Goal: Task Accomplishment & Management: Complete application form

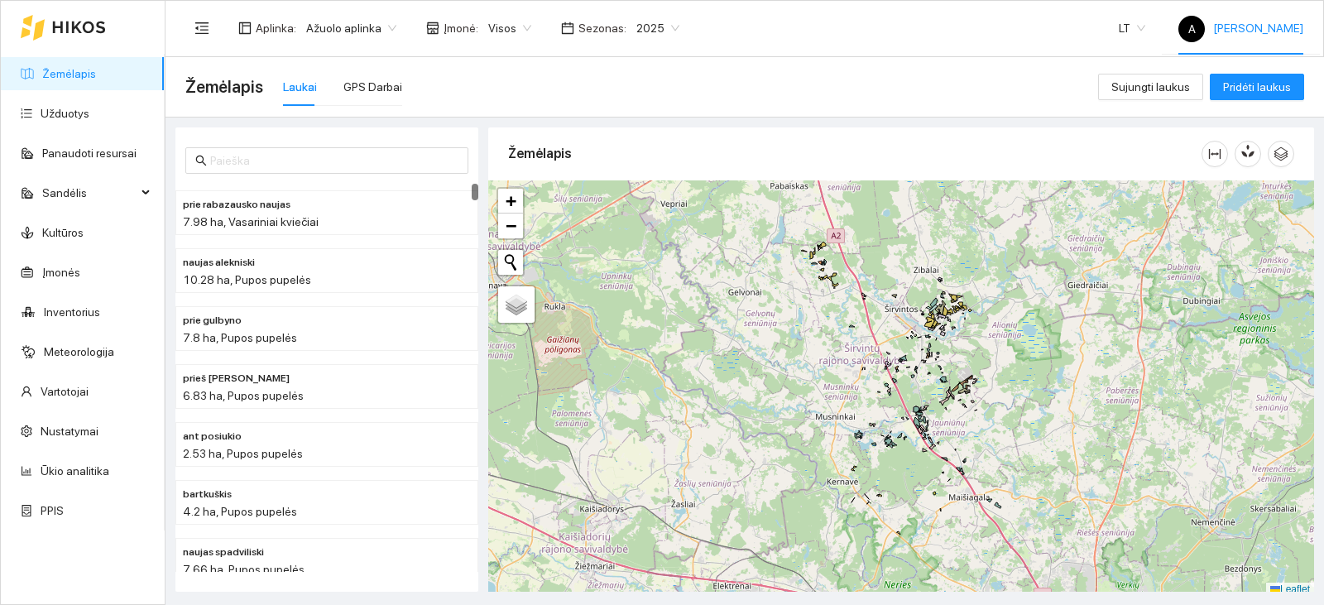
click at [1255, 37] on div "A [PERSON_NAME]" at bounding box center [1240, 28] width 125 height 53
click at [893, 118] on div "prie rabazausko naujas 7.98 ha, Vasariniai kviečiai naujas alekniski 10.28 ha, …" at bounding box center [740, 355] width 1159 height 474
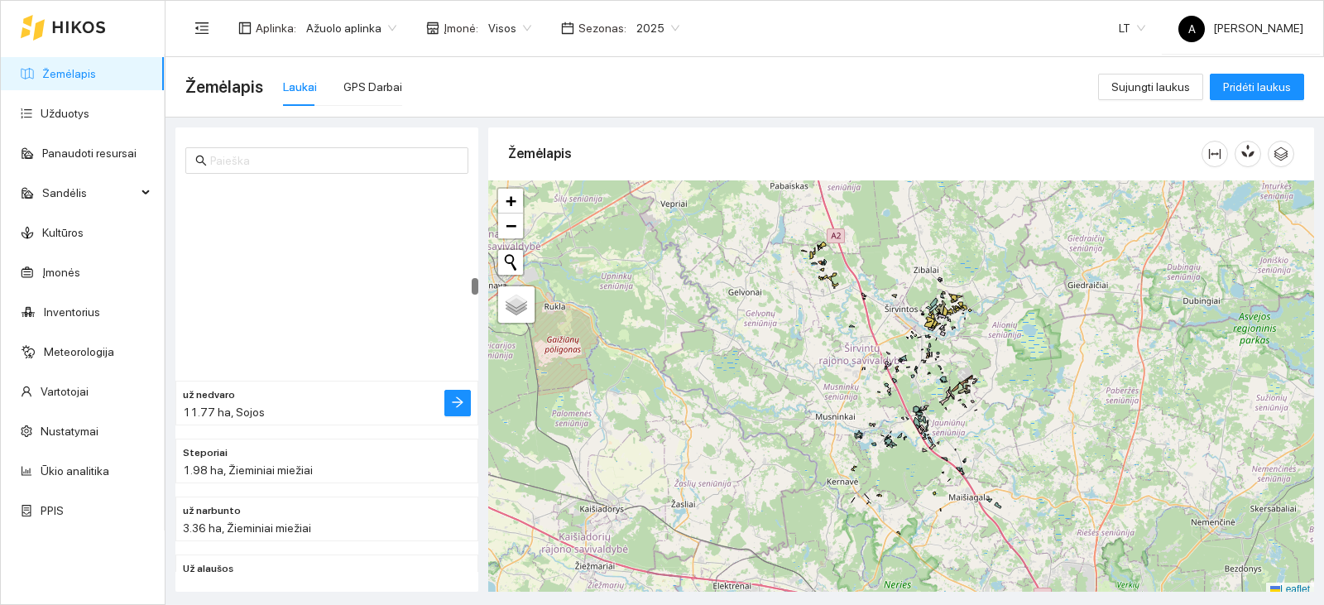
scroll to position [3062, 0]
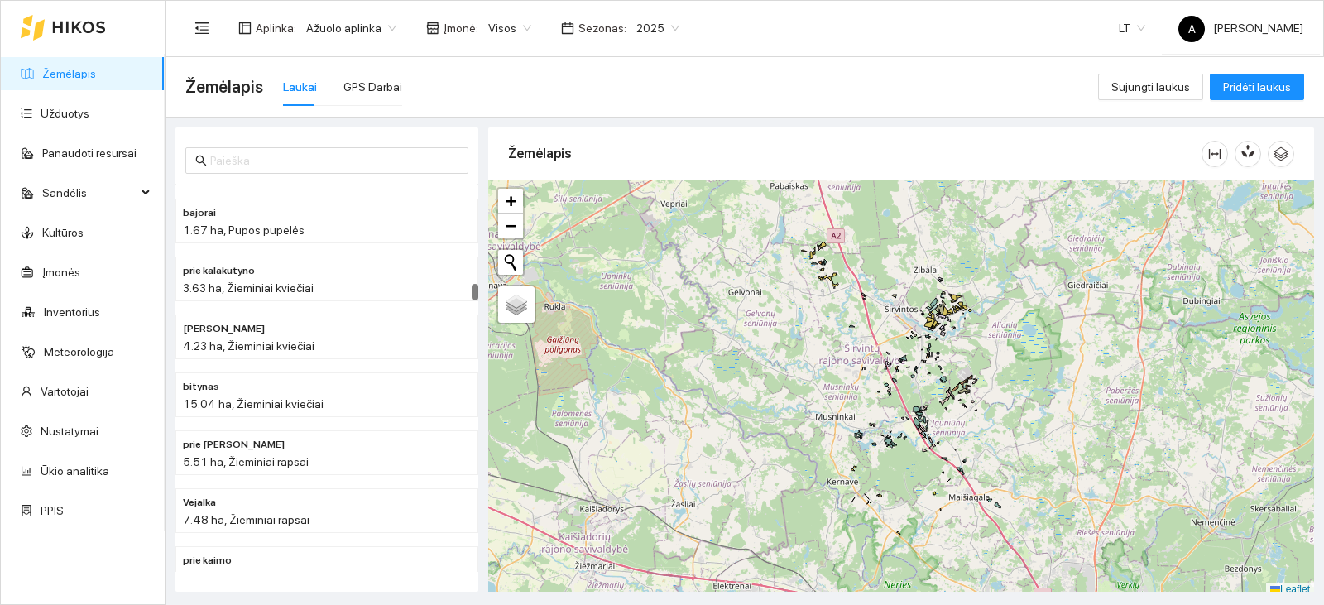
click at [650, 32] on span "2025" at bounding box center [657, 28] width 43 height 25
click at [646, 212] on div "2026" at bounding box center [643, 219] width 43 height 18
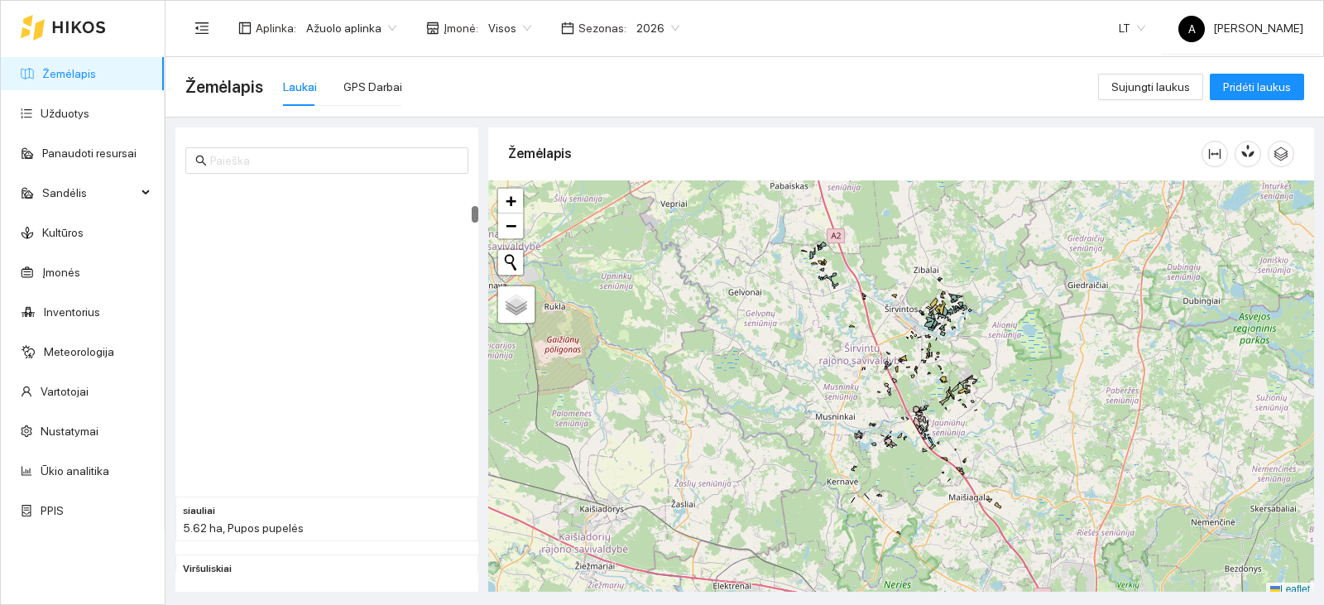
scroll to position [662, 0]
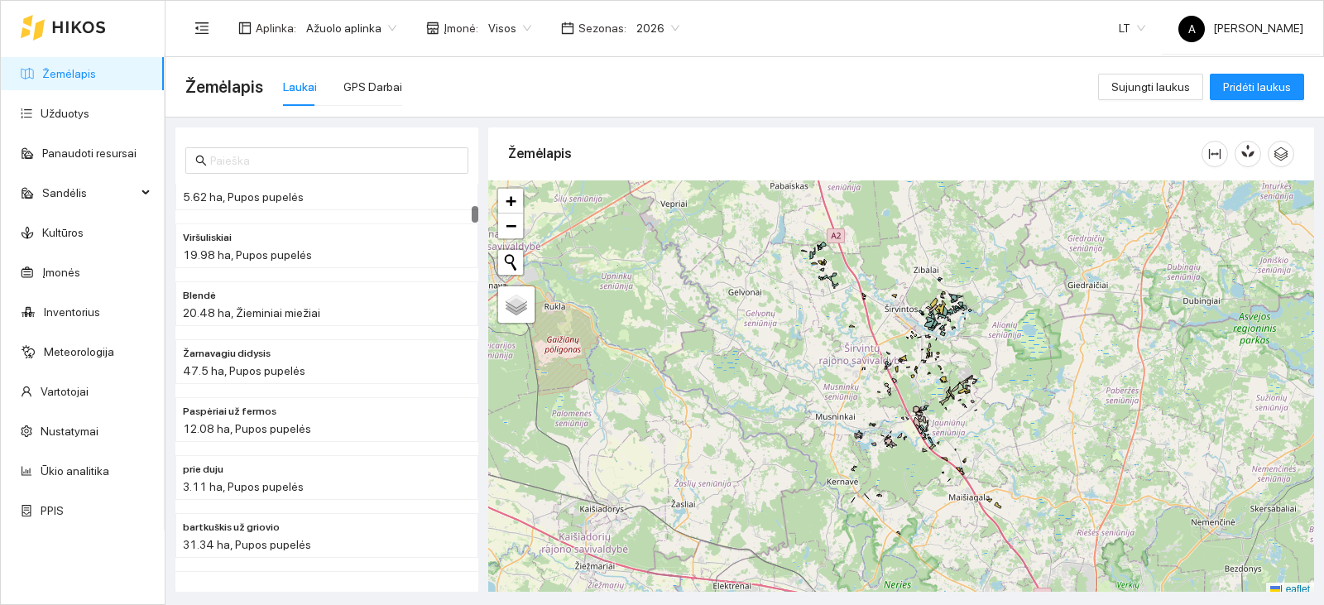
click at [646, 27] on span "2026" at bounding box center [657, 28] width 43 height 25
click at [631, 238] on div "2027" at bounding box center [643, 246] width 43 height 18
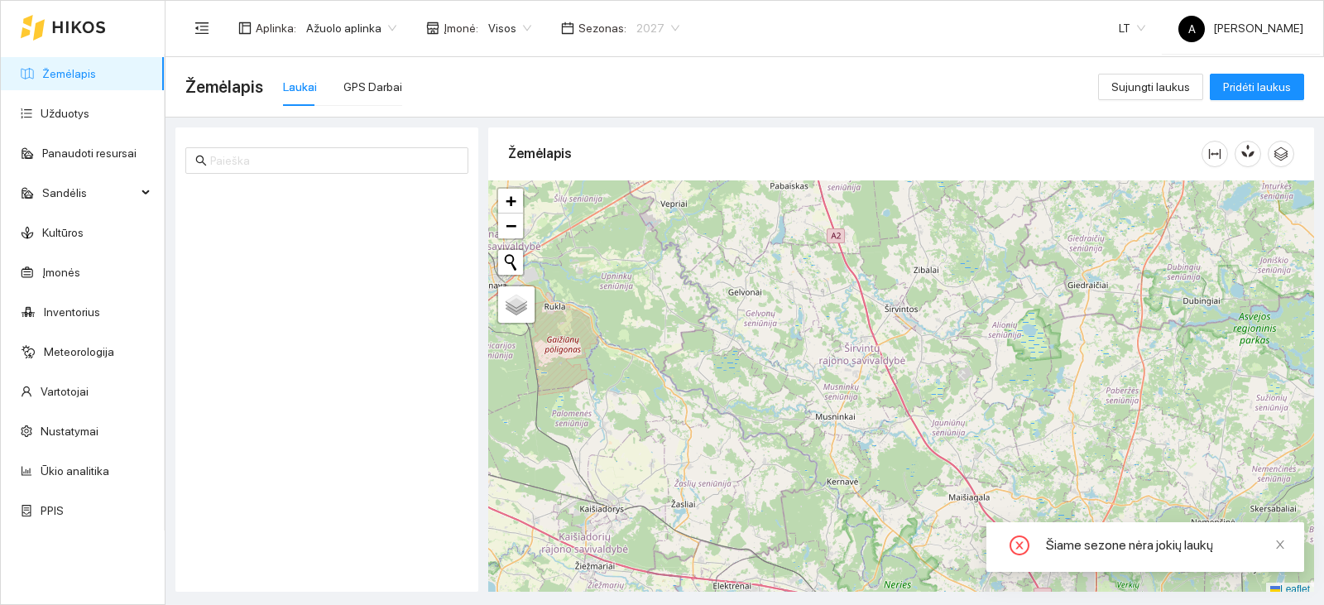
click at [658, 22] on span "2027" at bounding box center [657, 28] width 43 height 25
click at [637, 220] on div "2026" at bounding box center [643, 219] width 43 height 18
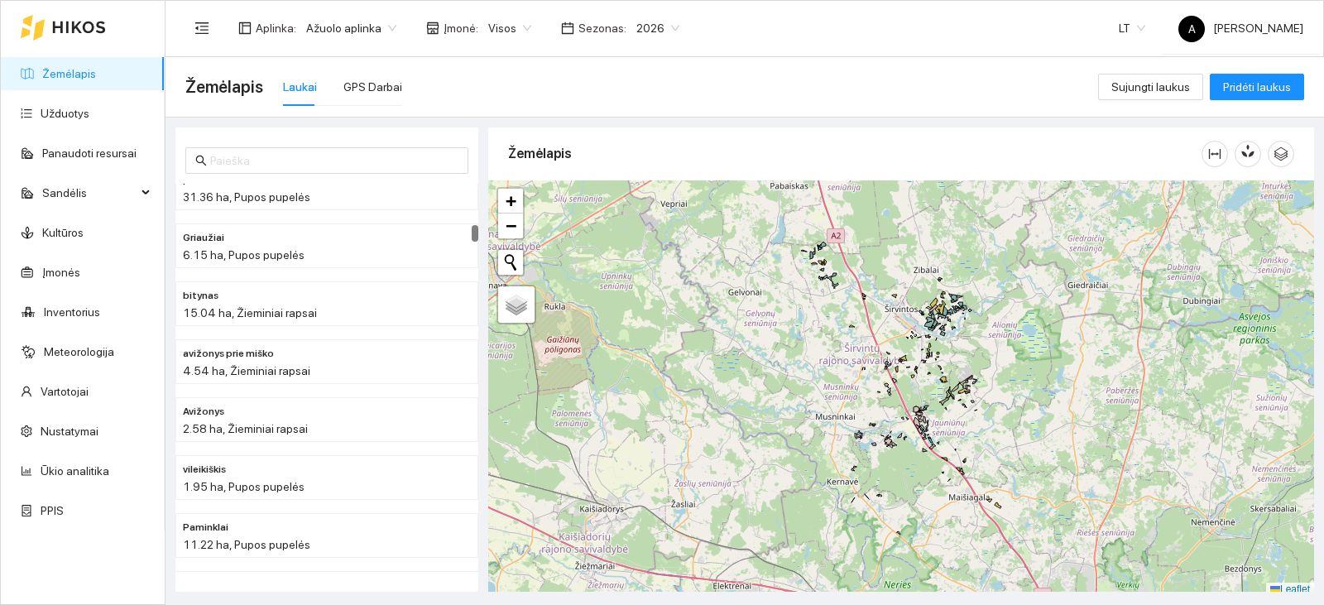
scroll to position [1324, 0]
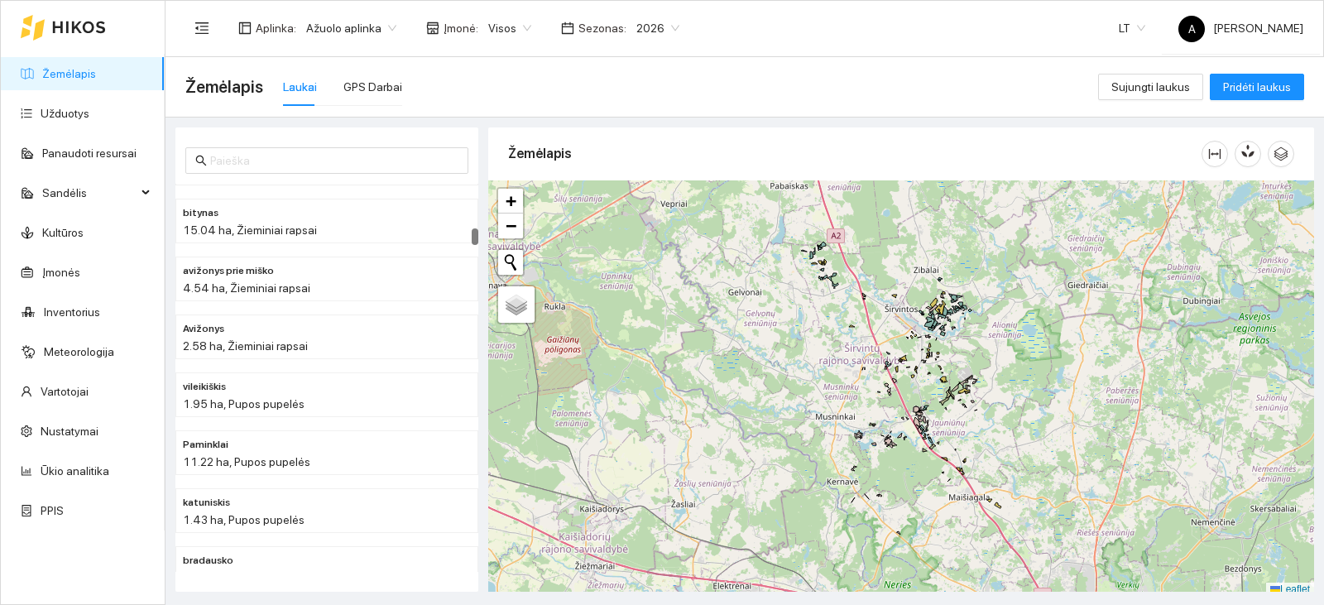
click at [314, 395] on div "1.95 ha, Pupos pupelės" at bounding box center [294, 404] width 222 height 18
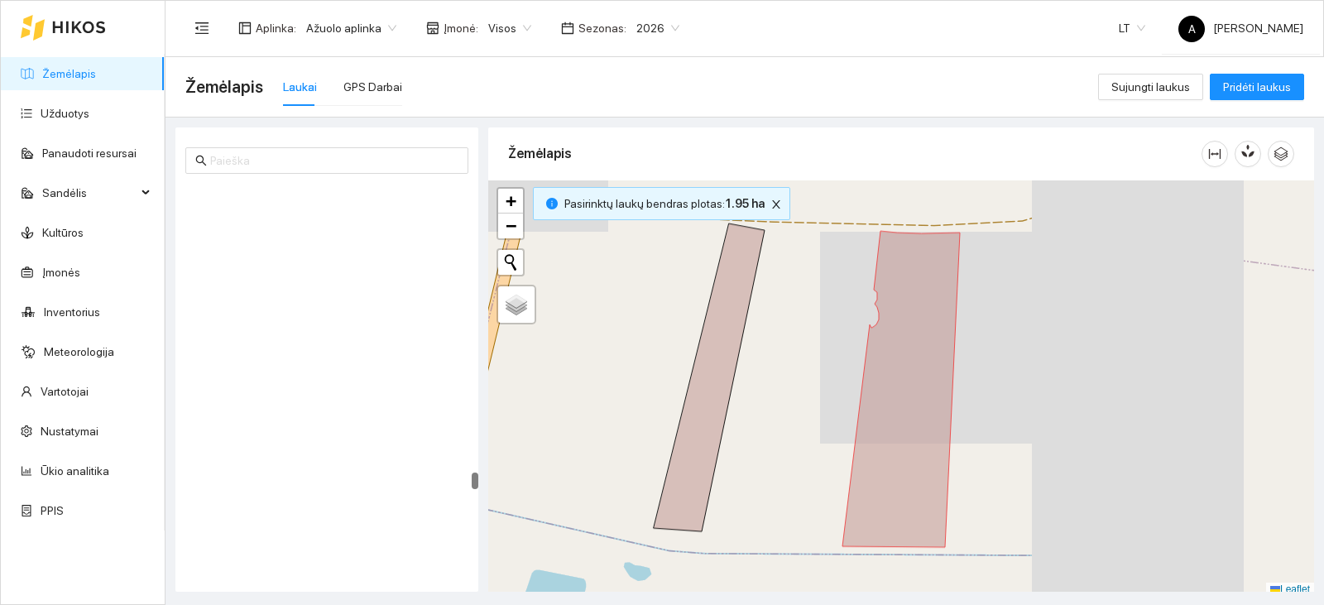
scroll to position [8607, 0]
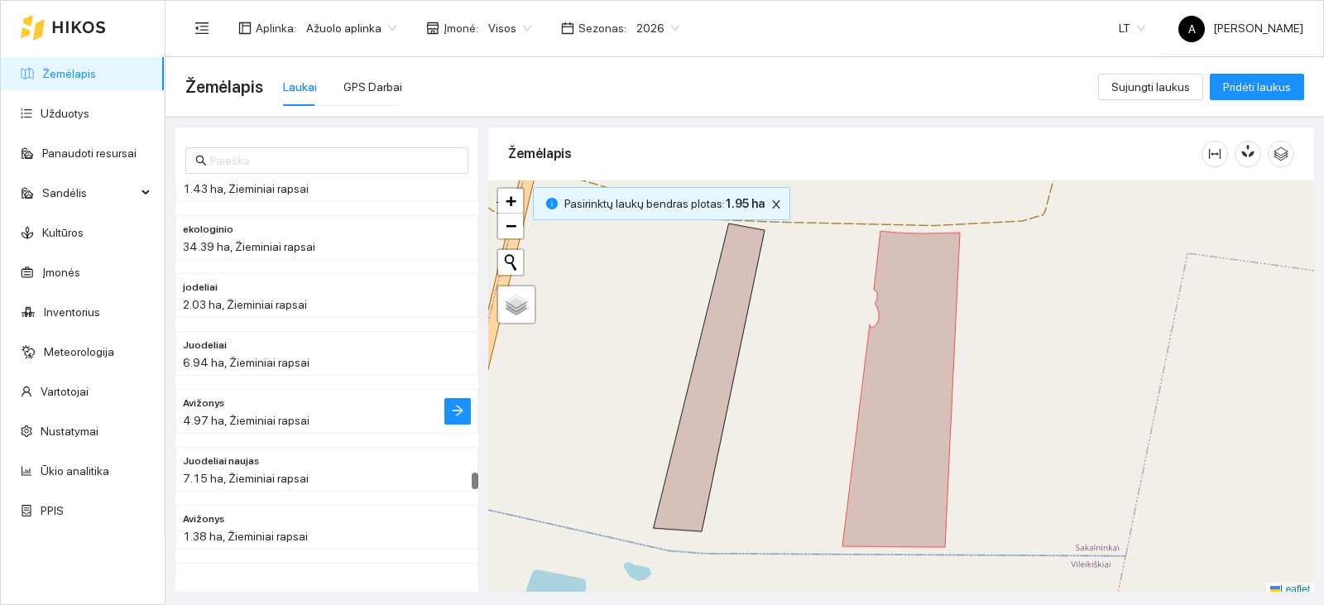
click at [324, 390] on li "Avižonys 4.97 ha, Žieminiai rapsai" at bounding box center [326, 411] width 303 height 45
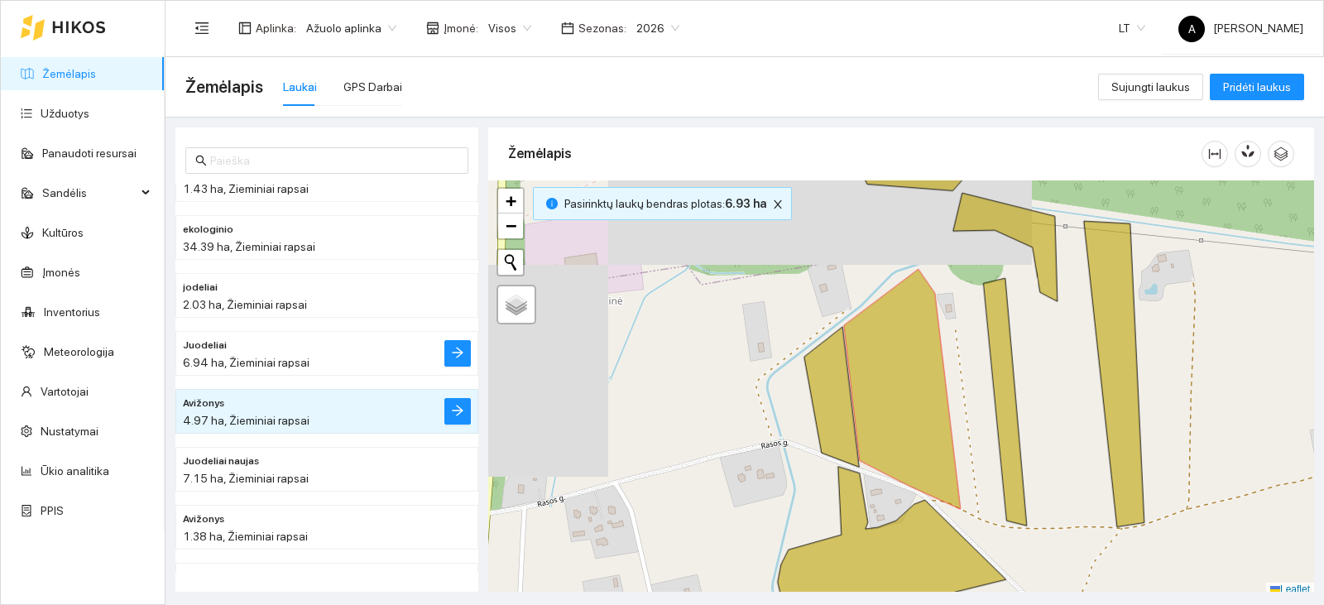
click at [340, 362] on div "6.94 ha, Žieminiai rapsai" at bounding box center [294, 362] width 222 height 18
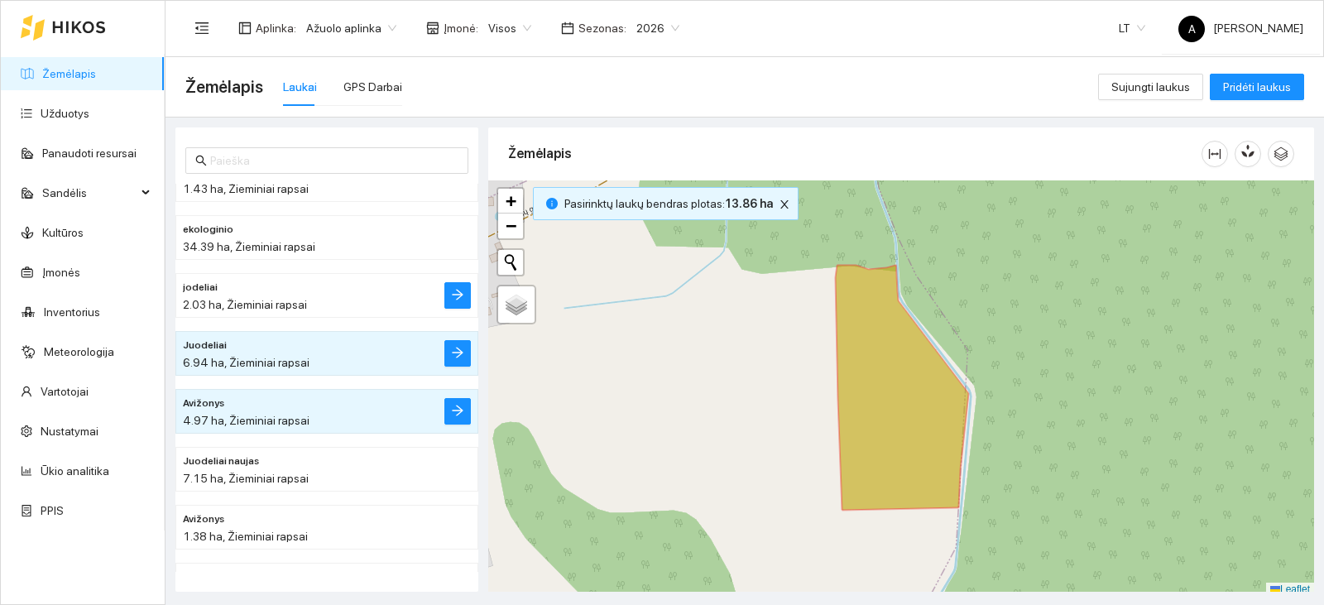
click at [340, 310] on div "2.03 ha, Žieminiai rapsai" at bounding box center [294, 304] width 222 height 18
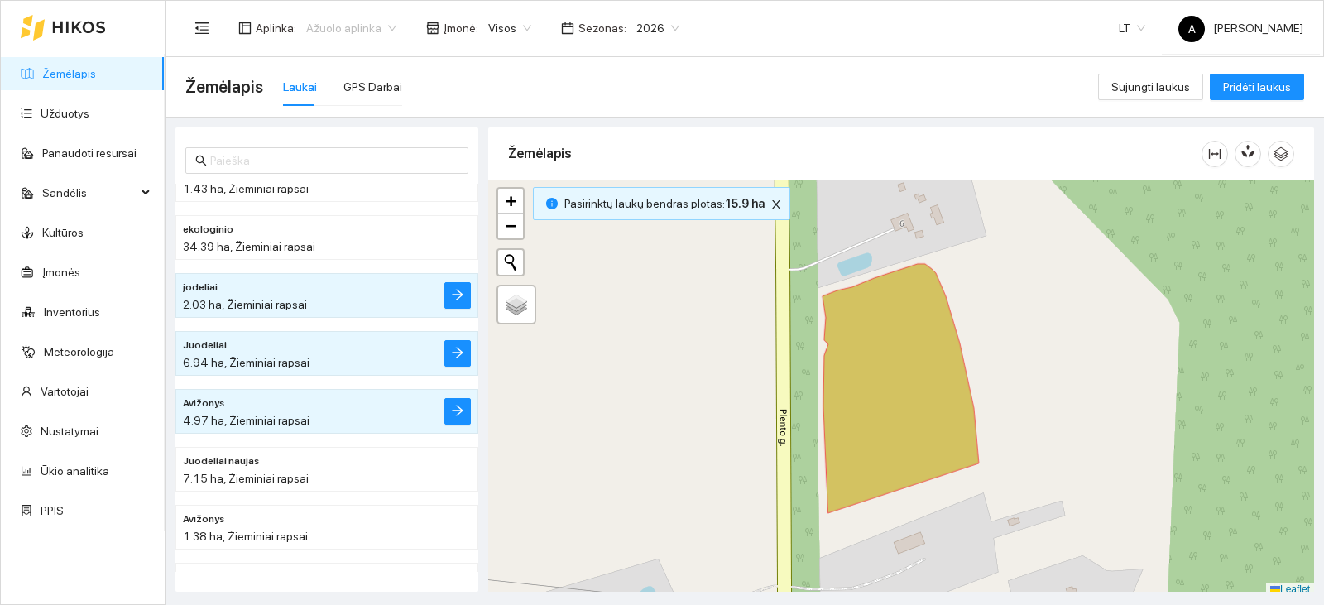
click at [386, 26] on span "Ažuolo aplinka" at bounding box center [351, 28] width 90 height 25
click at [383, 82] on button "Visos aplinkos" at bounding box center [349, 91] width 88 height 26
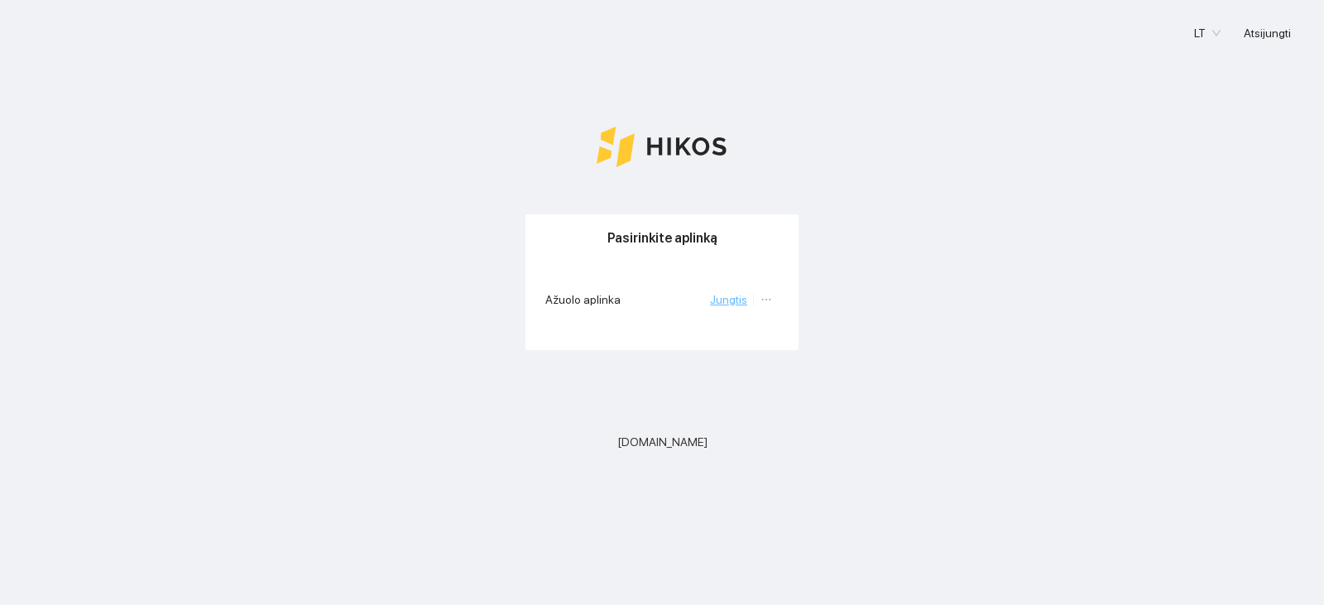
click at [731, 300] on link "Jungtis" at bounding box center [728, 299] width 37 height 13
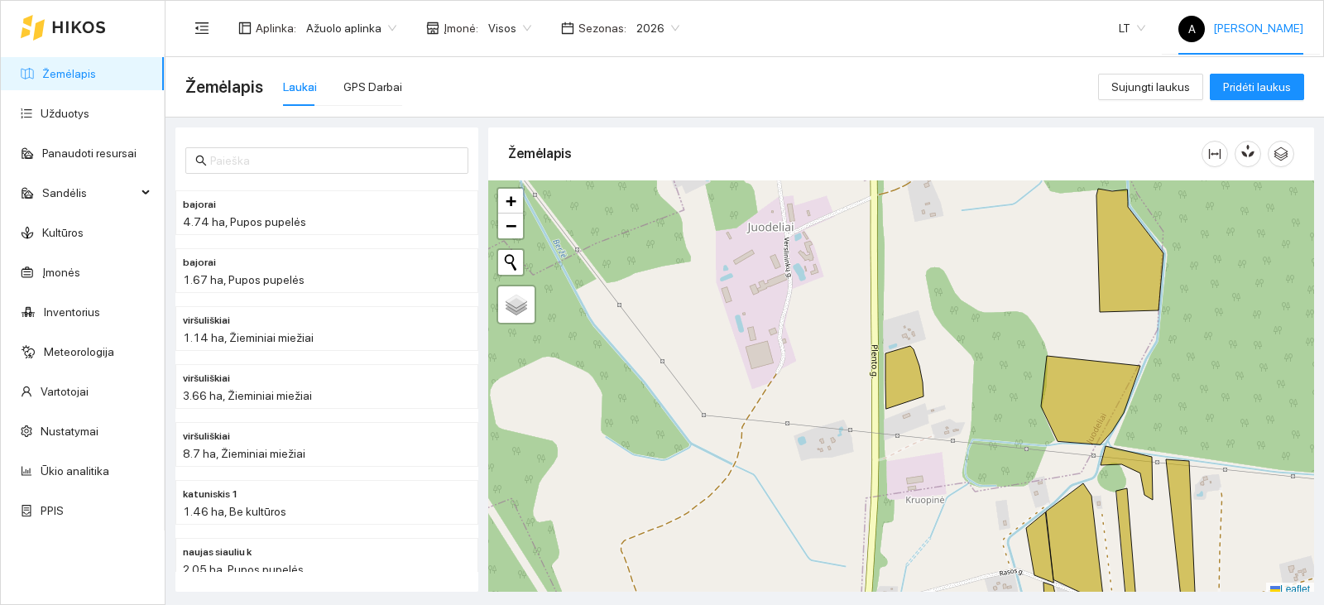
click at [1232, 6] on div "A Ažuolas Jankauskas" at bounding box center [1240, 28] width 125 height 53
click at [1224, 85] on span "Atsijungti" at bounding box center [1206, 80] width 47 height 13
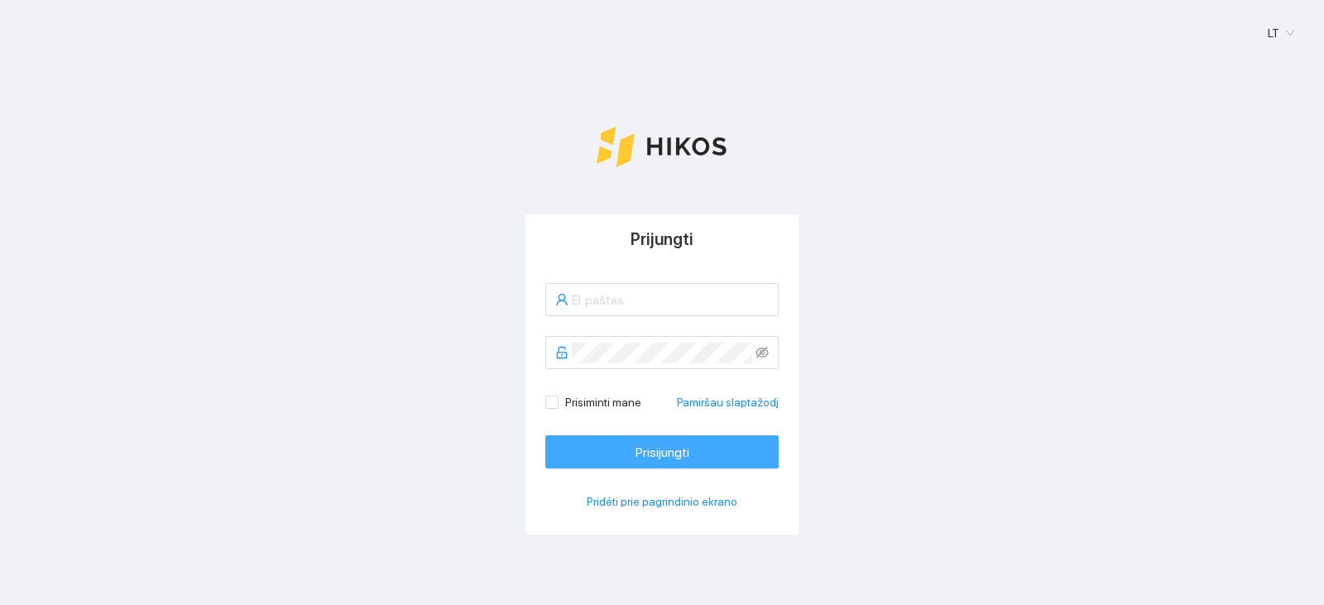
type input "jankauskas231@gmail.com"
click at [667, 455] on span "Prisijungti" at bounding box center [663, 452] width 54 height 21
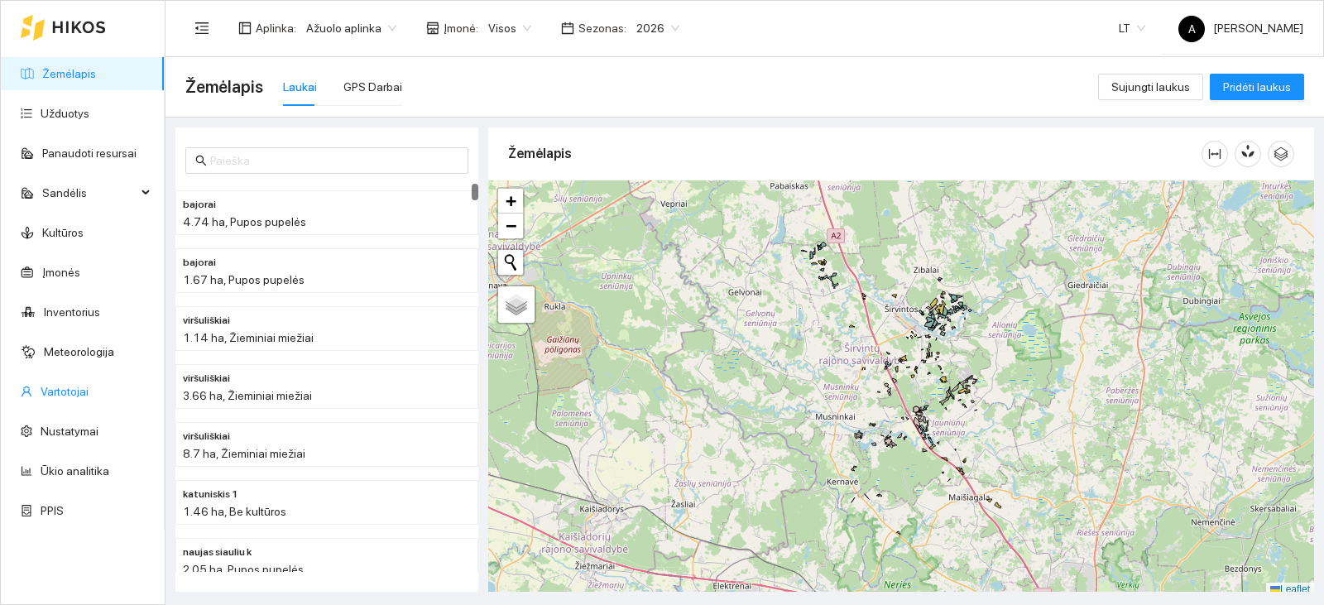
click at [73, 392] on link "Vartotojai" at bounding box center [65, 391] width 48 height 13
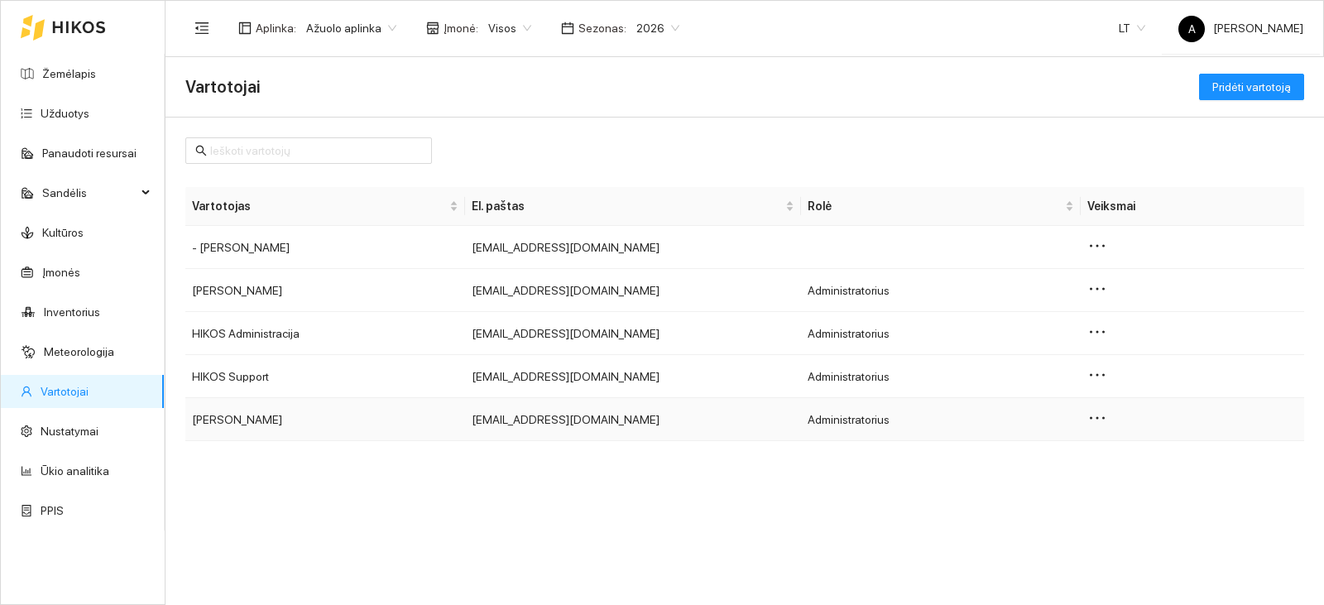
click at [286, 423] on td "Gintarė Stankevičiūtė" at bounding box center [325, 419] width 280 height 43
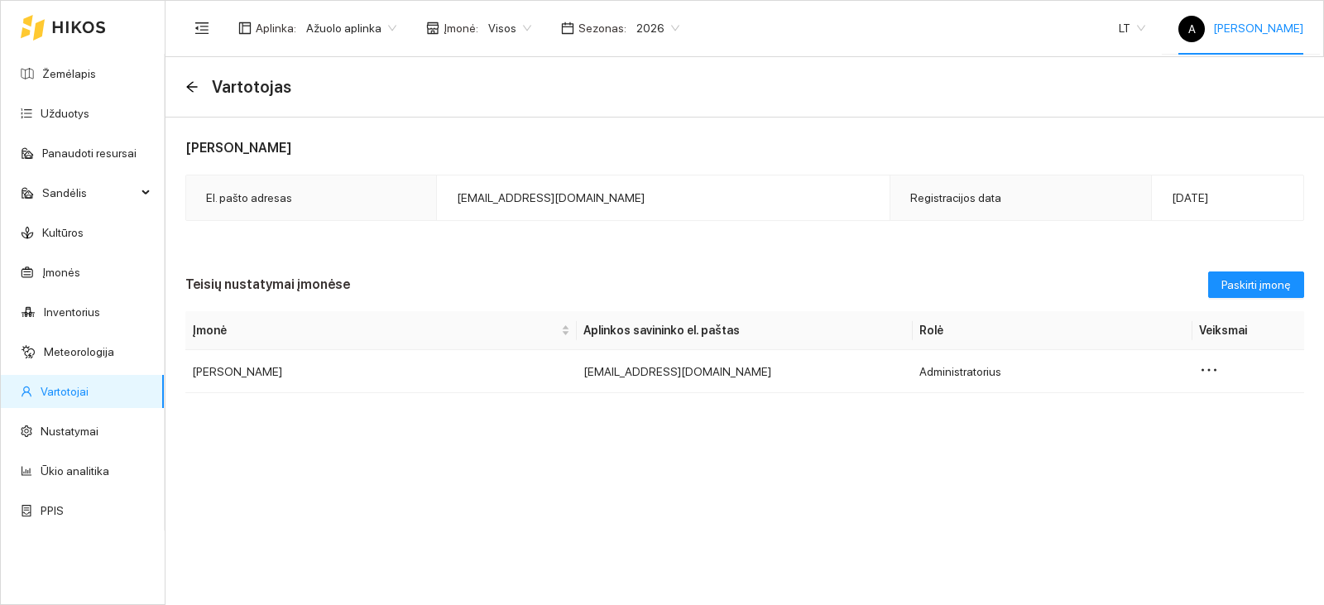
click at [1248, 19] on div "A Ažuolas Jankauskas" at bounding box center [1240, 28] width 125 height 53
click at [1217, 75] on span "Atsijungti" at bounding box center [1206, 80] width 47 height 13
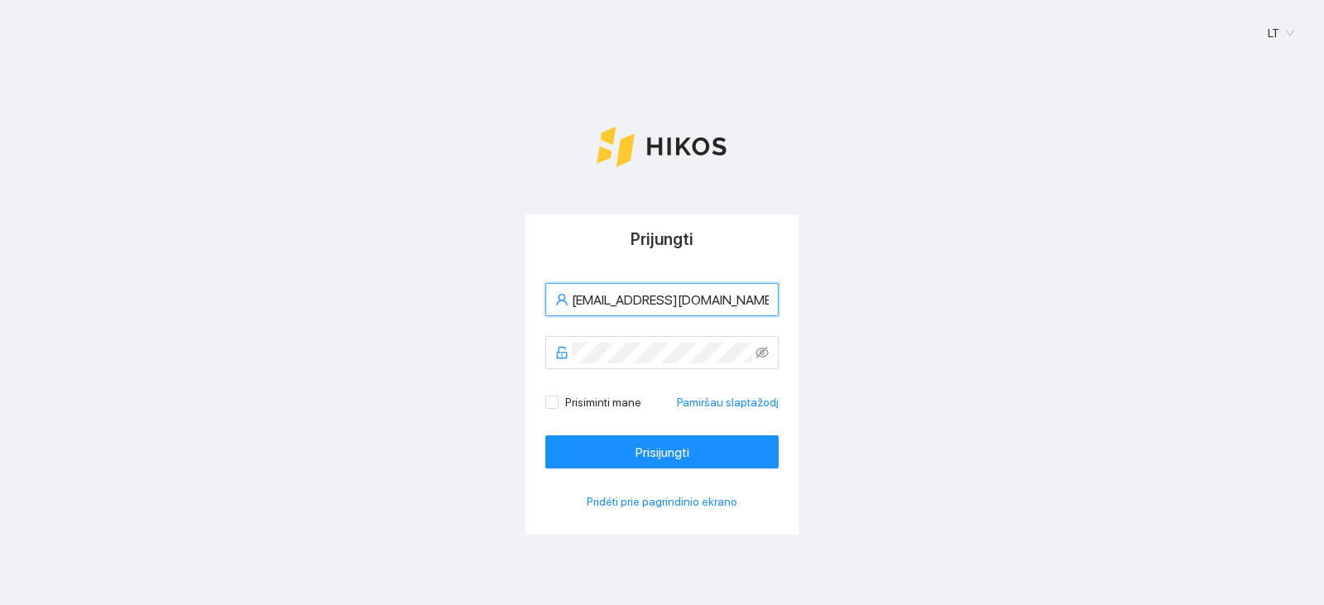
drag, startPoint x: 576, startPoint y: 324, endPoint x: 351, endPoint y: 330, distance: 225.2
click at [352, 330] on div "Prijungti jankauskas231@gmail.com Prisiminti mane Pamiršau slaptažodį Prisijung…" at bounding box center [662, 415] width 1284 height 403
type input "gintare1991@yahoo.com"
click at [365, 360] on div "Prijungti gintare1991@yahoo.com Prisiminti mane Pamiršau slaptažodį Prisijungti…" at bounding box center [662, 415] width 1284 height 403
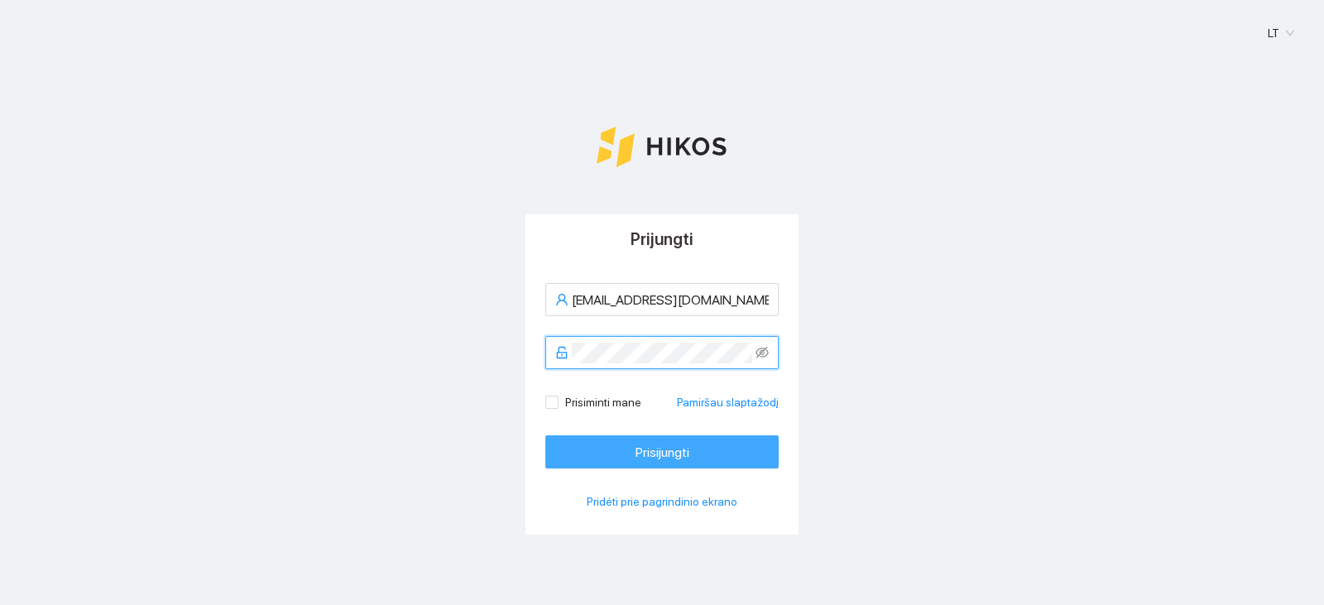
click at [591, 454] on button "Prisijungti" at bounding box center [661, 451] width 233 height 33
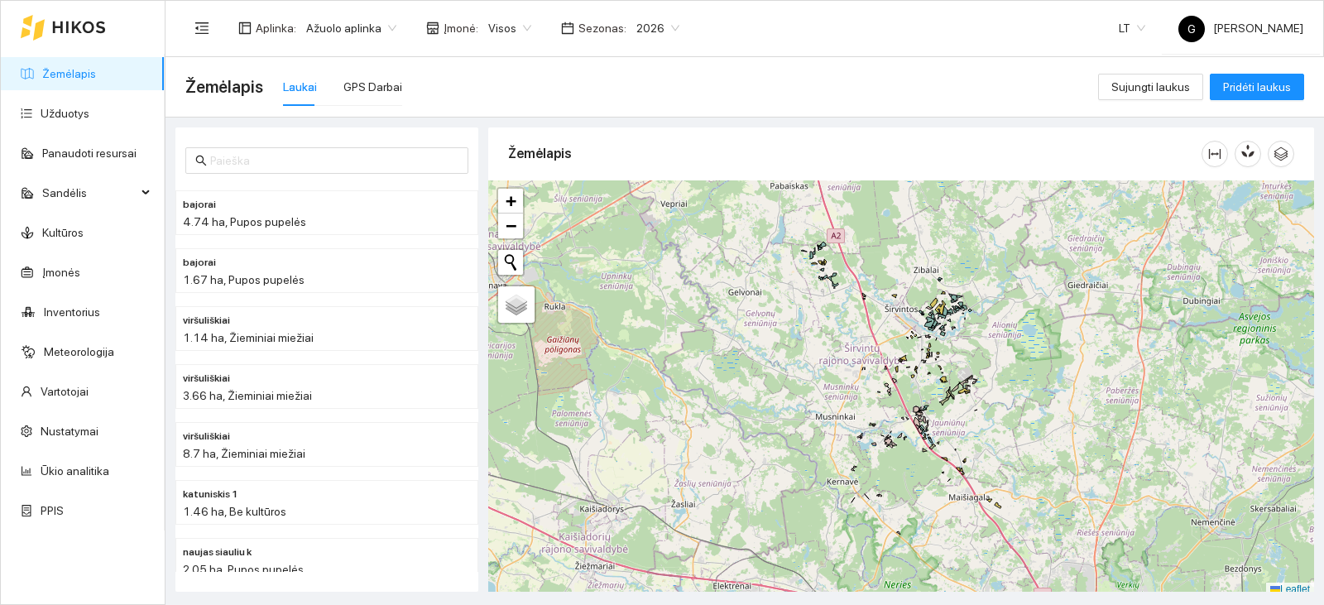
scroll to position [5, 0]
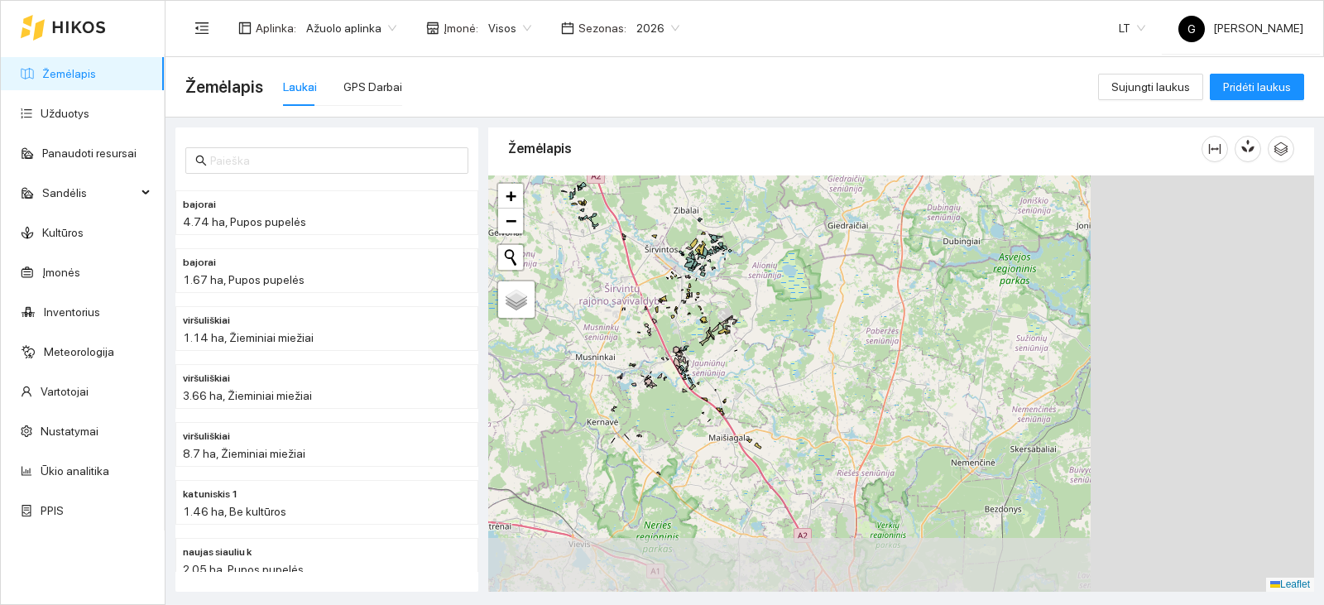
drag, startPoint x: 941, startPoint y: 427, endPoint x: 699, endPoint y: 372, distance: 247.7
click at [699, 372] on div "+ − Nieko nerasta. Bandykite dar kartą. Žemėlapis Palydovas Leaflet" at bounding box center [901, 383] width 826 height 416
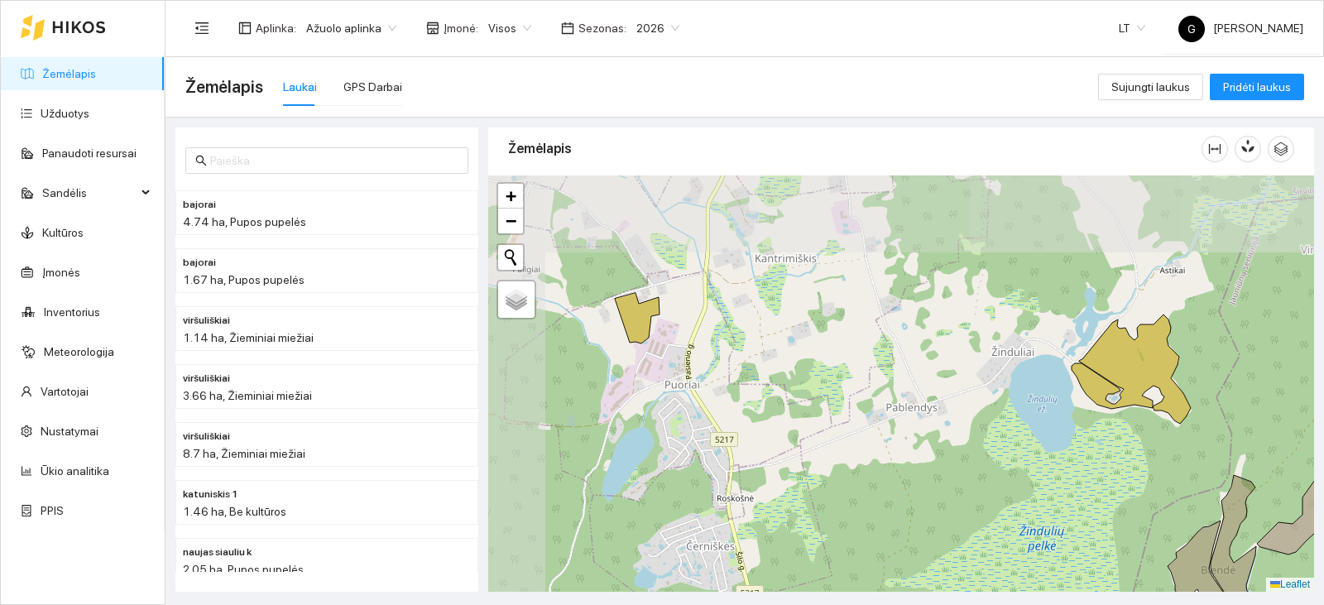
drag, startPoint x: 668, startPoint y: 307, endPoint x: 771, endPoint y: 458, distance: 182.7
click at [771, 458] on div "+ − Nieko nerasta. Bandykite dar kartą. Žemėlapis Palydovas Leaflet" at bounding box center [901, 383] width 826 height 416
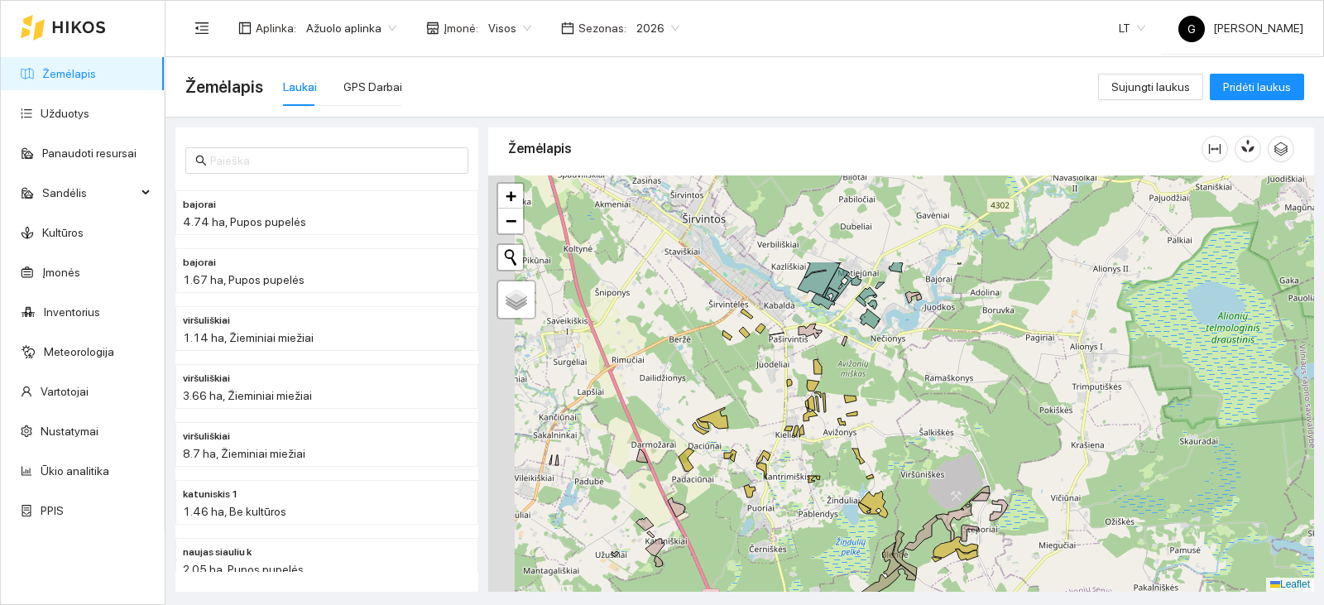
drag, startPoint x: 747, startPoint y: 351, endPoint x: 783, endPoint y: 479, distance: 133.1
click at [783, 479] on div "+ − Nieko nerasta. Bandykite dar kartą. Žemėlapis Palydovas Leaflet" at bounding box center [901, 383] width 826 height 416
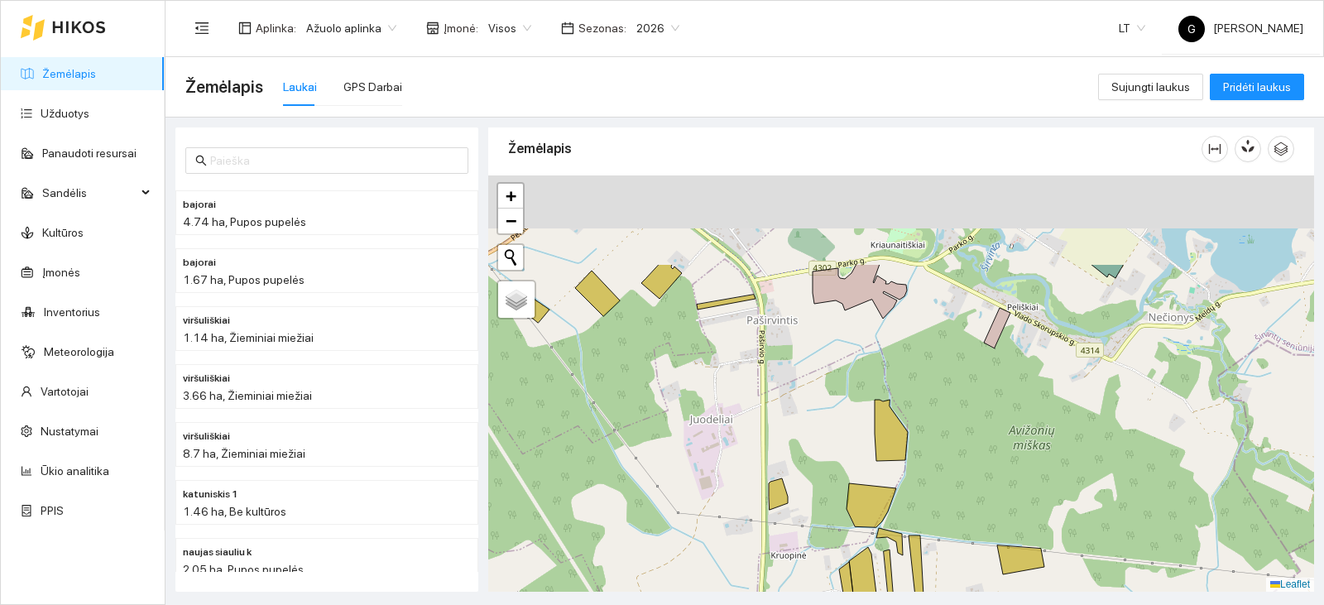
drag, startPoint x: 853, startPoint y: 313, endPoint x: 746, endPoint y: 444, distance: 168.8
click at [746, 444] on div "+ − Nieko nerasta. Bandykite dar kartą. Žemėlapis Palydovas Leaflet" at bounding box center [901, 383] width 826 height 416
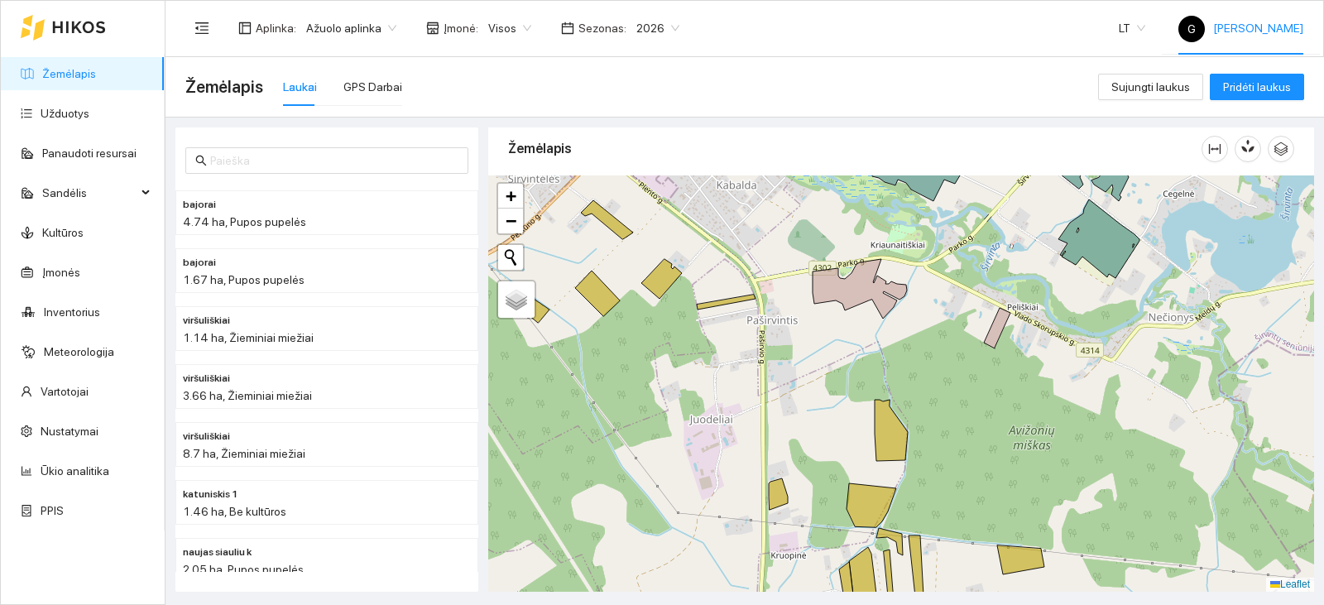
click at [1230, 17] on div "G [PERSON_NAME]" at bounding box center [1240, 28] width 125 height 53
click at [743, 65] on div "Žemėlapis Laukai GPS Darbai" at bounding box center [641, 86] width 913 height 53
click at [84, 230] on link "Kultūros" at bounding box center [62, 232] width 41 height 13
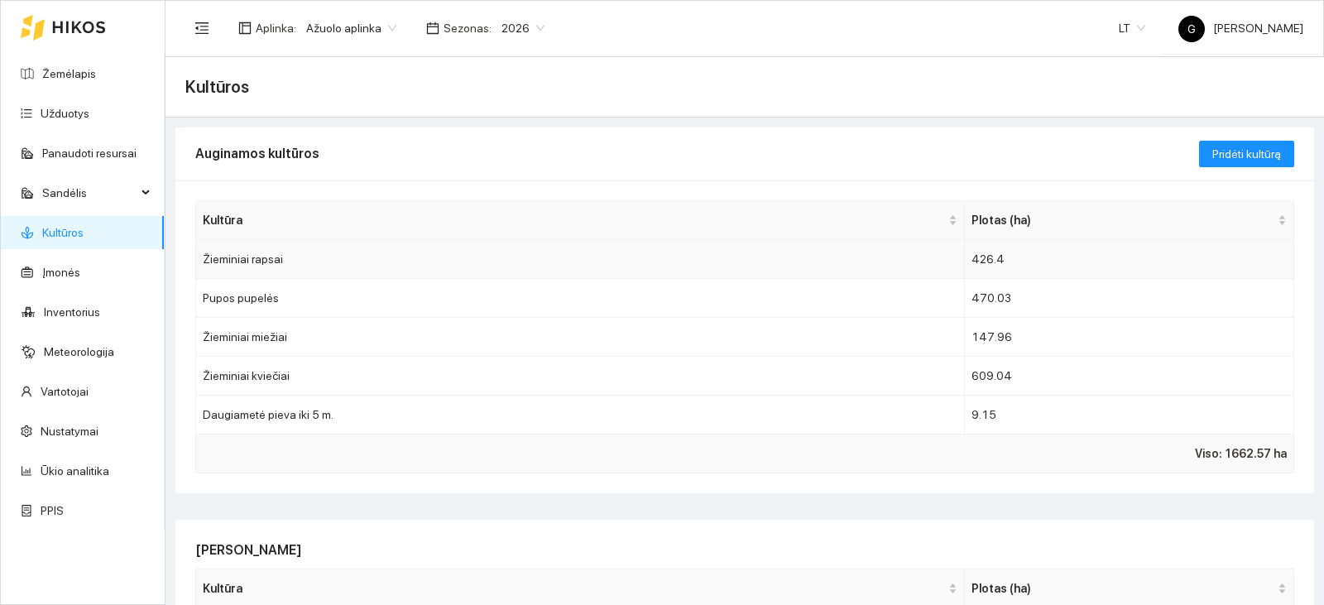
click at [322, 259] on td "Žieminiai rapsai" at bounding box center [580, 259] width 769 height 39
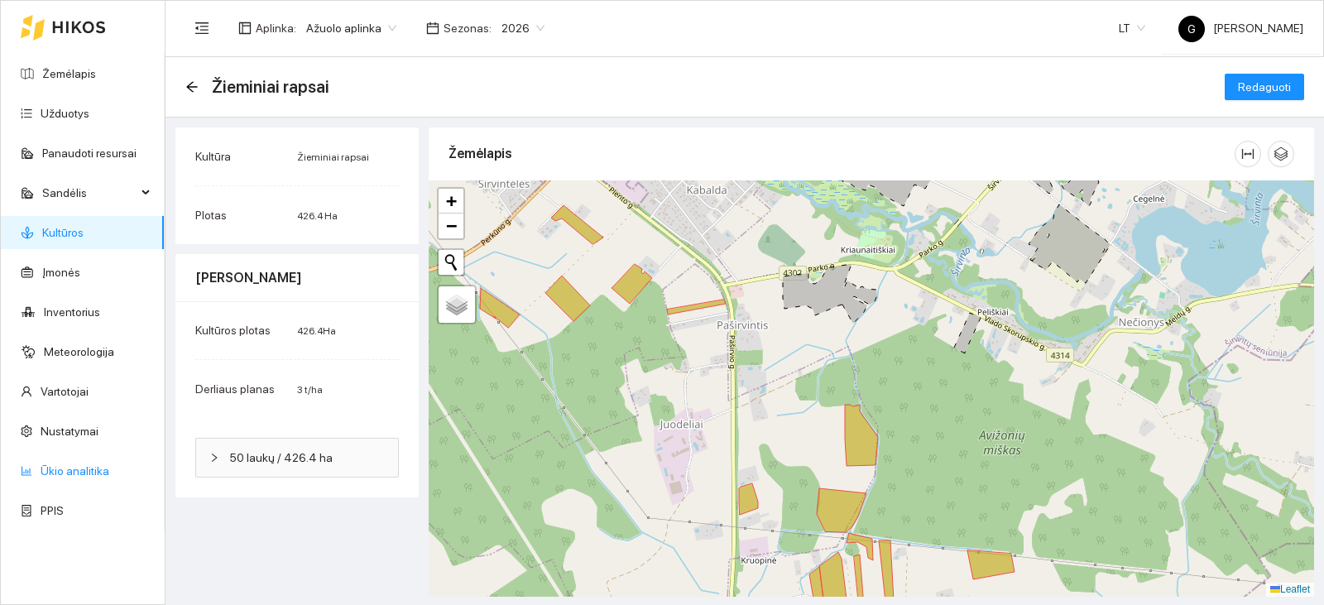
click at [70, 465] on link "Ūkio analitika" at bounding box center [75, 470] width 69 height 13
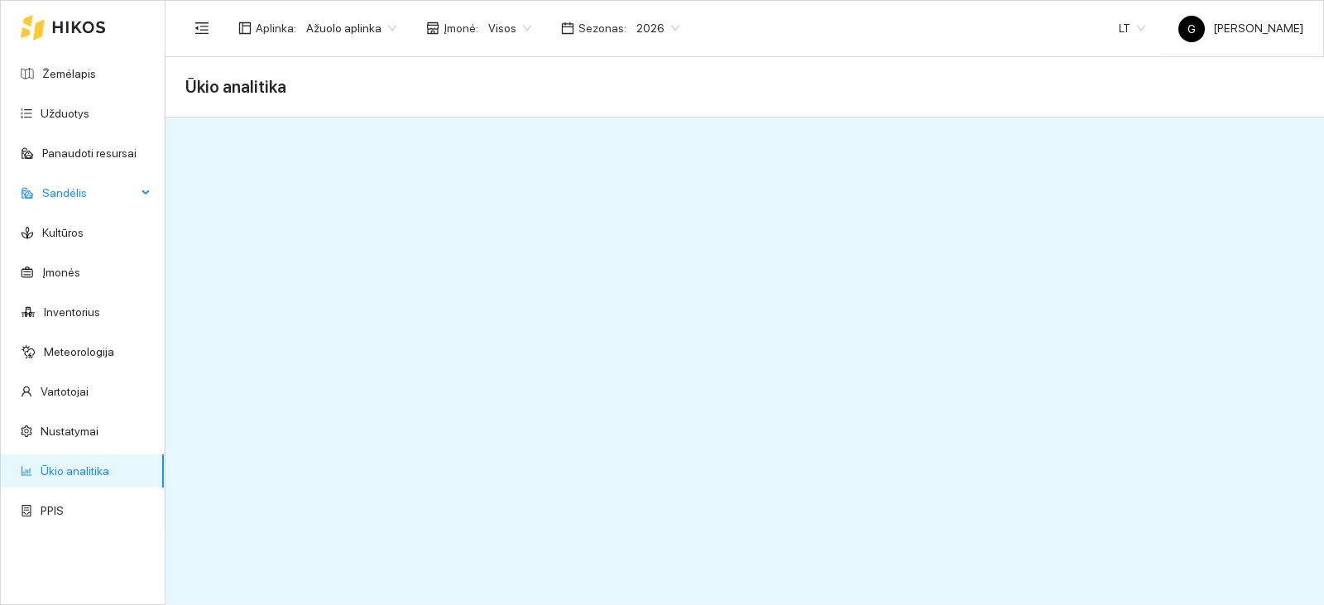
click at [90, 198] on span "Sandėlis" at bounding box center [89, 192] width 94 height 33
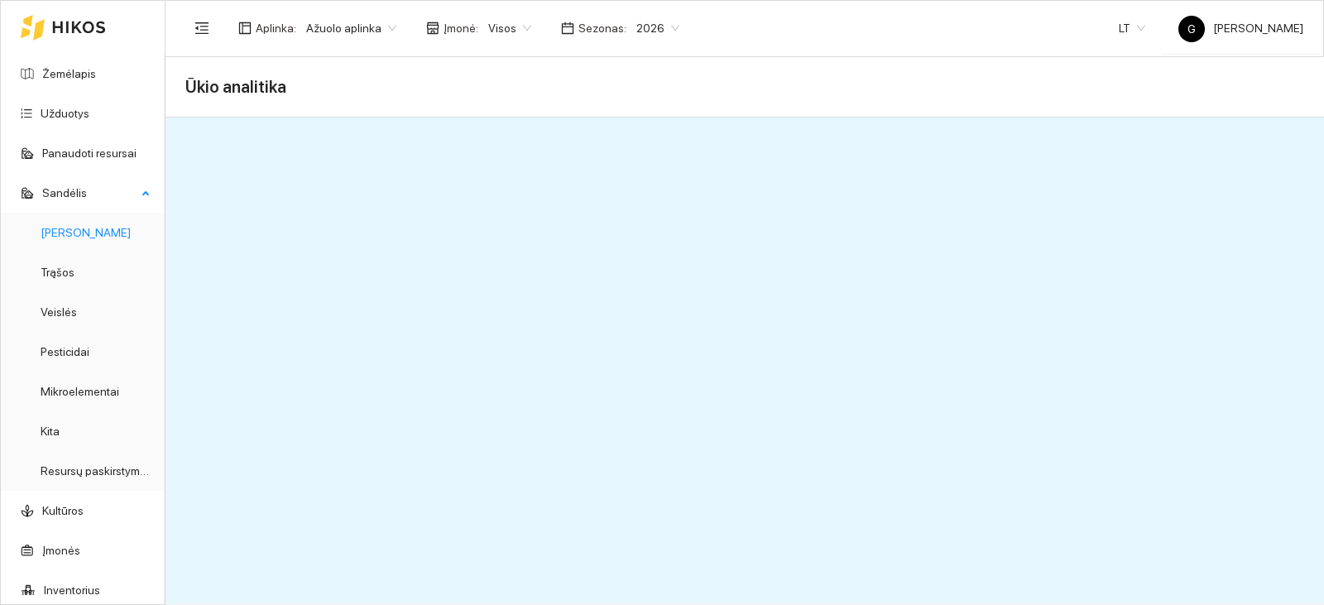
click at [67, 229] on link "[PERSON_NAME]" at bounding box center [86, 232] width 90 height 13
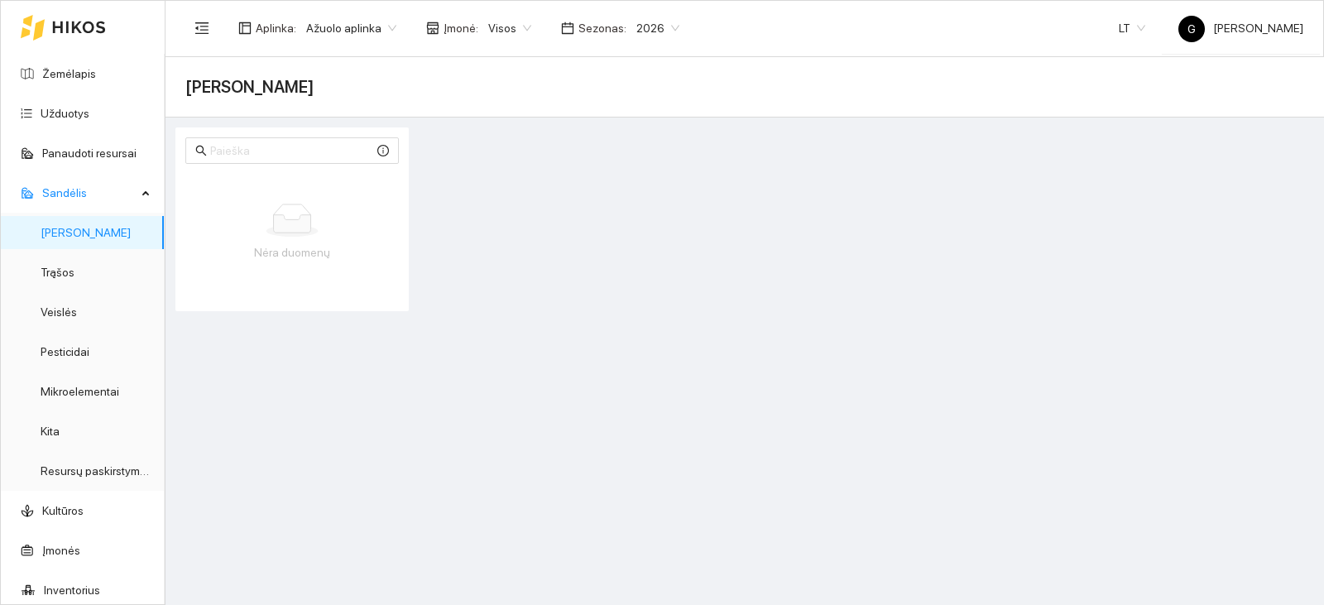
click at [578, 26] on span "Sezonas :" at bounding box center [602, 28] width 48 height 18
click at [652, 27] on span "2026" at bounding box center [657, 28] width 43 height 25
click at [638, 197] on div "2025" at bounding box center [643, 193] width 43 height 18
click at [262, 158] on input "text" at bounding box center [292, 151] width 164 height 18
type input "r"
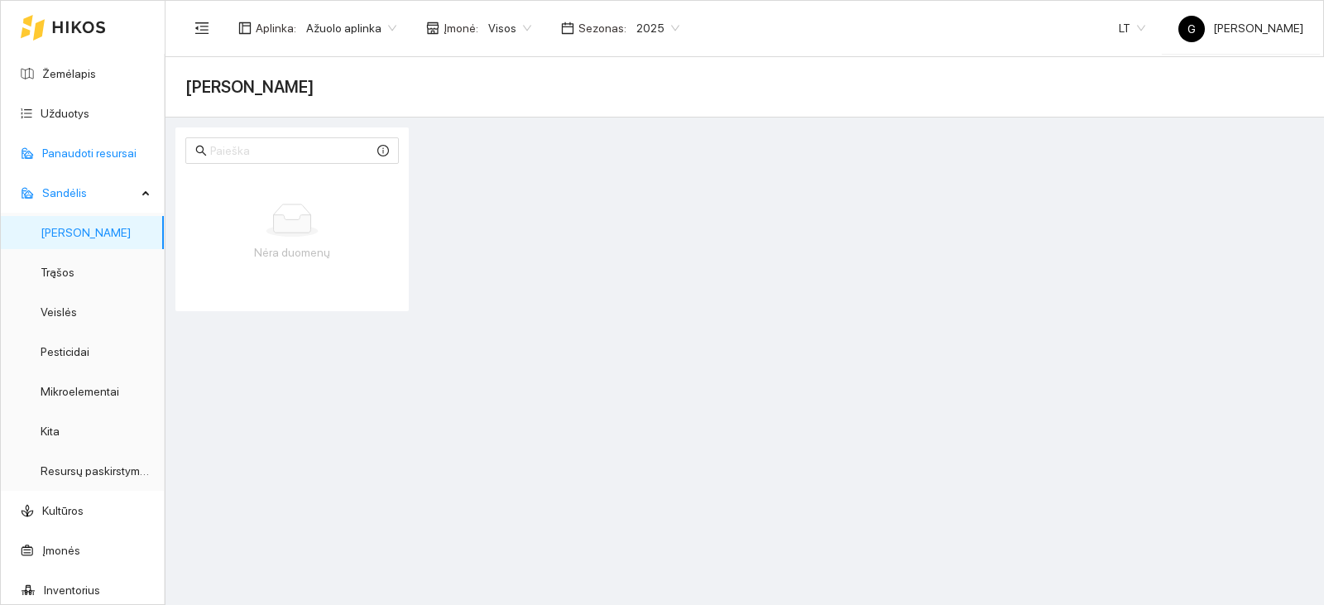
click at [79, 150] on link "Panaudoti resursai" at bounding box center [89, 152] width 94 height 13
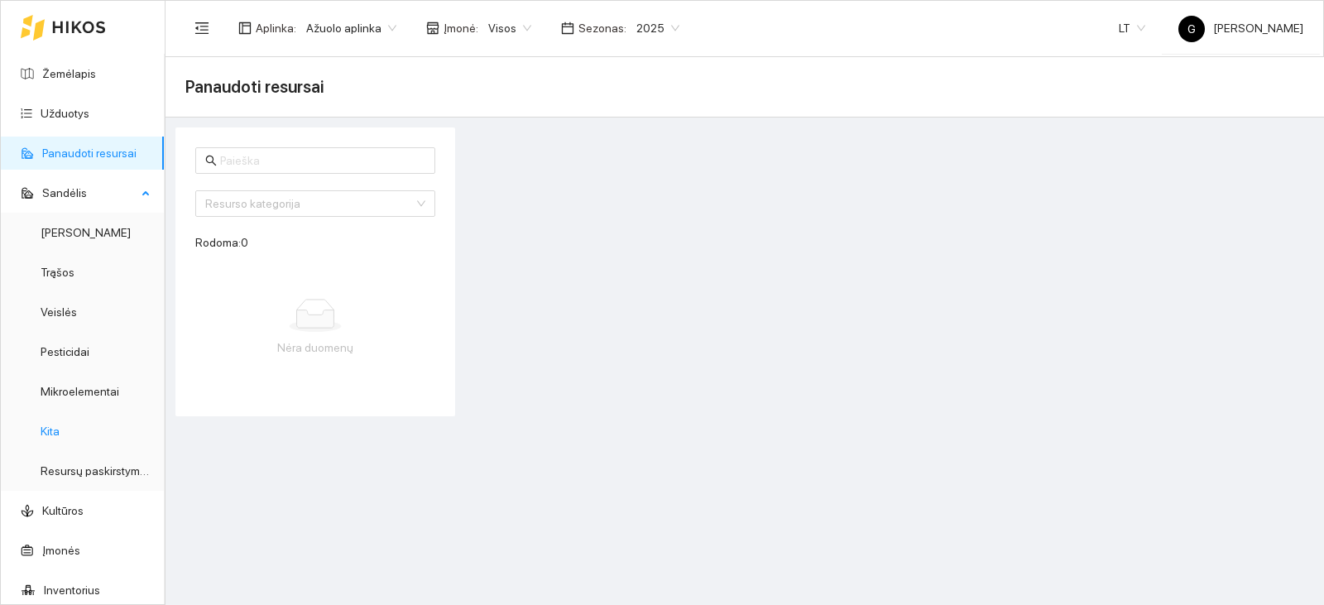
scroll to position [166, 0]
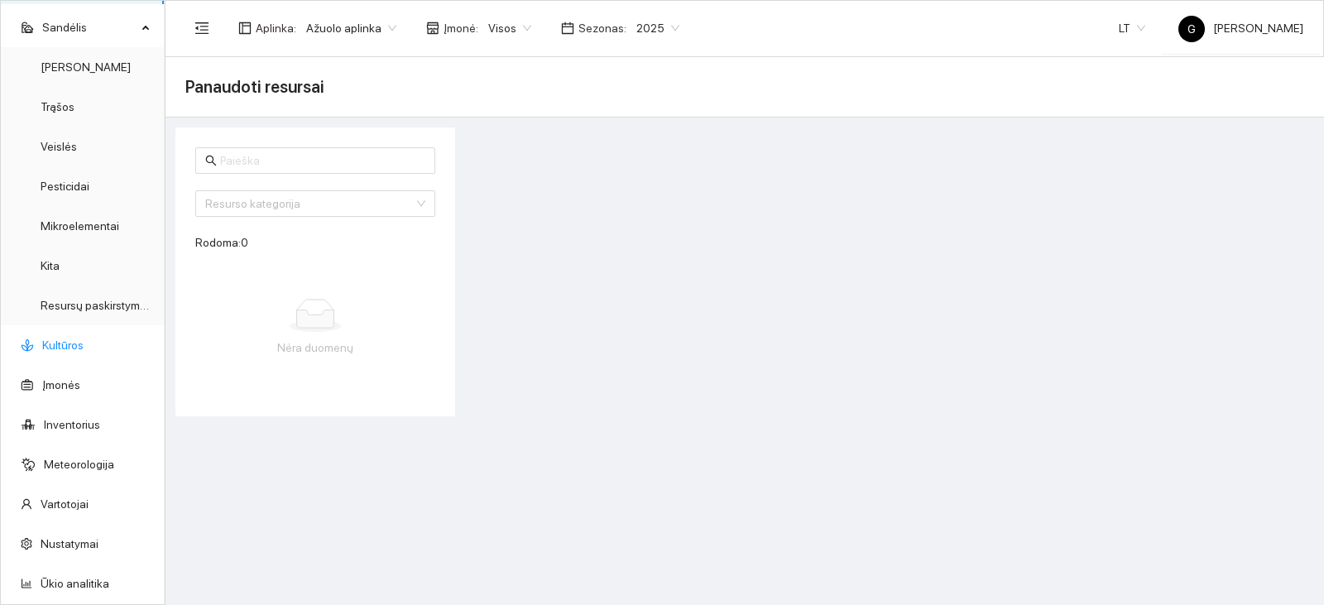
click at [76, 348] on link "Kultūros" at bounding box center [62, 344] width 41 height 13
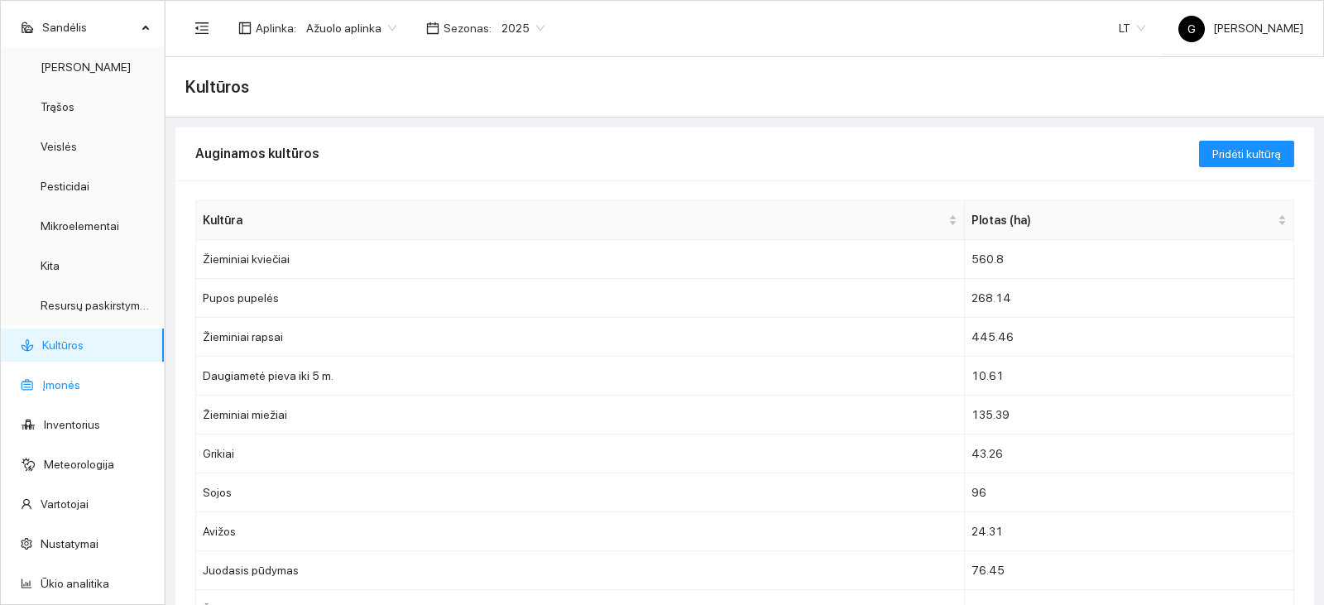
click at [76, 383] on link "Įmonės" at bounding box center [61, 384] width 38 height 13
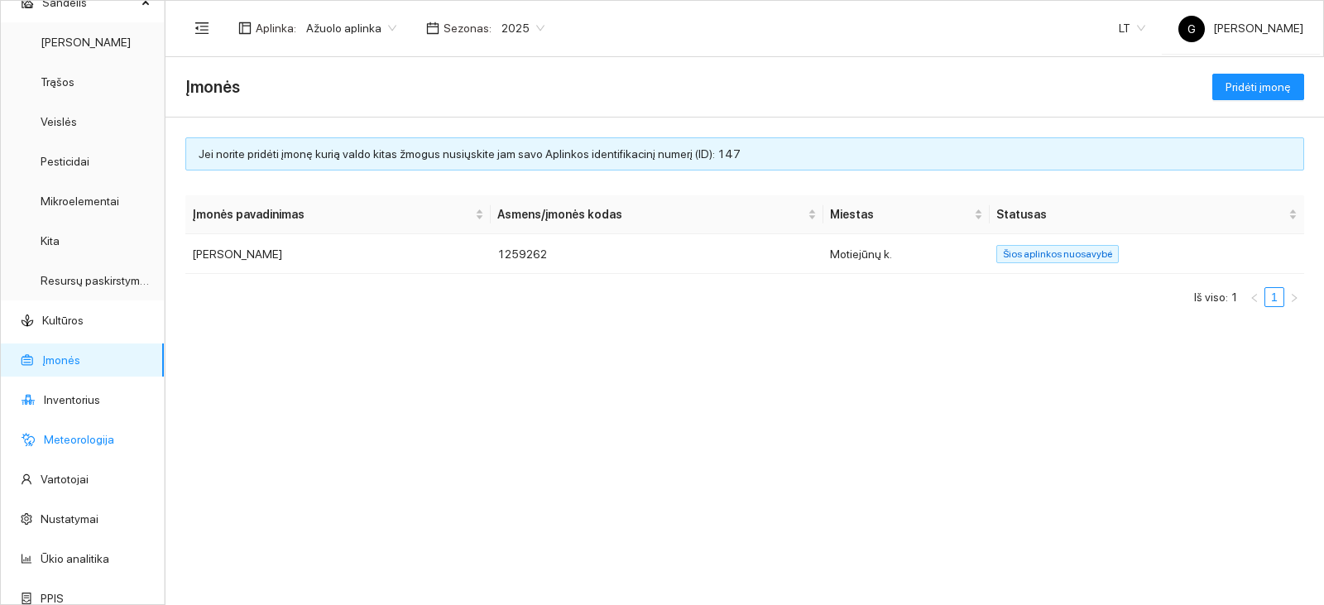
scroll to position [204, 0]
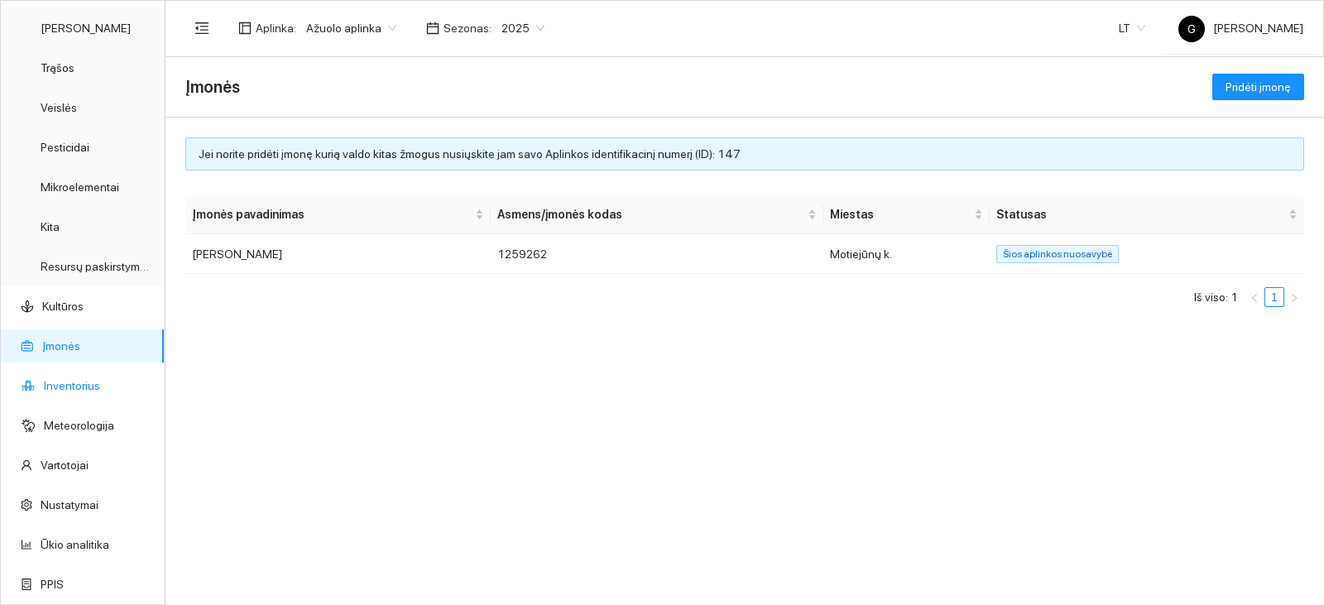
click at [83, 379] on link "Inventorius" at bounding box center [72, 385] width 56 height 13
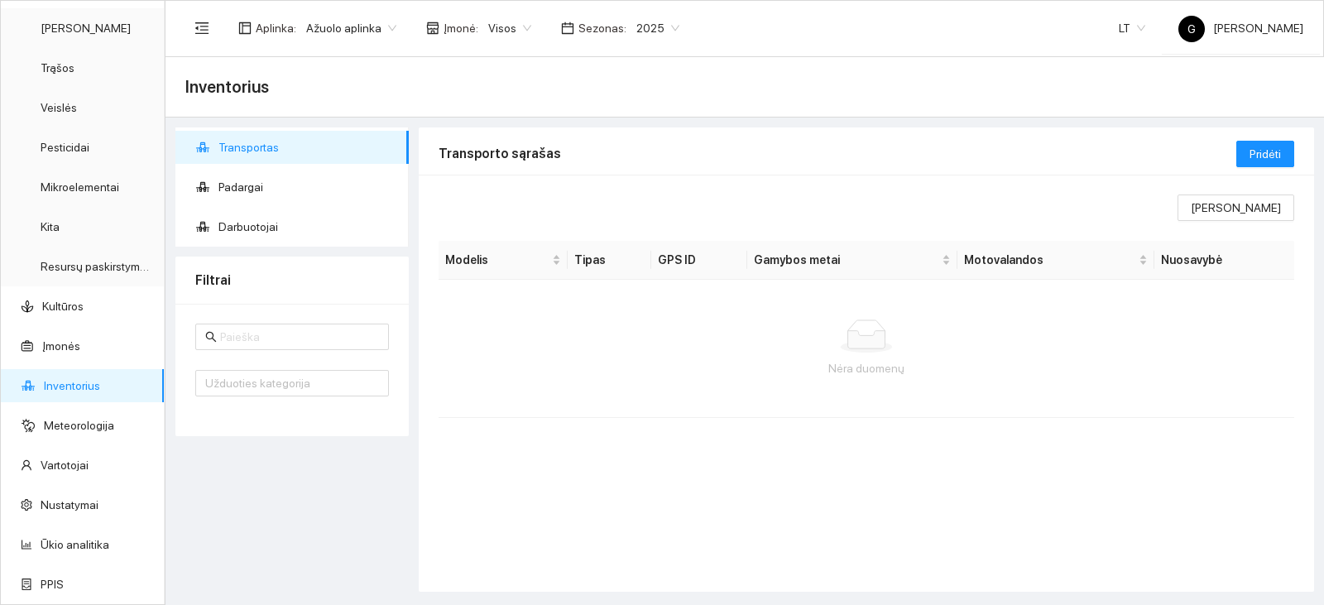
click at [286, 146] on span "Transportas" at bounding box center [306, 147] width 177 height 33
click at [1276, 156] on span "Pridėti" at bounding box center [1265, 154] width 31 height 18
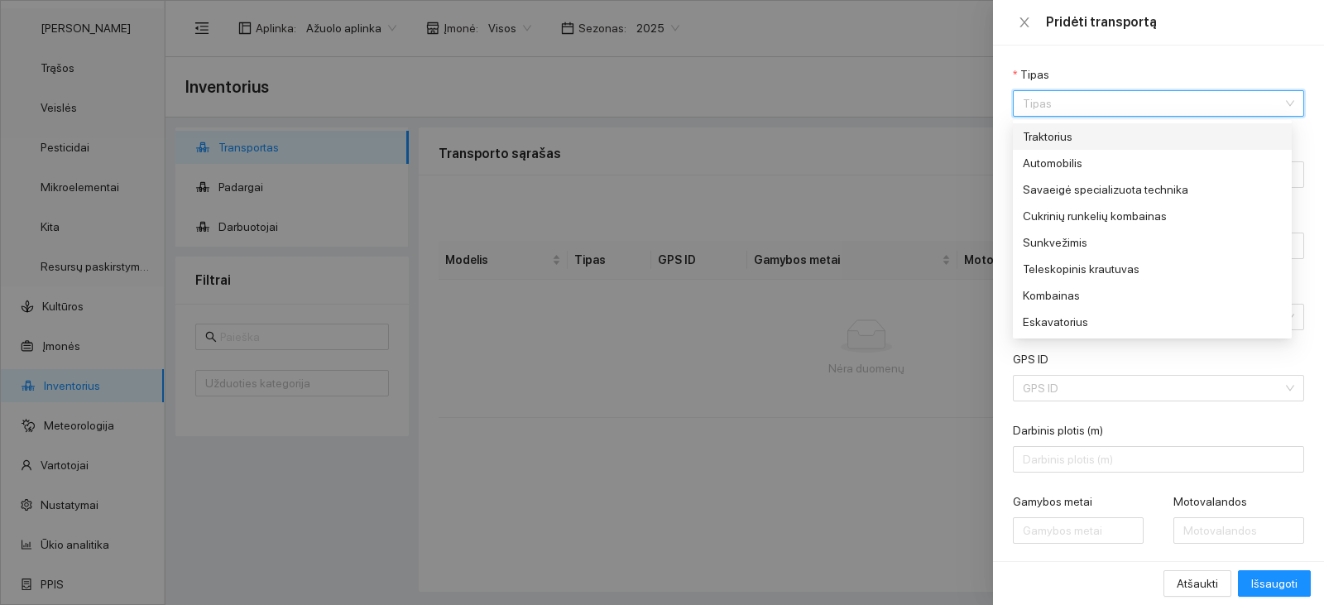
click at [1145, 97] on input "Tipas" at bounding box center [1153, 103] width 260 height 25
click at [1129, 132] on div "Traktorius" at bounding box center [1147, 136] width 248 height 18
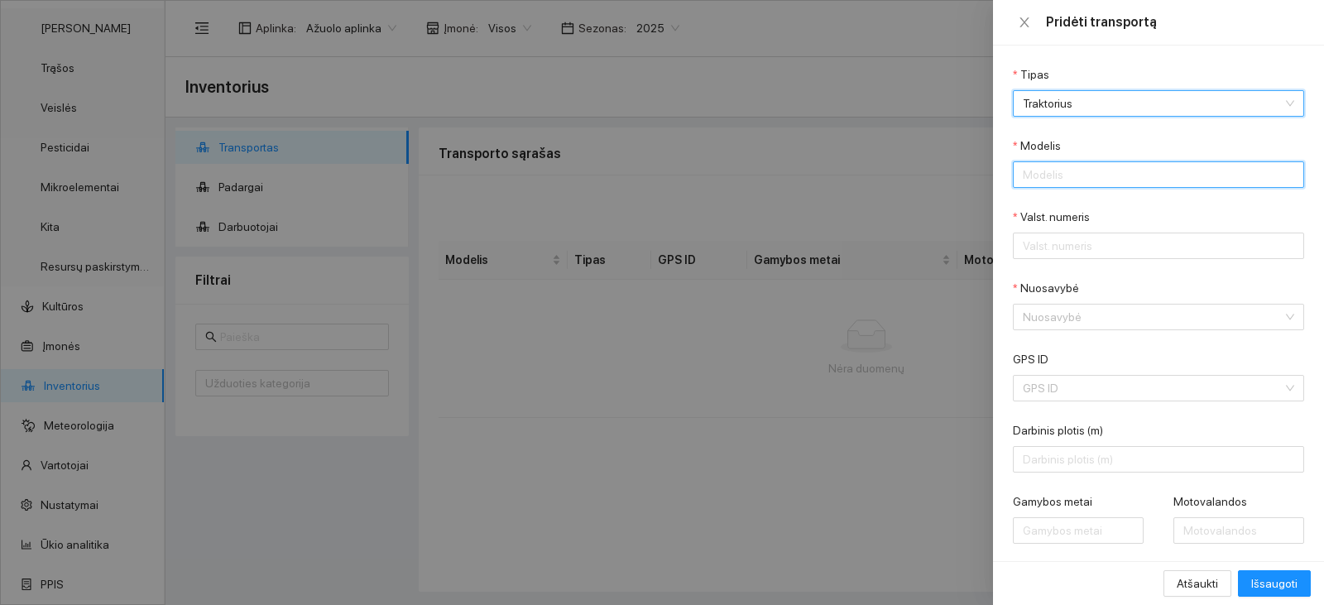
click at [1102, 175] on input "Modelis" at bounding box center [1158, 174] width 291 height 26
click at [1100, 94] on span "Traktorius" at bounding box center [1147, 103] width 248 height 25
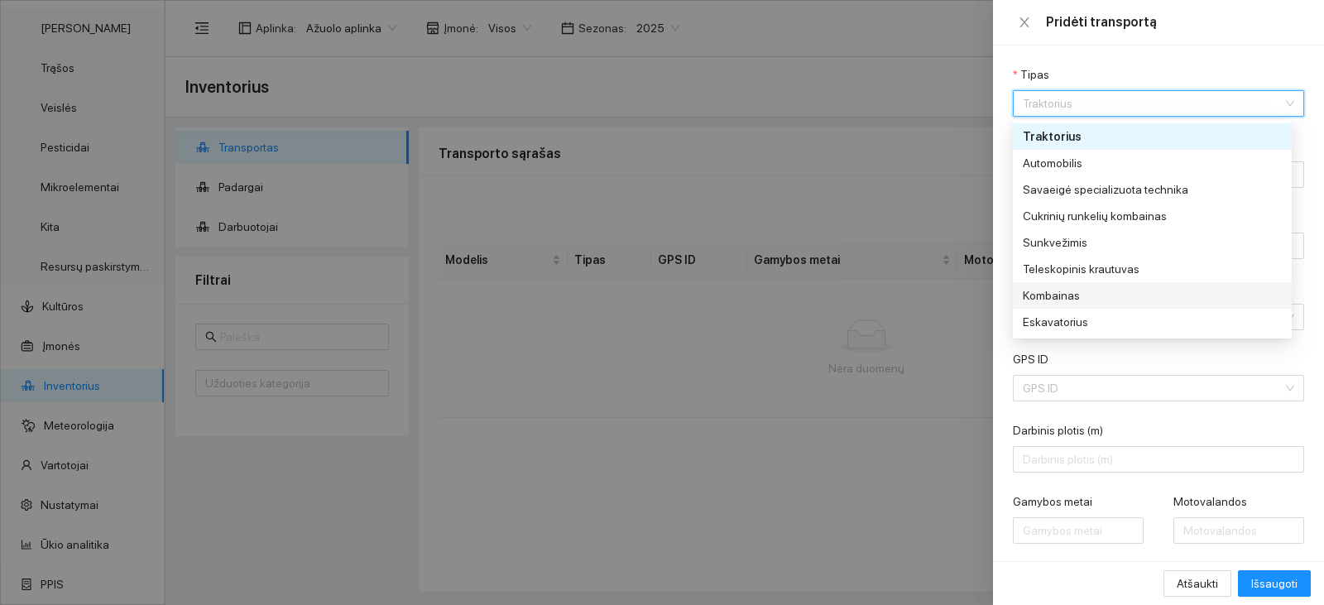
click at [1069, 300] on div "Kombainas" at bounding box center [1147, 295] width 248 height 18
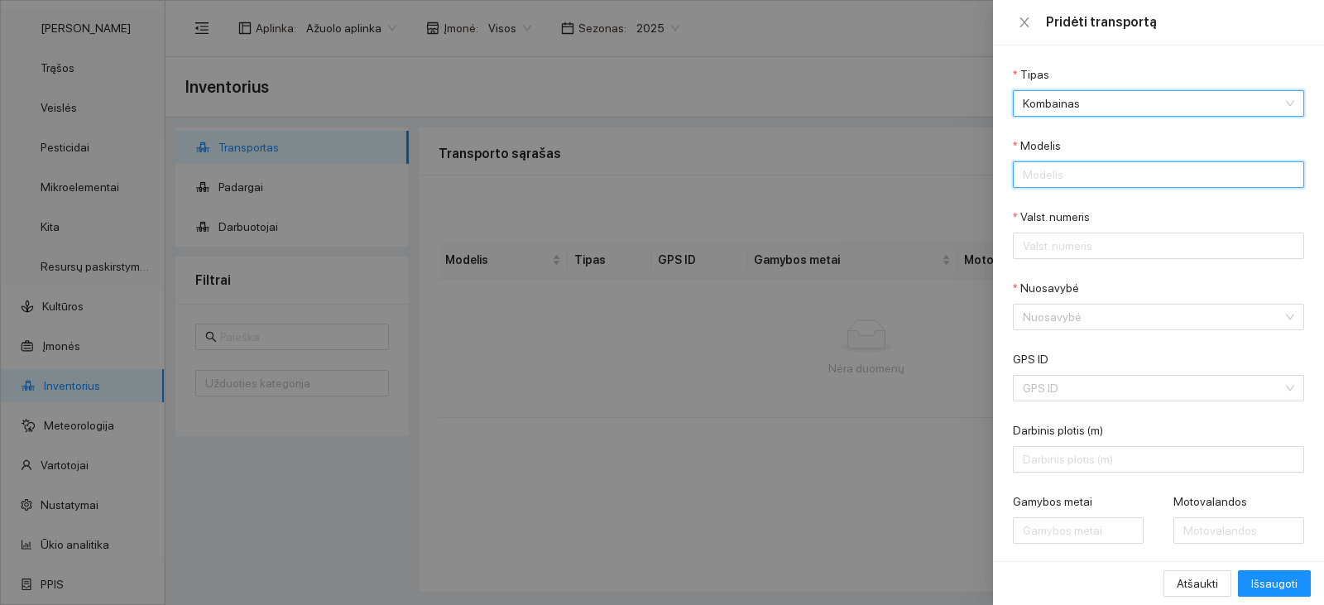
click at [1053, 179] on input "Modelis" at bounding box center [1158, 174] width 291 height 26
type input "Class"
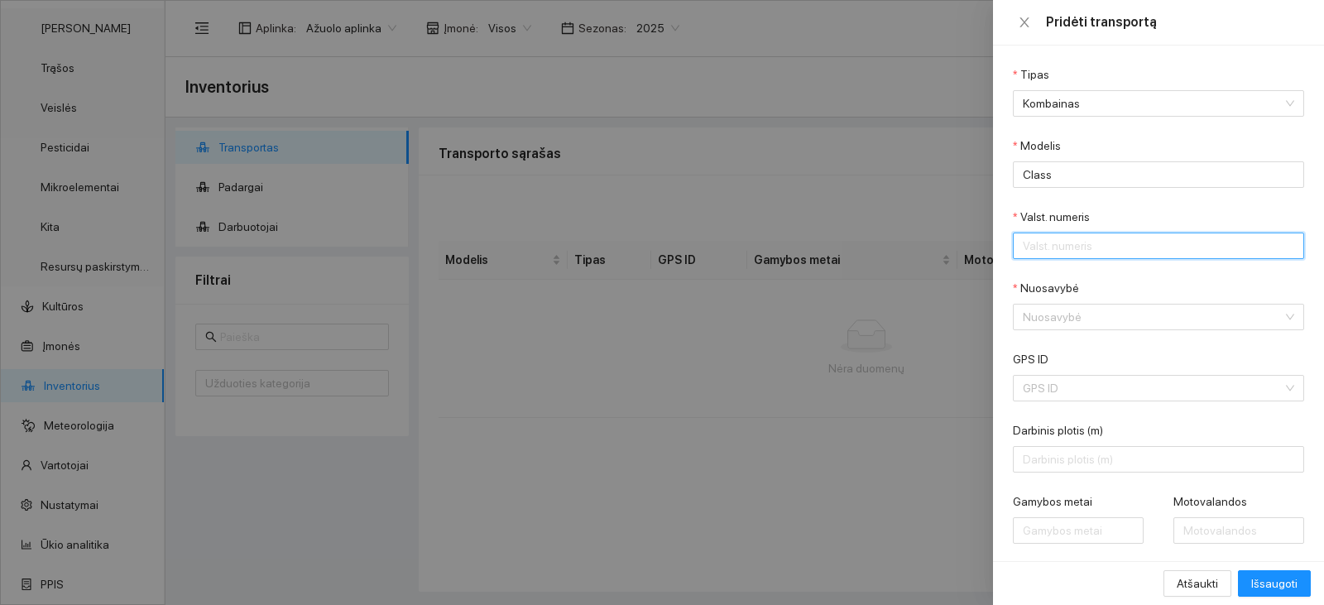
click at [1077, 236] on input "Valst. numeris" at bounding box center [1158, 246] width 291 height 26
click at [1075, 294] on label "Nuosavybė" at bounding box center [1046, 288] width 66 height 17
click at [1075, 305] on input "Nuosavybė" at bounding box center [1153, 317] width 260 height 25
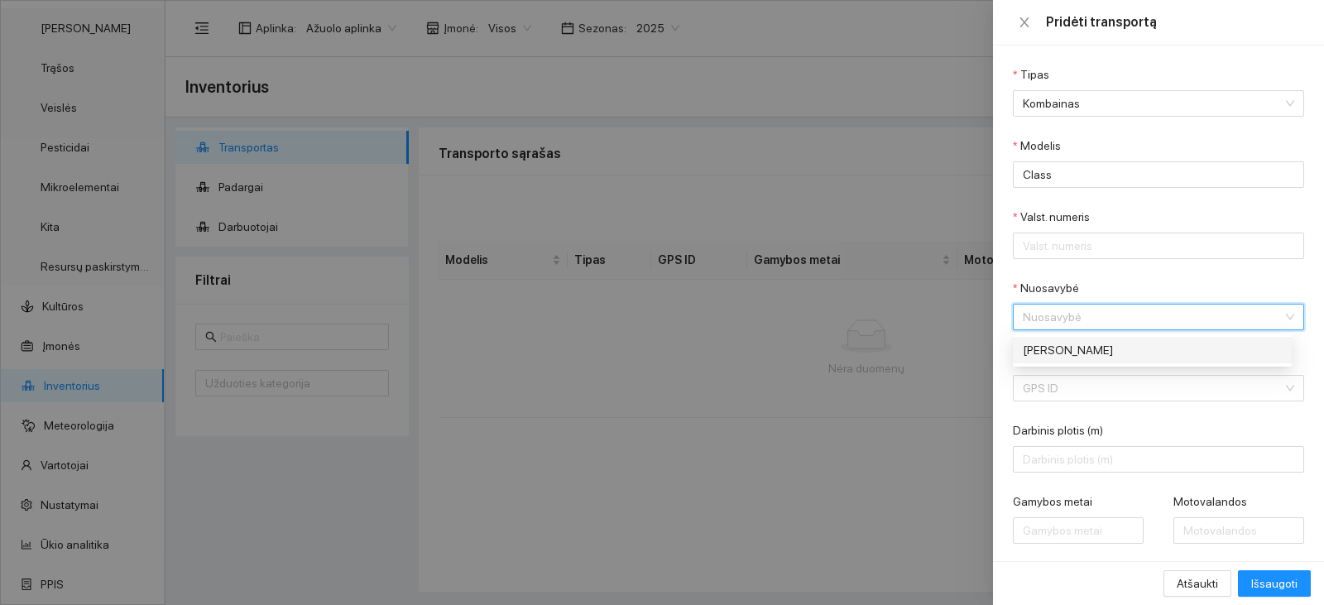
click at [1075, 317] on input "Nuosavybė" at bounding box center [1153, 317] width 260 height 25
click at [1075, 343] on div "[PERSON_NAME]" at bounding box center [1147, 350] width 248 height 18
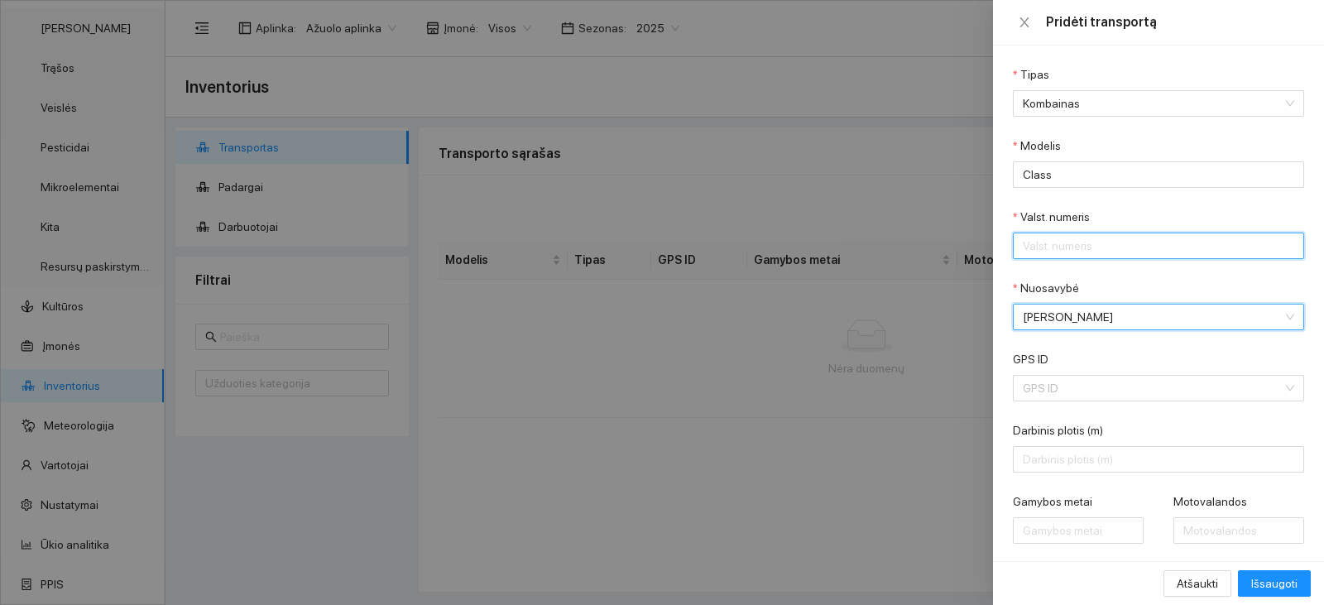
click at [1061, 244] on input "Valst. numeris" at bounding box center [1158, 246] width 291 height 26
paste input "T7815A"
type input "T7815A"
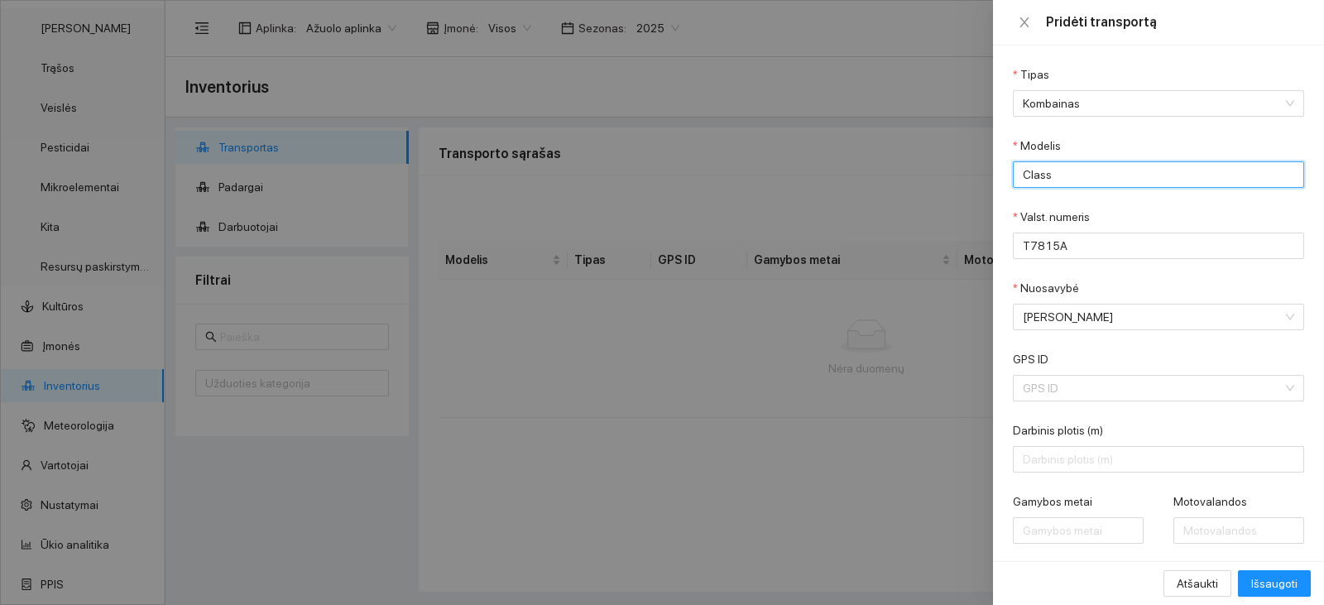
click at [1083, 163] on input "Class" at bounding box center [1158, 174] width 291 height 26
paste input "Lexion 760TT"
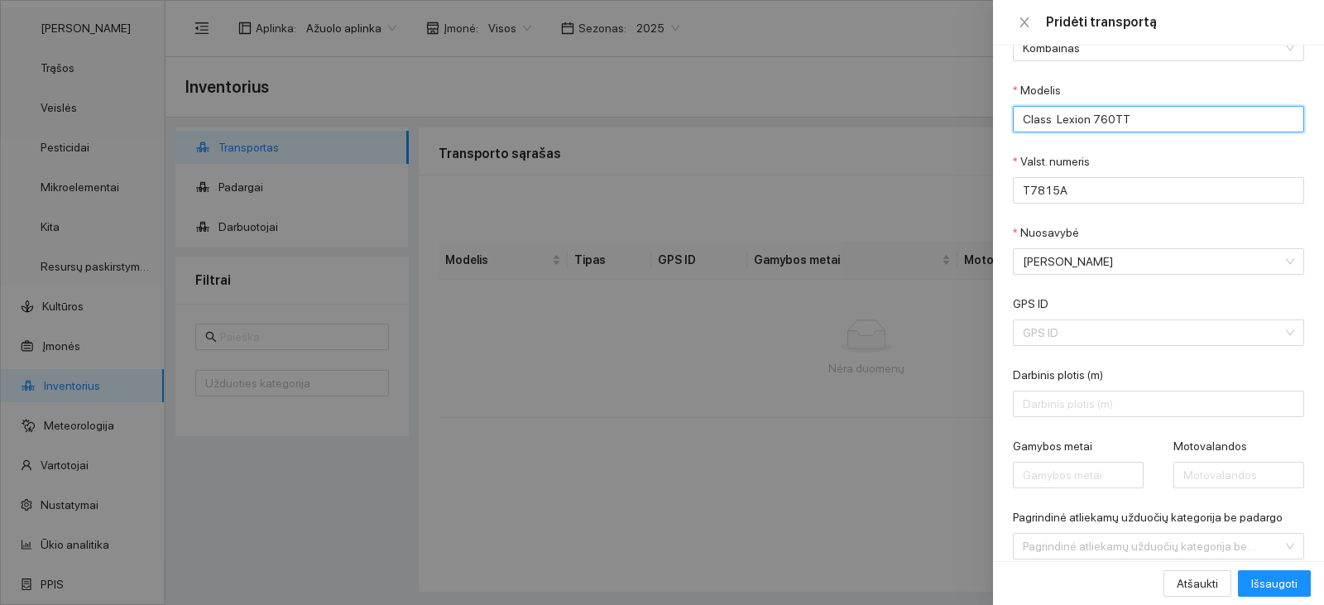
scroll to position [83, 0]
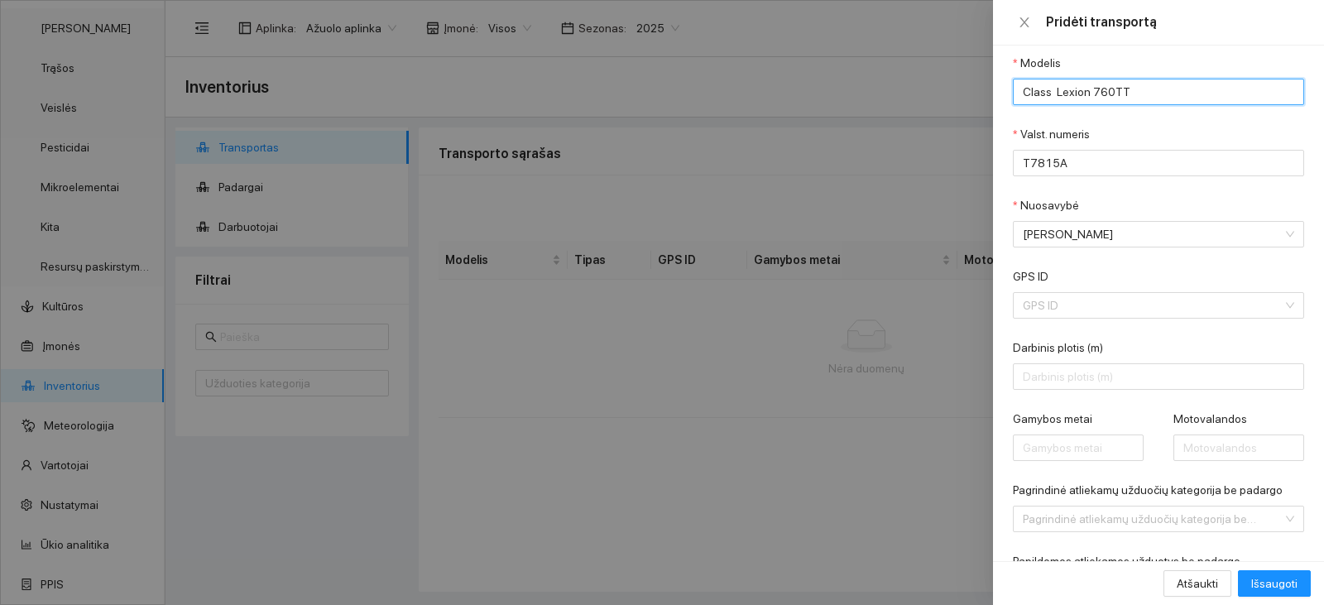
type input "Class Lexion 760TT"
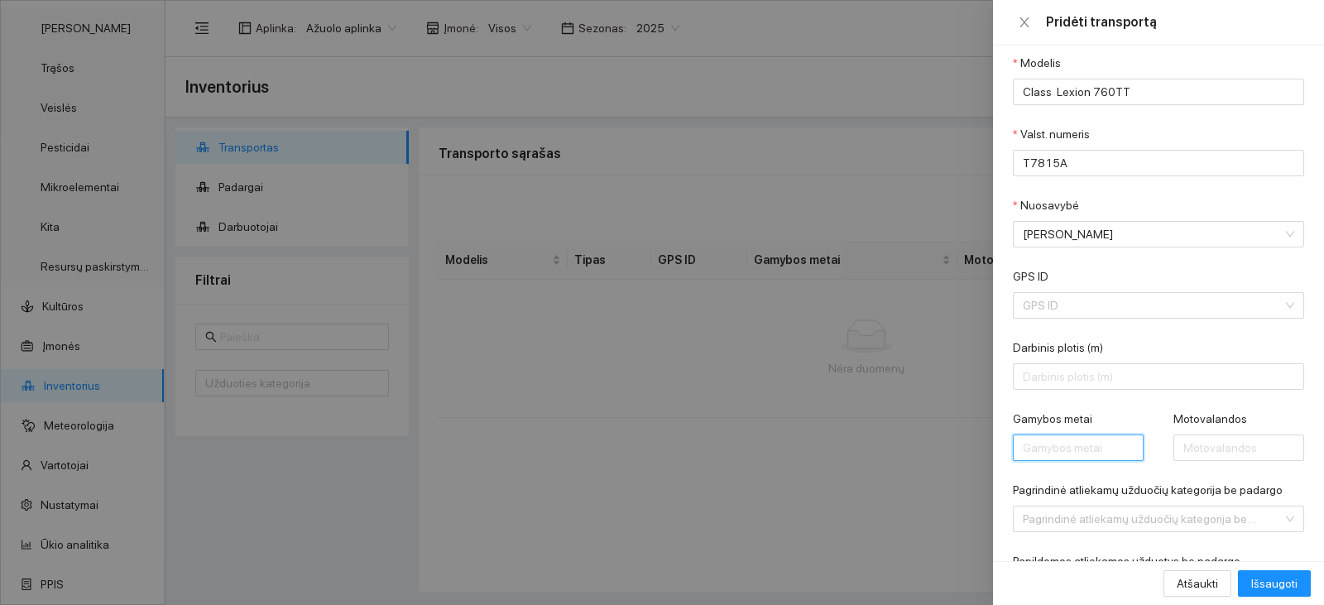
click at [1037, 446] on input "Gamybos metai" at bounding box center [1078, 447] width 131 height 26
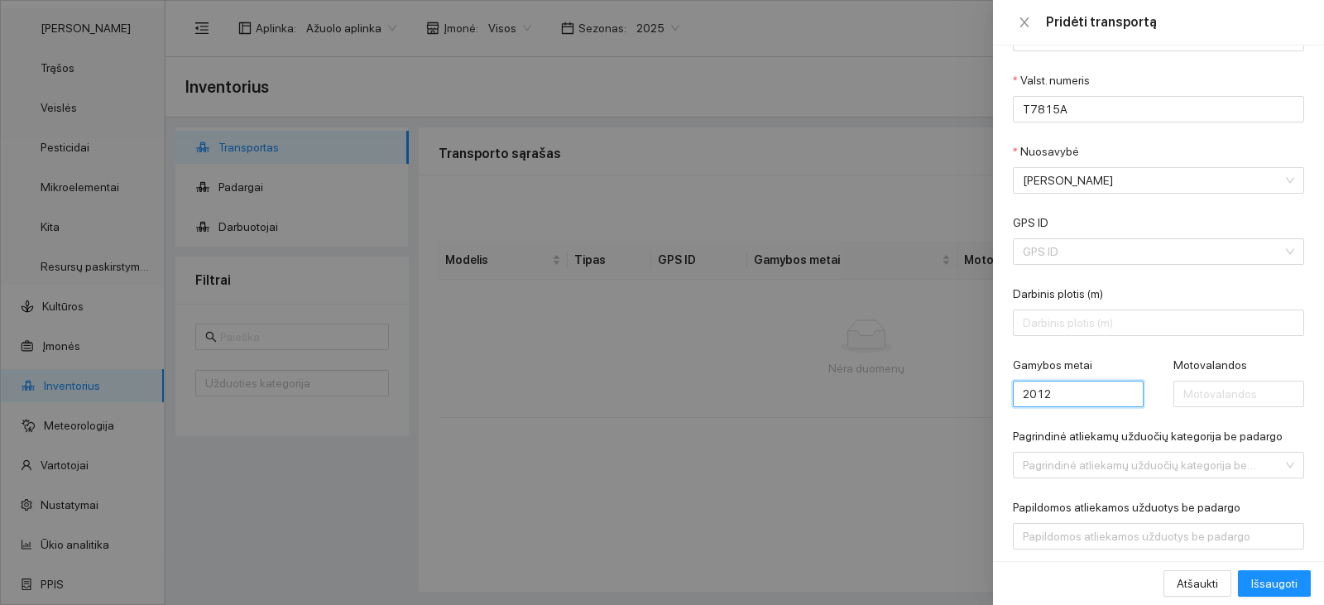
scroll to position [166, 0]
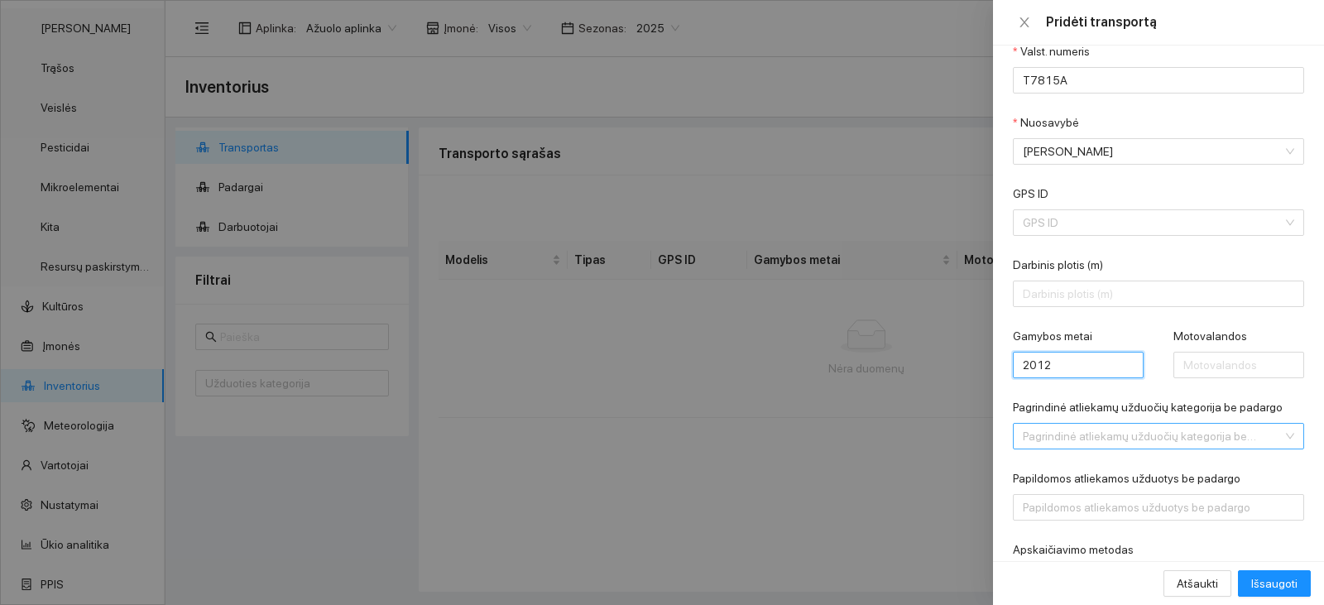
type input "2012"
click at [1246, 437] on input "Pagrindinė atliekamų užduočių kategorija be padargo" at bounding box center [1153, 436] width 260 height 25
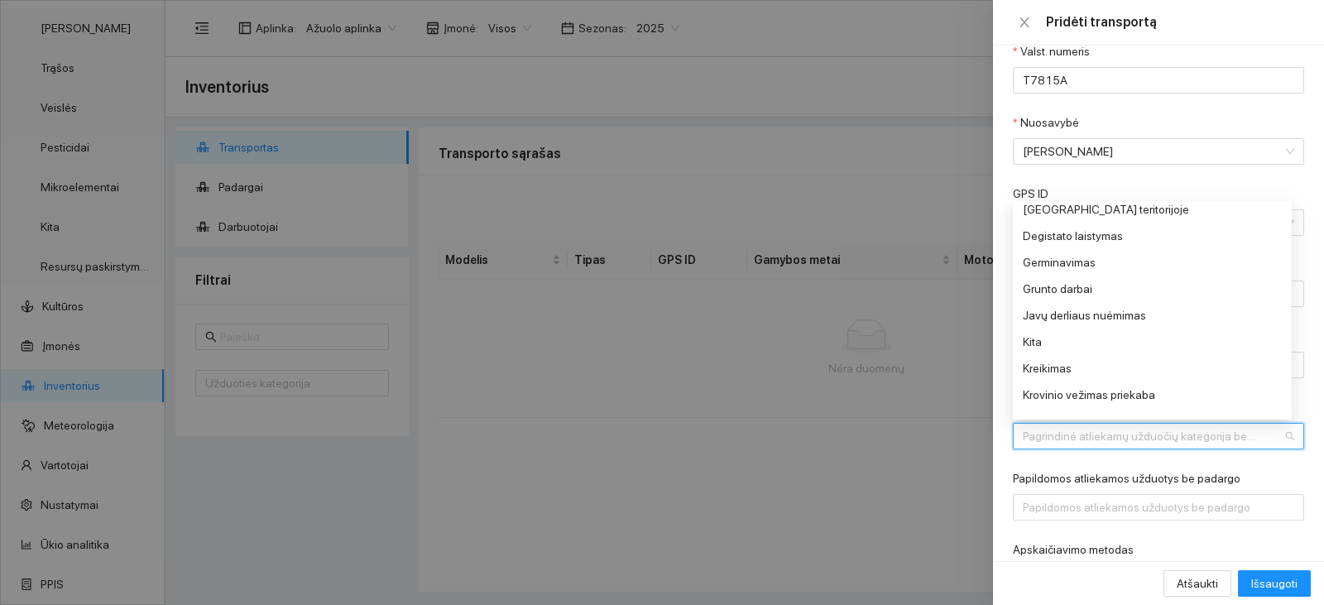
scroll to position [248, 0]
click at [1104, 314] on div "Javų derliaus nuėmimas" at bounding box center [1147, 314] width 248 height 18
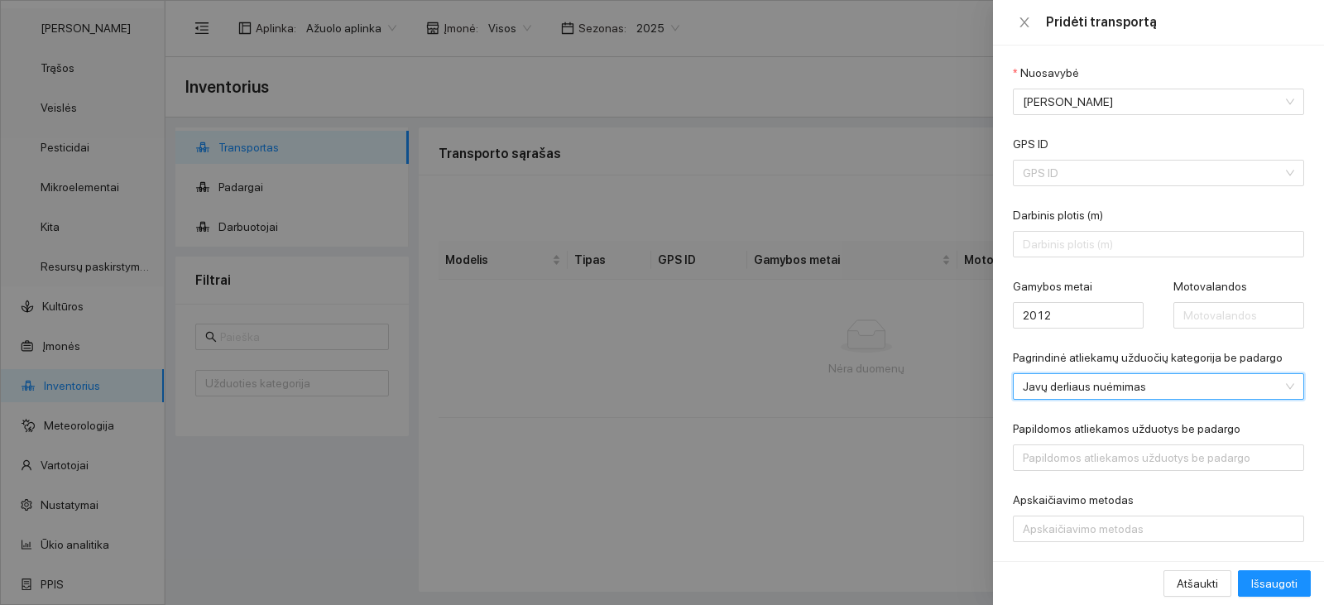
scroll to position [236, 0]
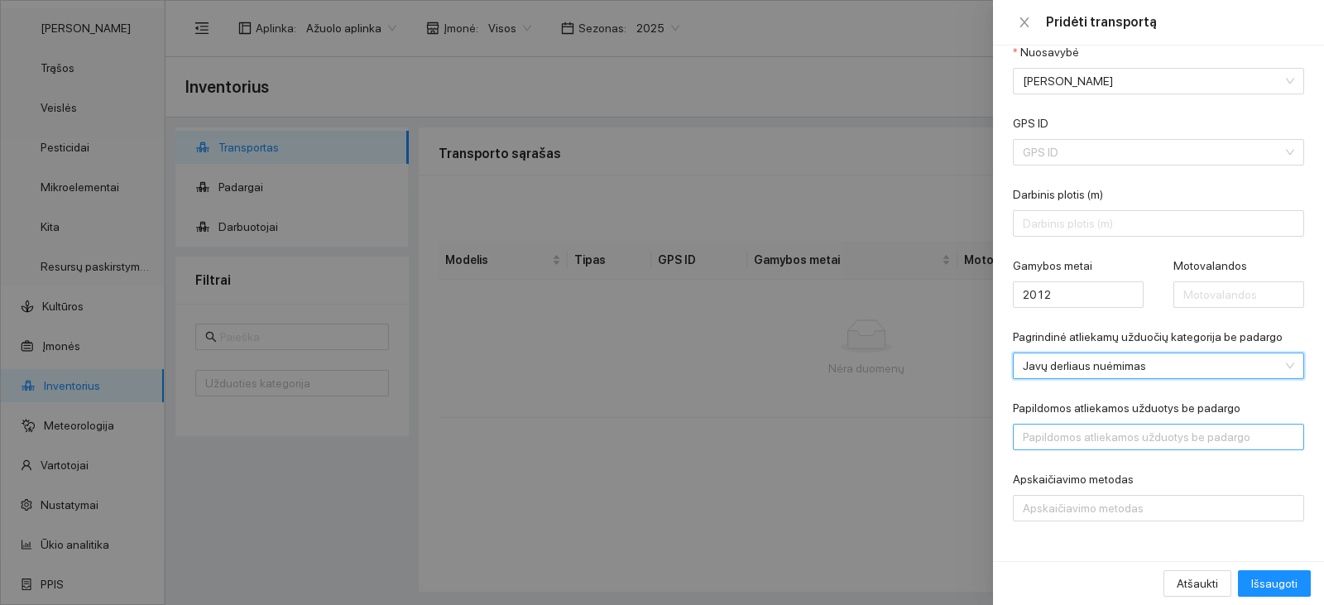
click at [1106, 439] on div at bounding box center [1150, 437] width 266 height 20
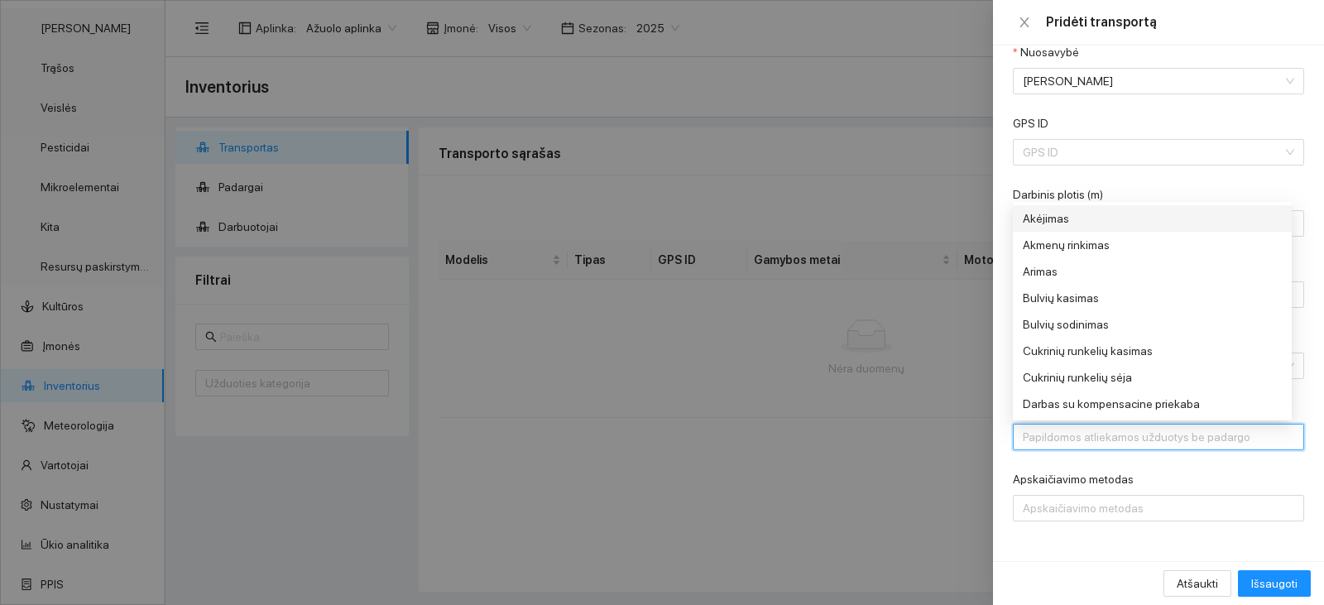
click at [1106, 439] on div at bounding box center [1150, 437] width 266 height 20
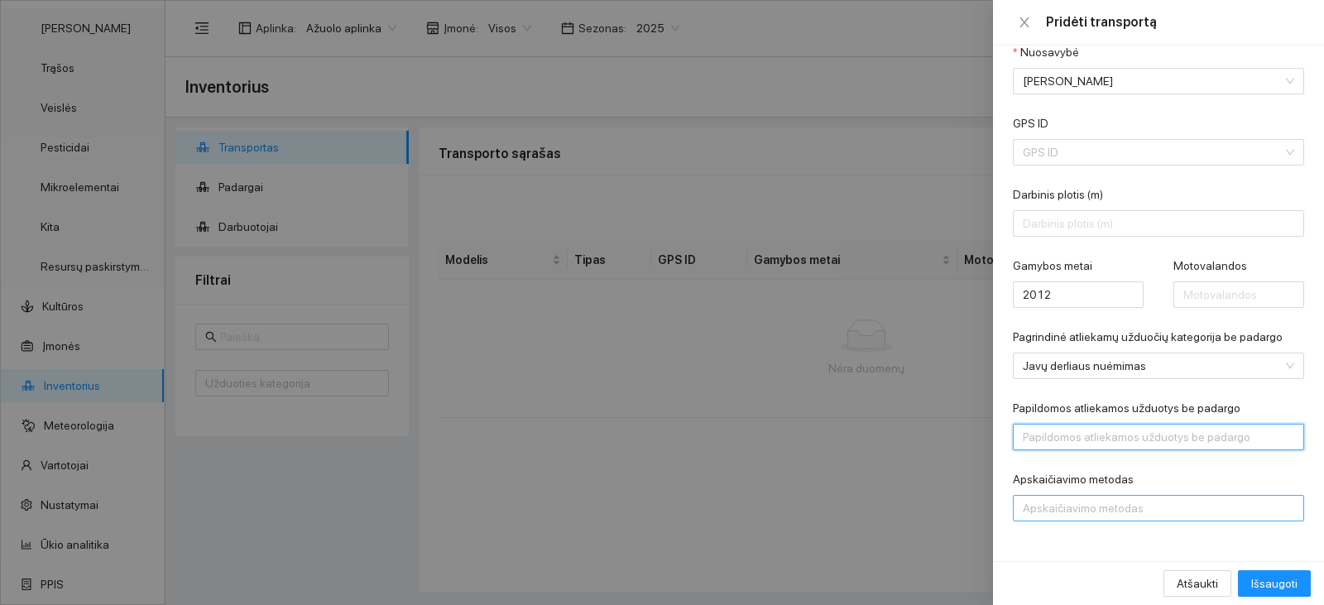
click at [1125, 504] on div at bounding box center [1150, 508] width 266 height 20
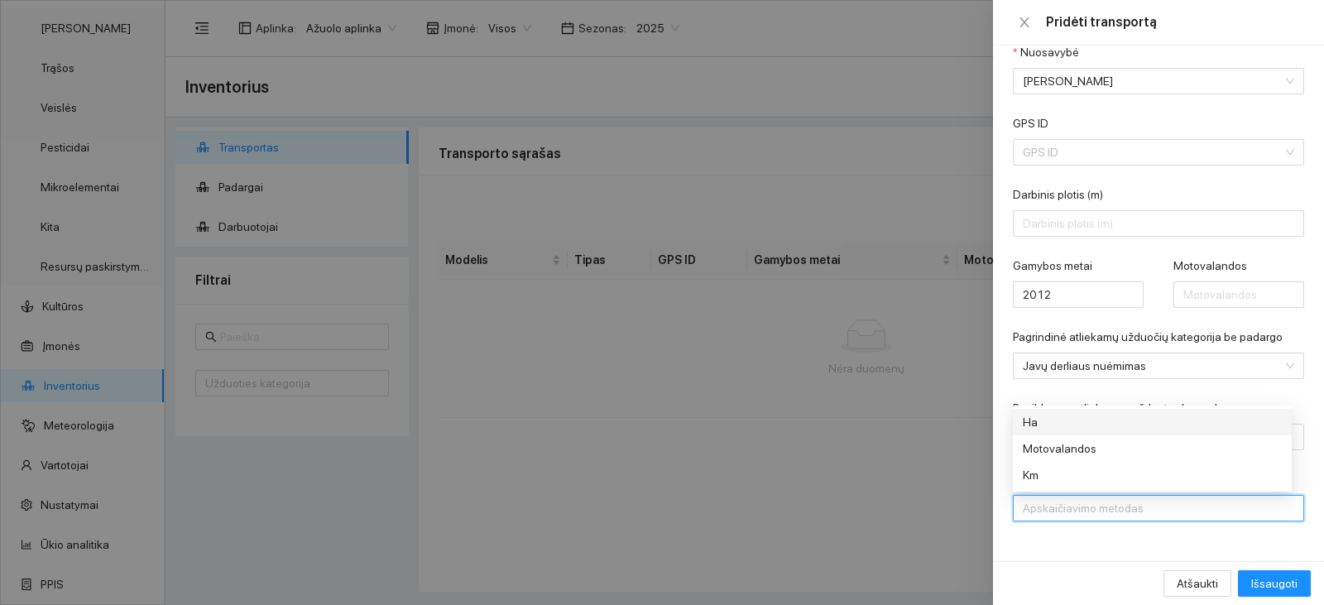
click at [1130, 420] on div "Ha" at bounding box center [1147, 422] width 248 height 18
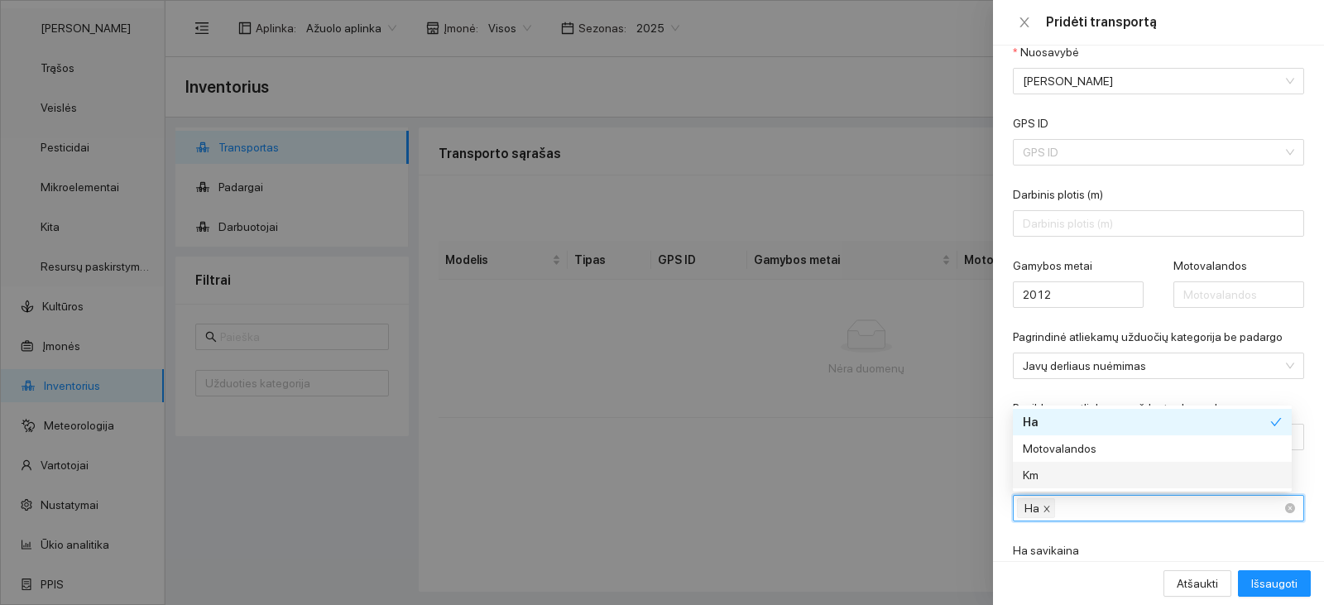
click at [1044, 506] on icon "close" at bounding box center [1047, 509] width 8 height 8
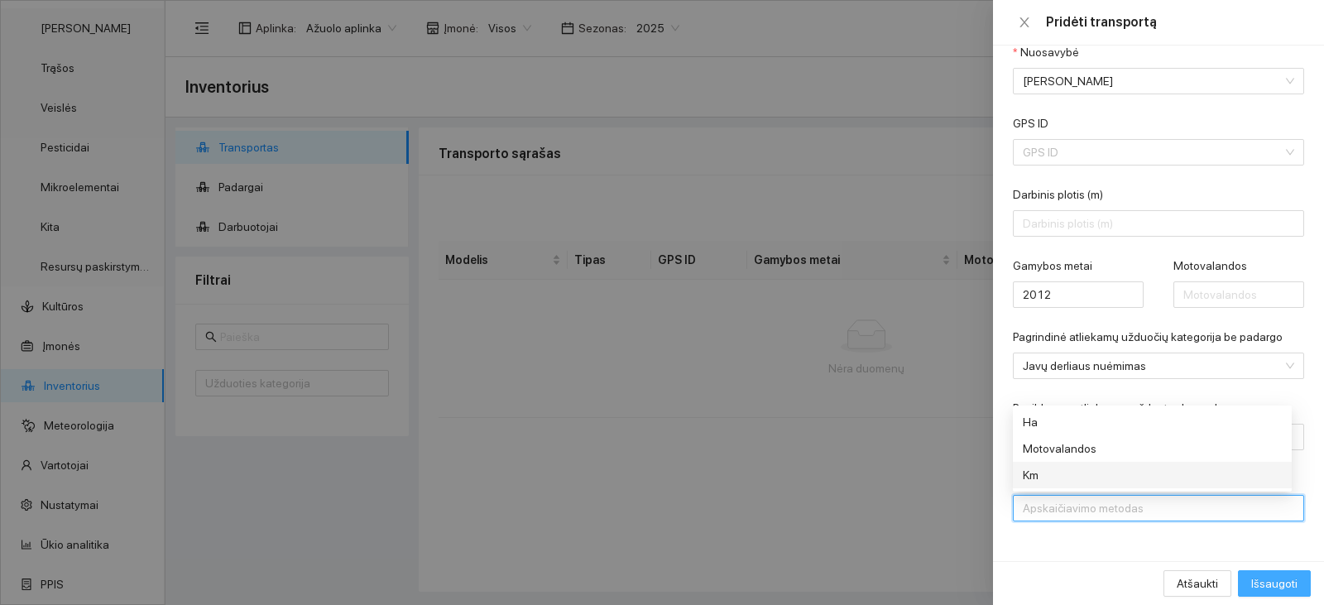
click at [1268, 592] on span "Išsaugoti" at bounding box center [1274, 583] width 46 height 18
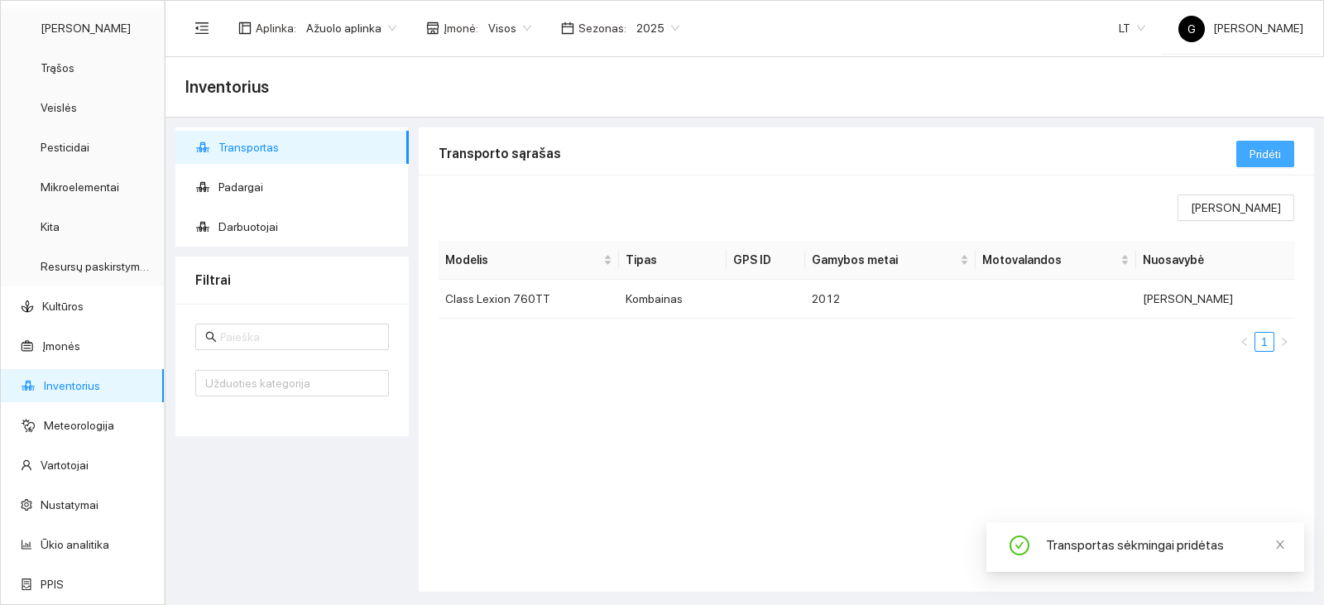
click at [1253, 149] on span "Pridėti" at bounding box center [1265, 154] width 31 height 18
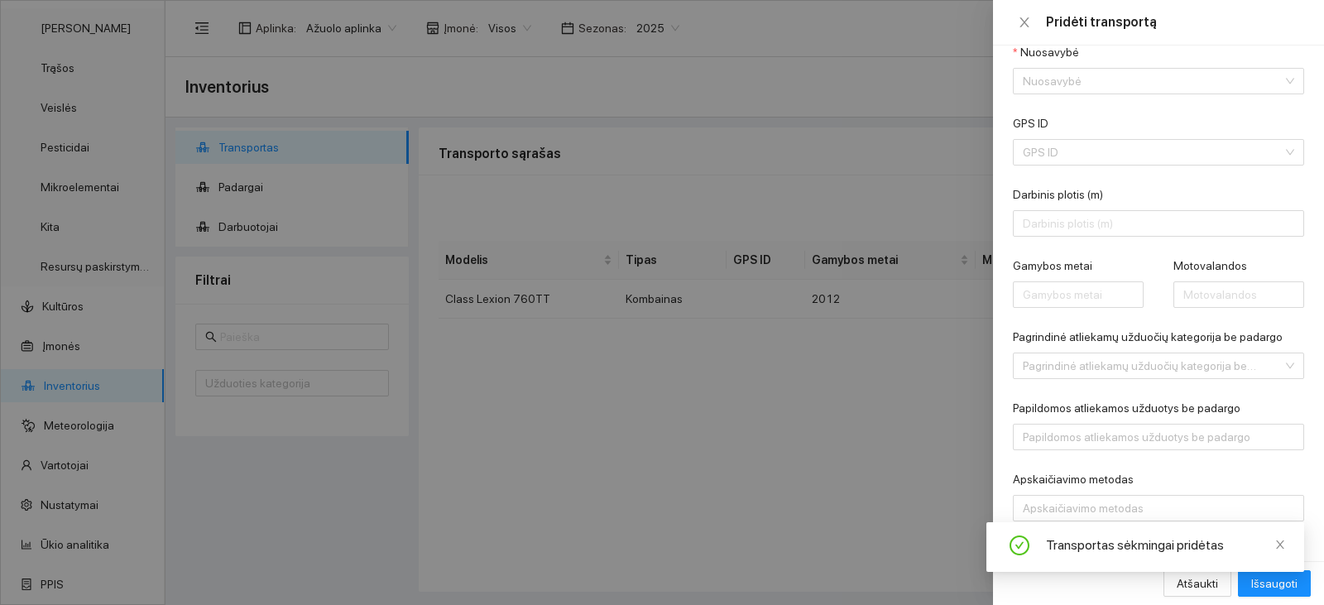
scroll to position [0, 0]
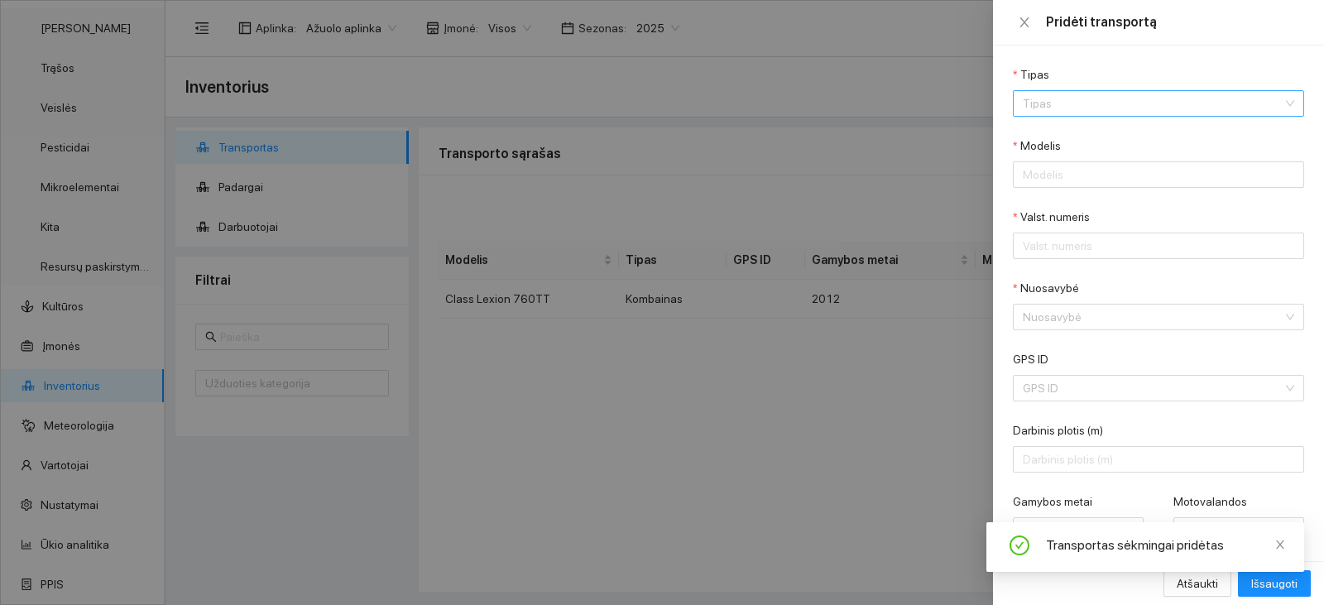
click at [1109, 91] on input "Tipas" at bounding box center [1153, 103] width 260 height 25
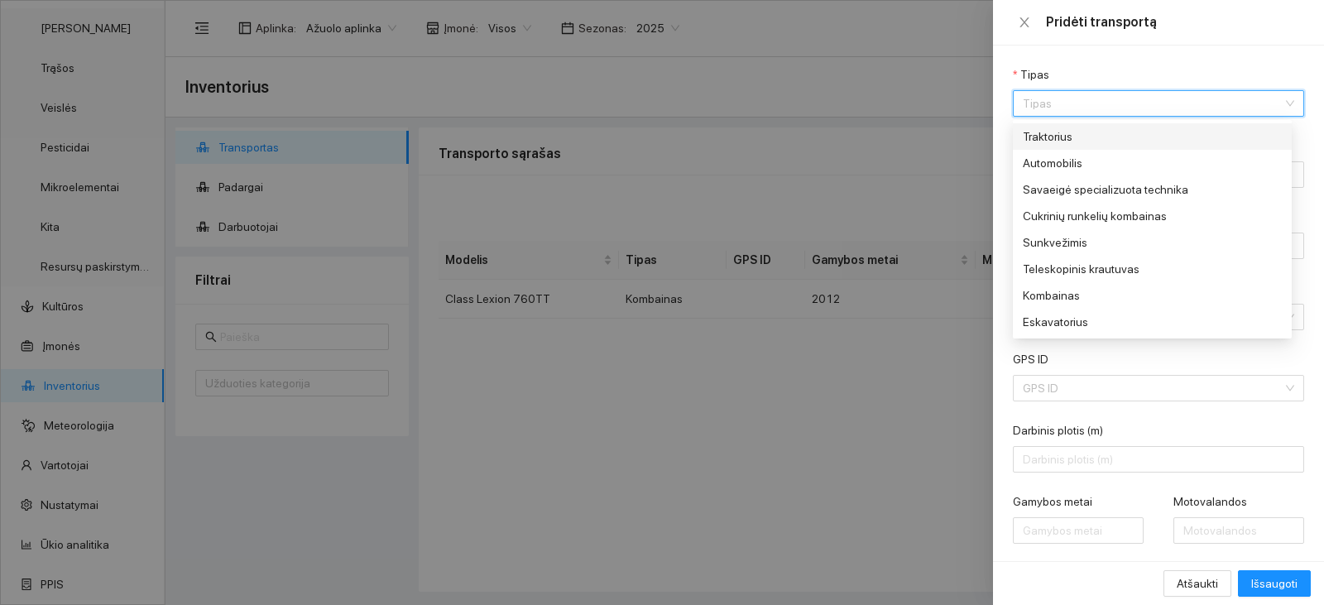
click at [1106, 135] on div "Traktorius" at bounding box center [1147, 136] width 248 height 18
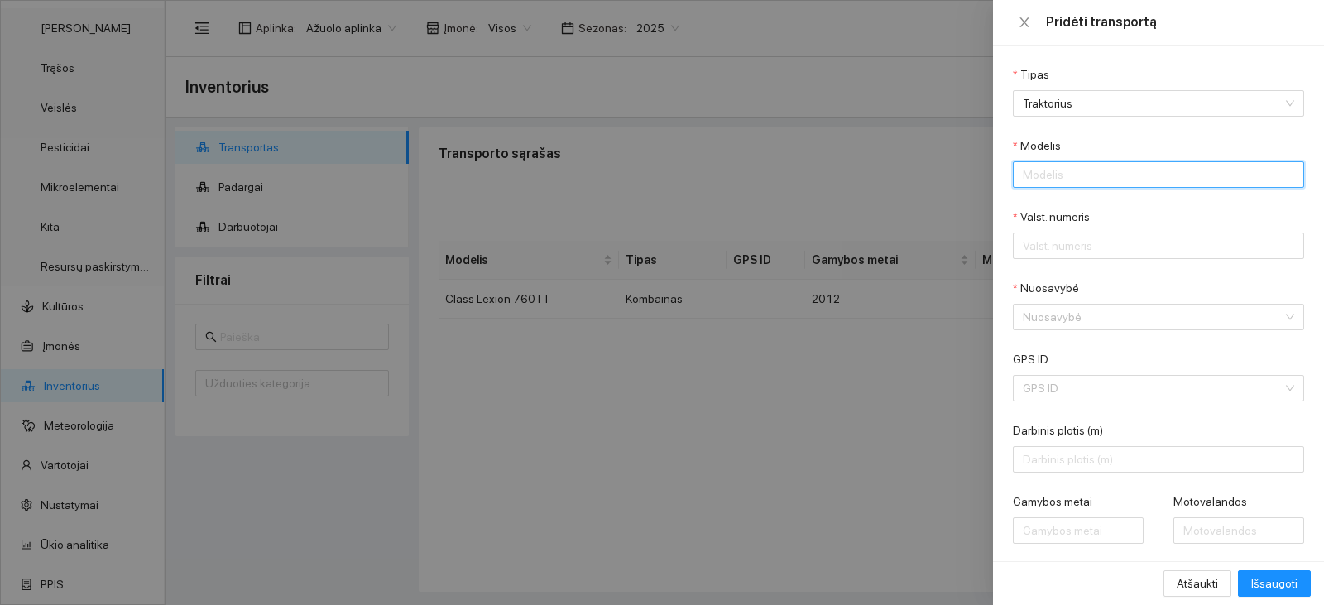
click at [1066, 182] on input "Modelis" at bounding box center [1158, 174] width 291 height 26
paste input "Fendt 818 Vario"
type input "Fendt 818 Vario"
click at [1039, 256] on input "Valst. numeris" at bounding box center [1158, 246] width 291 height 26
paste input "T7522C"
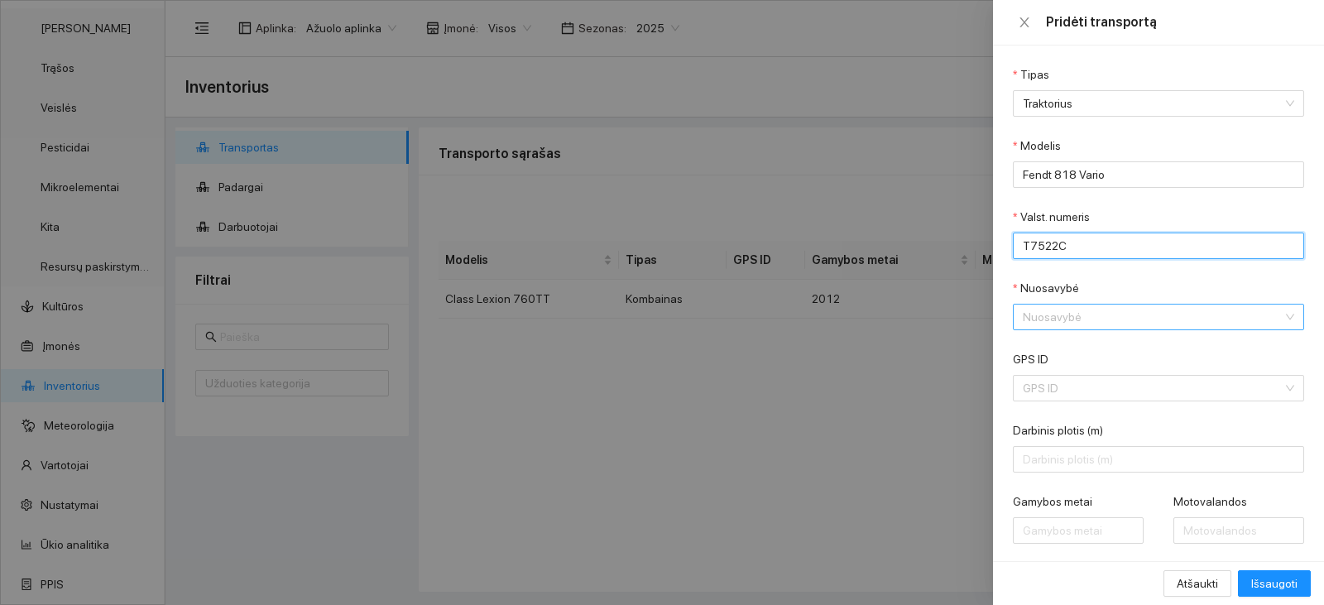
type input "T7522C"
click at [1072, 314] on input "Nuosavybė" at bounding box center [1153, 317] width 260 height 25
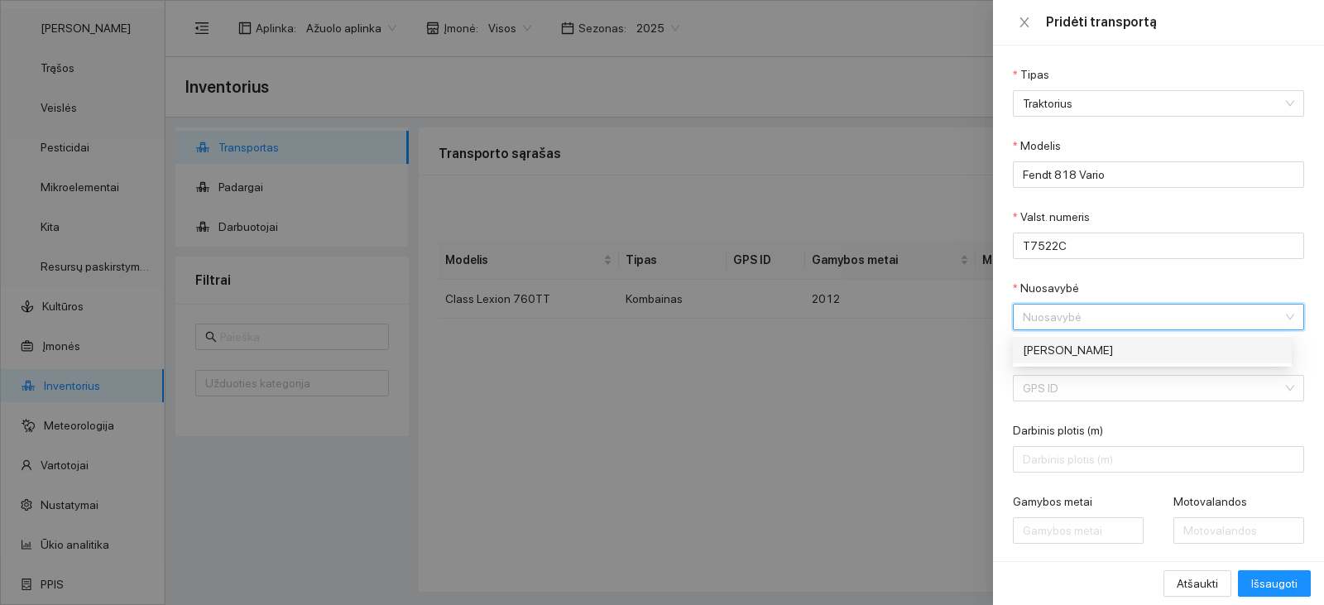
click at [1072, 333] on form "Tipas Traktorius Modelis Fendt 818 Vario Valst. numeris T7522C Nuosavybė Nuosav…" at bounding box center [1158, 411] width 291 height 692
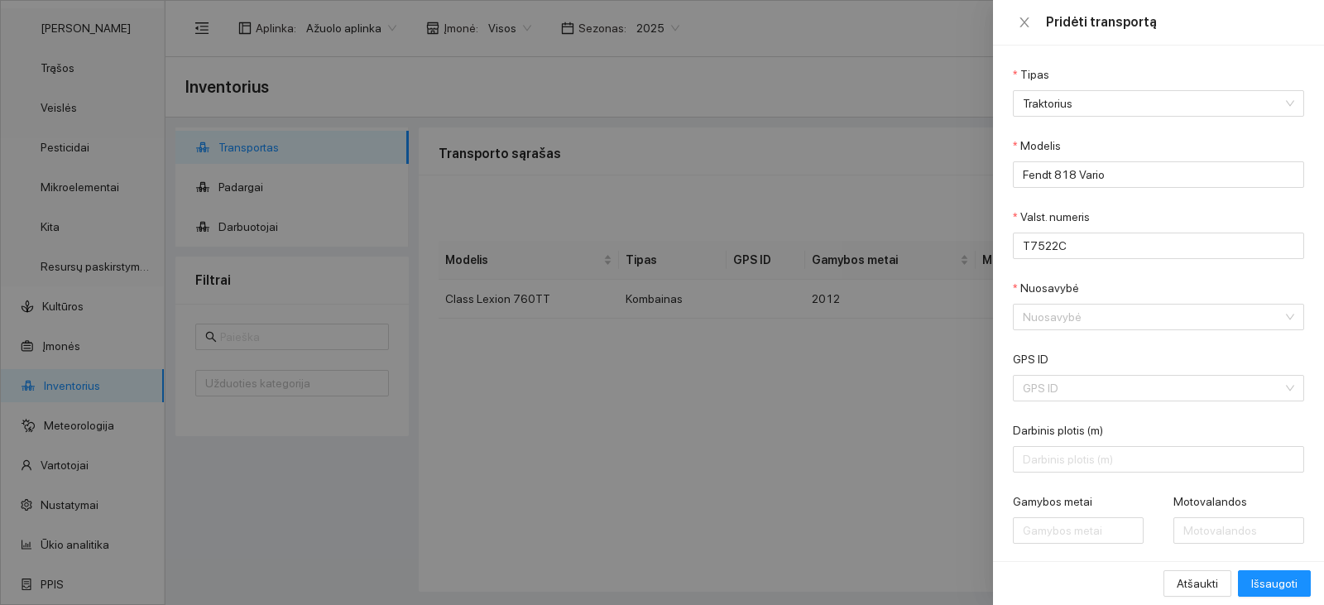
click at [1072, 336] on form "Tipas Traktorius Modelis Fendt 818 Vario Valst. numeris T7522C Nuosavybė Nuosav…" at bounding box center [1158, 411] width 291 height 692
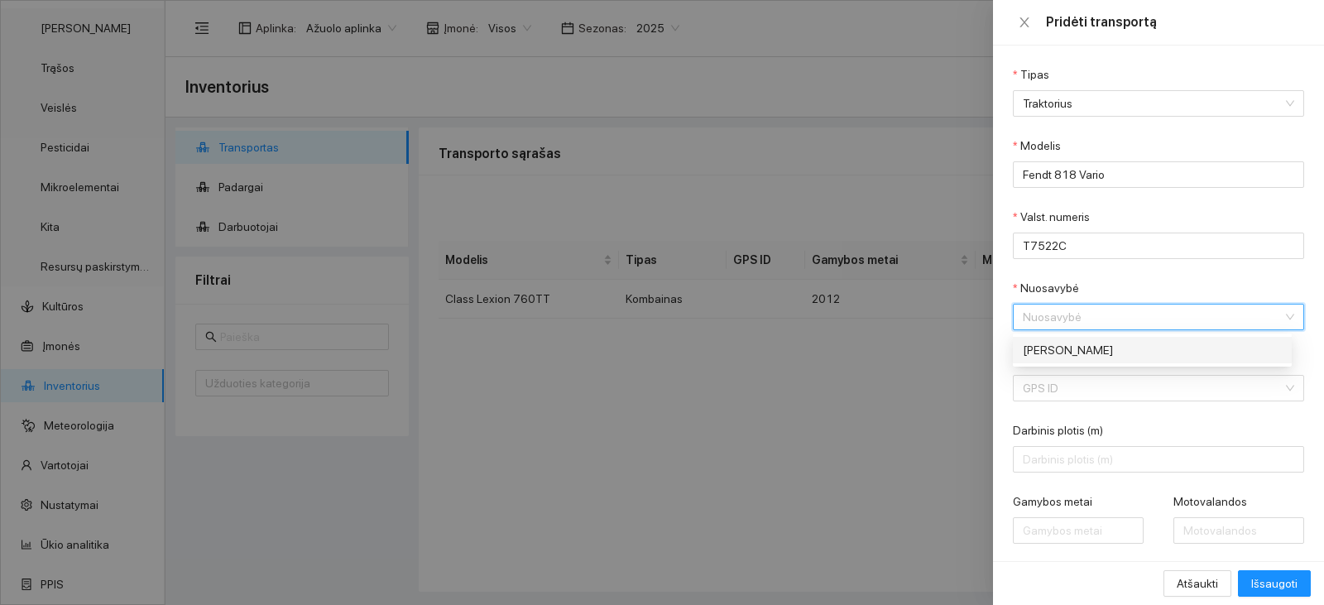
click at [1079, 315] on input "Nuosavybė" at bounding box center [1153, 317] width 260 height 25
click at [1082, 351] on div "[PERSON_NAME]" at bounding box center [1147, 350] width 248 height 18
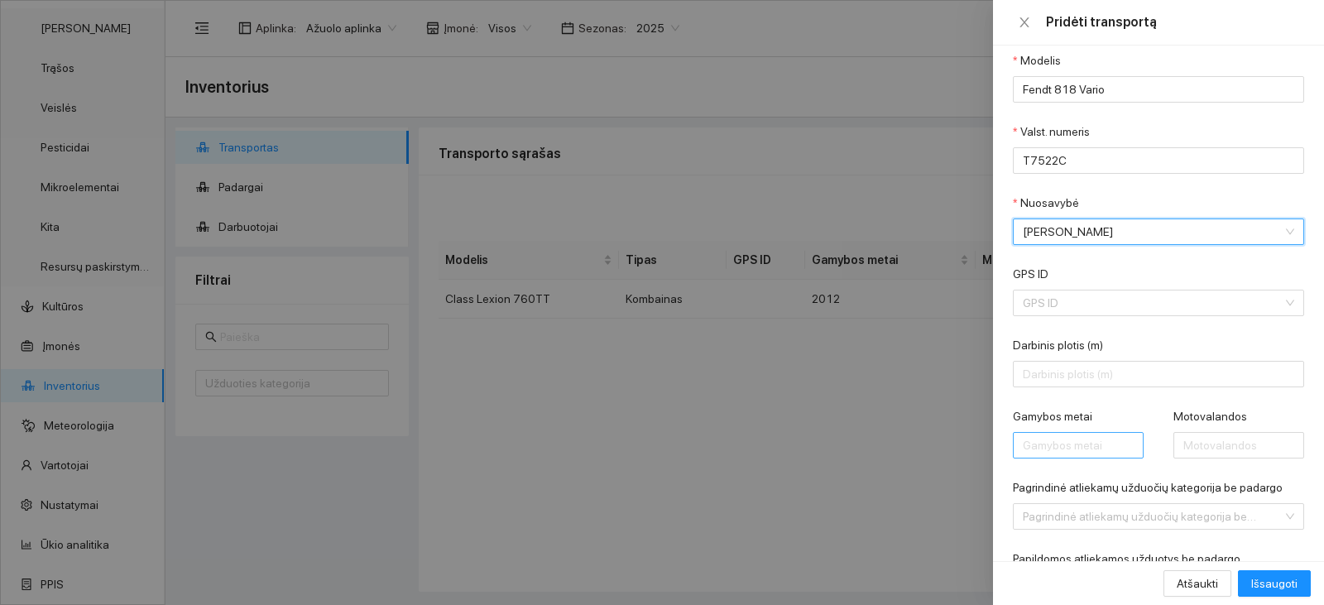
scroll to position [166, 0]
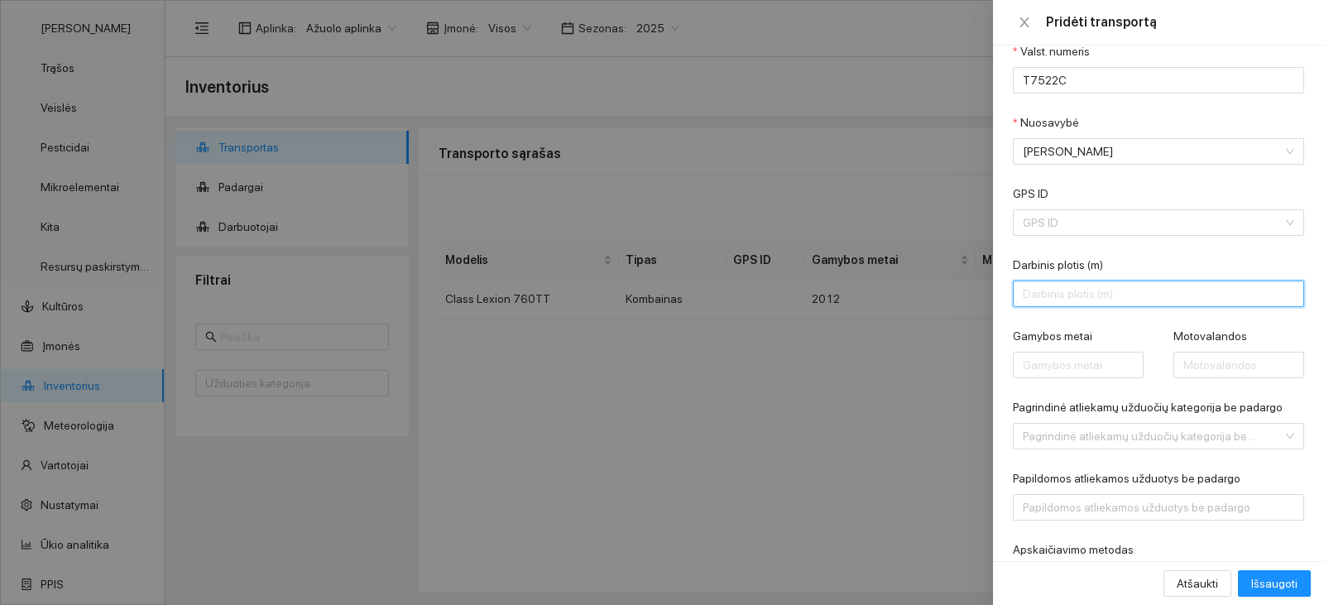
click at [1063, 287] on input "Darbinis plotis (m)" at bounding box center [1158, 294] width 291 height 26
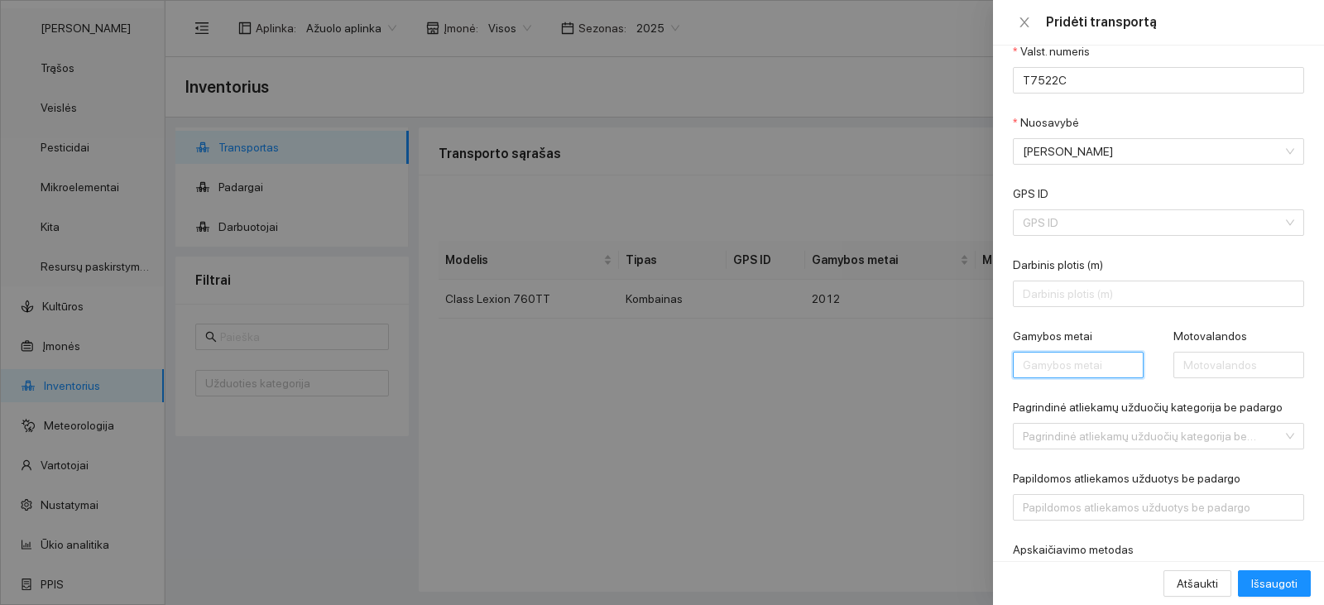
click at [1038, 372] on input "Gamybos metai" at bounding box center [1078, 365] width 131 height 26
type input "2006"
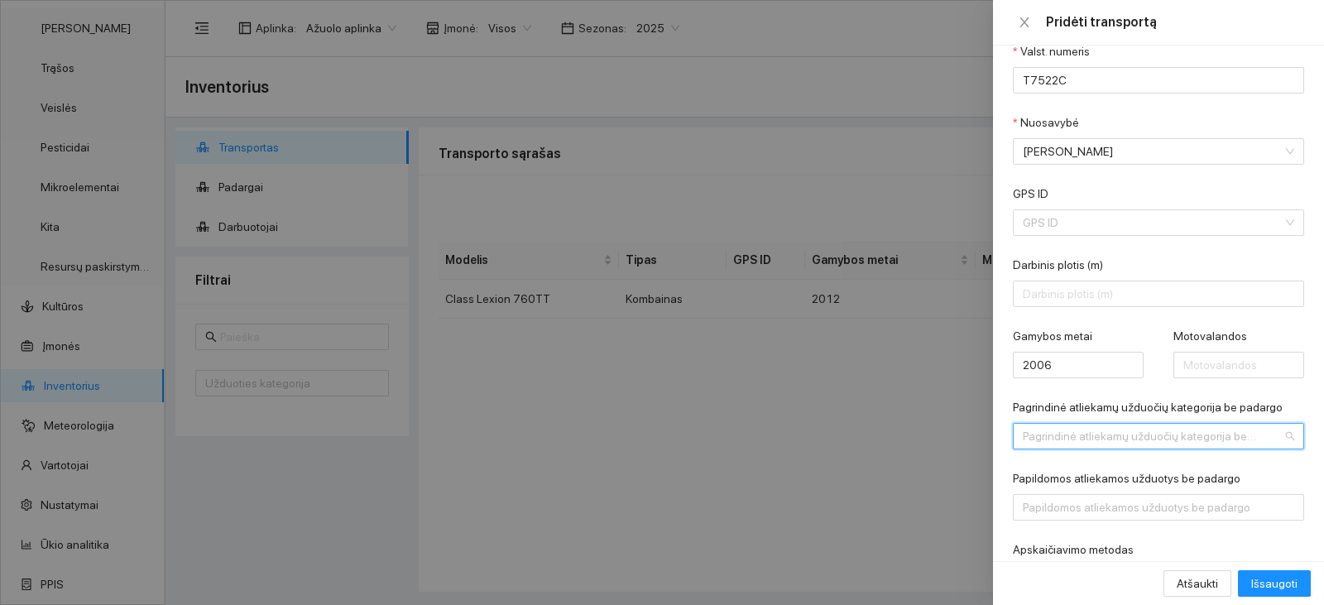
click at [1172, 426] on input "Pagrindinė atliekamų užduočių kategorija be padargo" at bounding box center [1153, 436] width 260 height 25
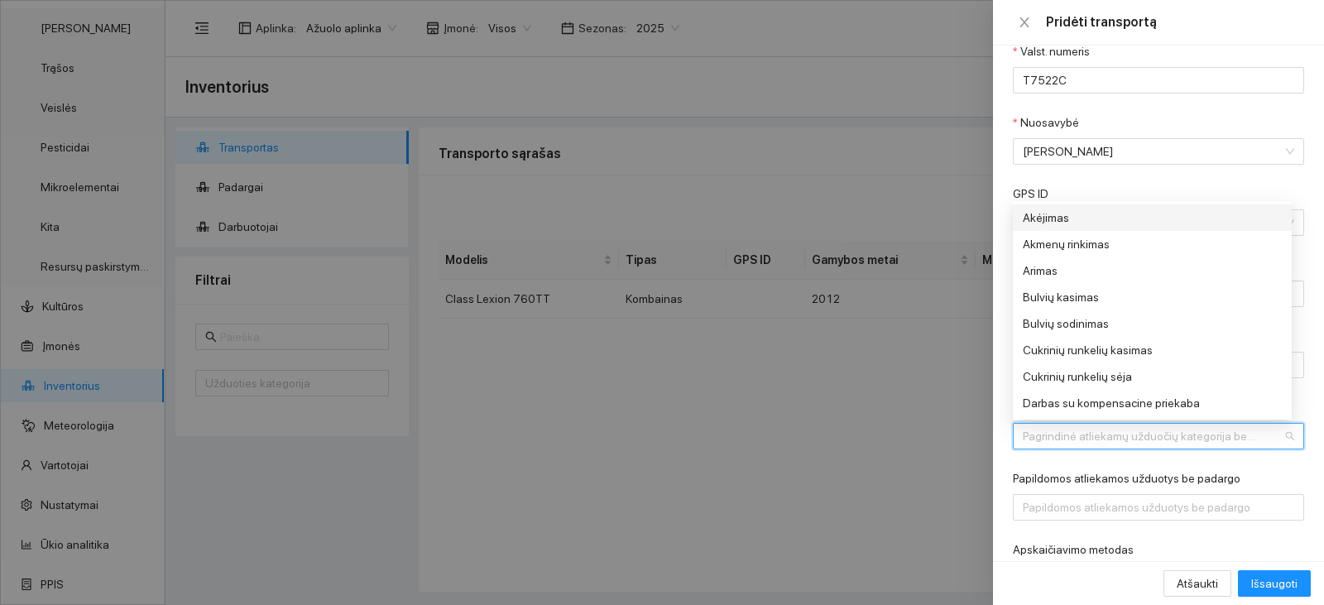
click at [1172, 426] on input "Pagrindinė atliekamų užduočių kategorija be padargo" at bounding box center [1153, 436] width 260 height 25
click at [1120, 469] on div "Papildomos atliekamos užduotys be padargo" at bounding box center [1158, 481] width 291 height 25
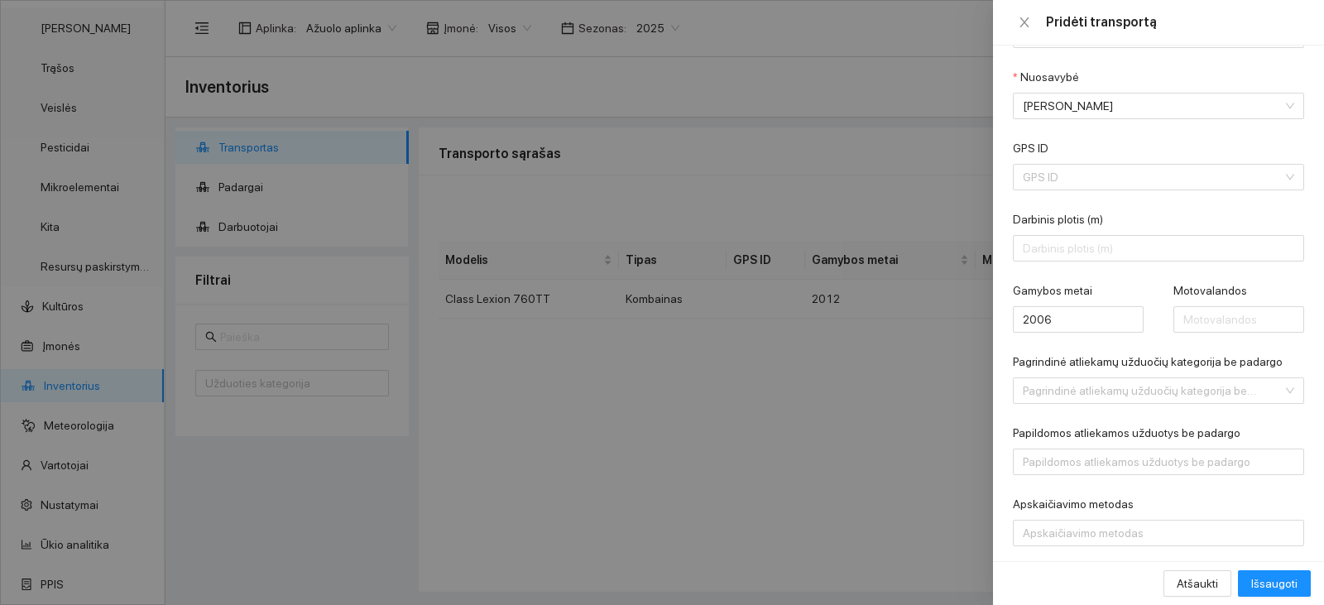
scroll to position [236, 0]
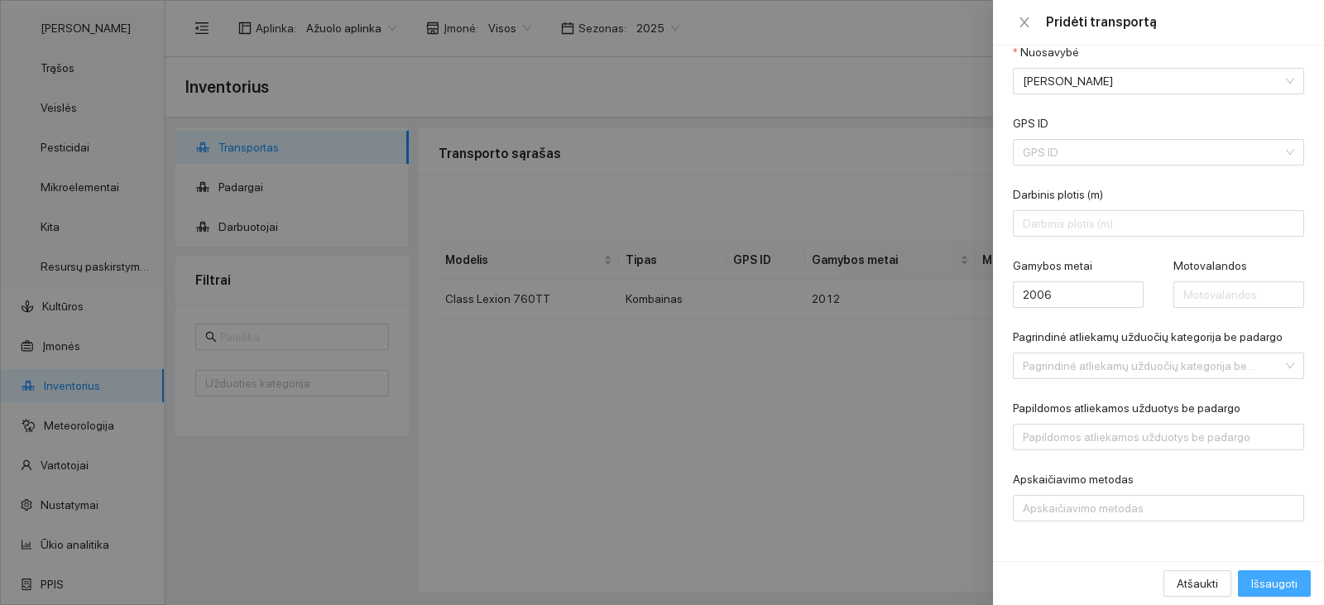
click at [1265, 590] on span "Išsaugoti" at bounding box center [1274, 583] width 46 height 18
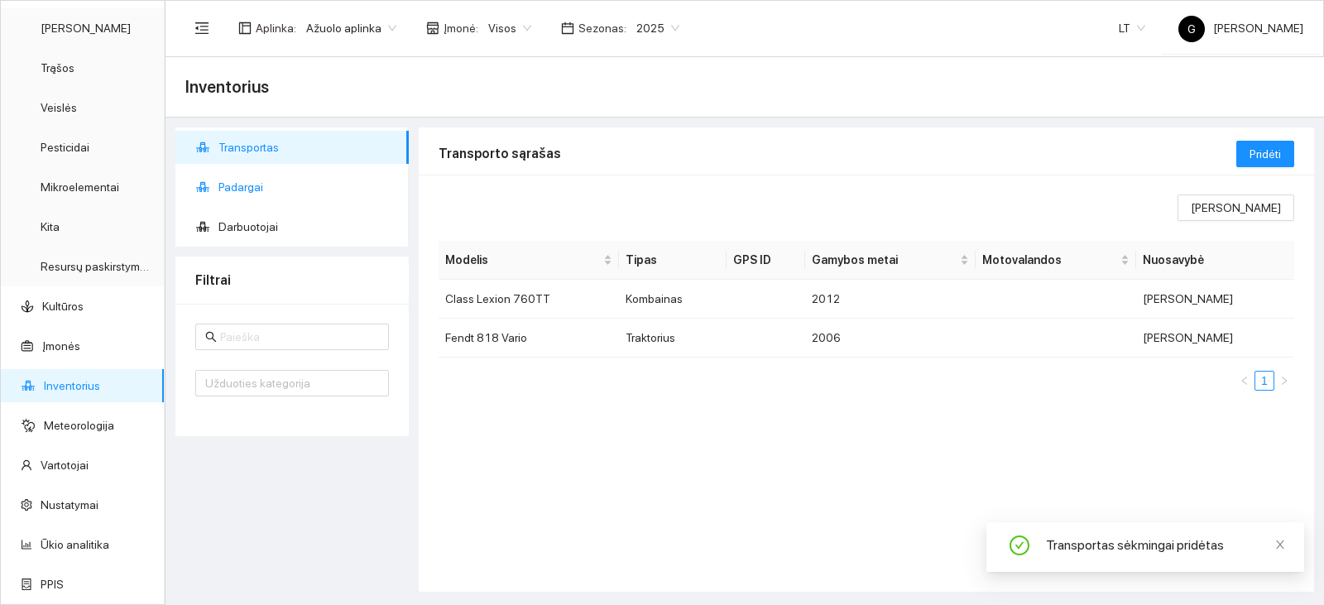
click at [305, 189] on span "Padargai" at bounding box center [306, 186] width 177 height 33
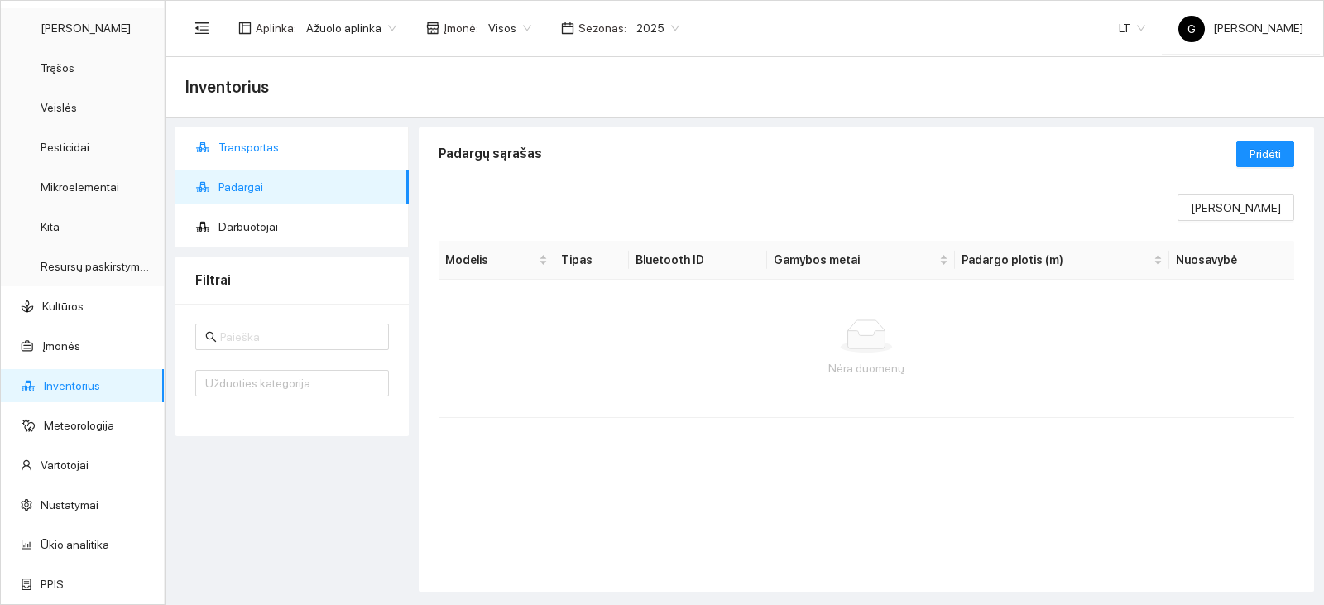
click at [324, 156] on span "Transportas" at bounding box center [306, 147] width 177 height 33
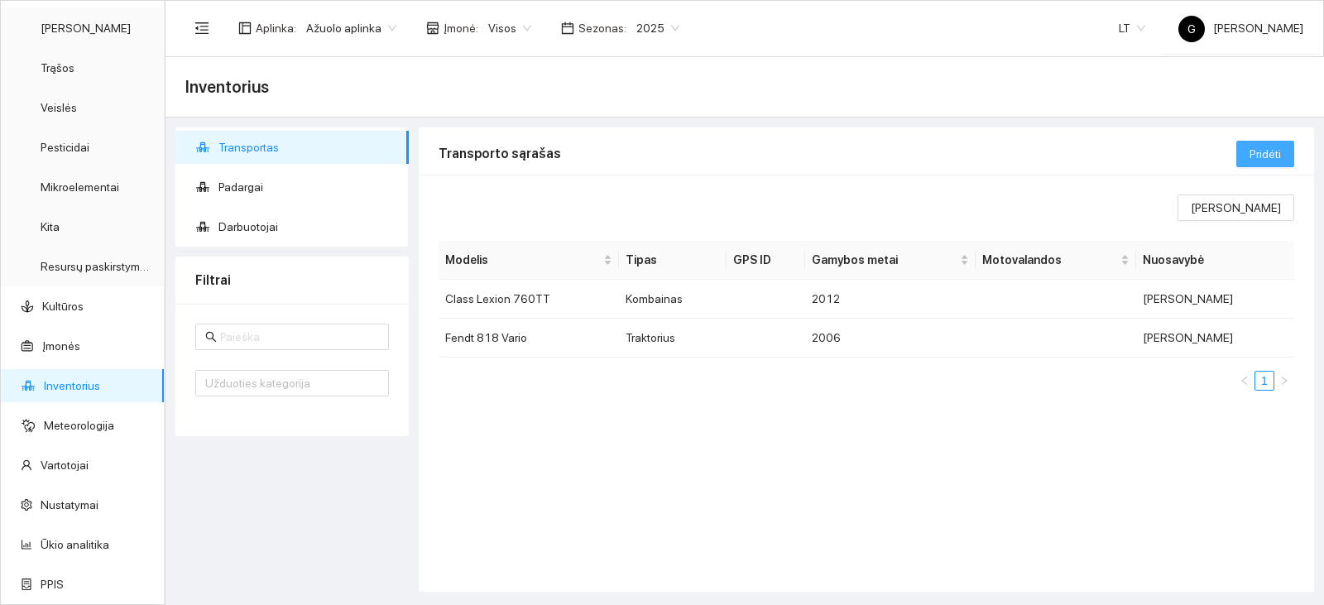
click at [1238, 155] on button "Pridėti" at bounding box center [1265, 154] width 58 height 26
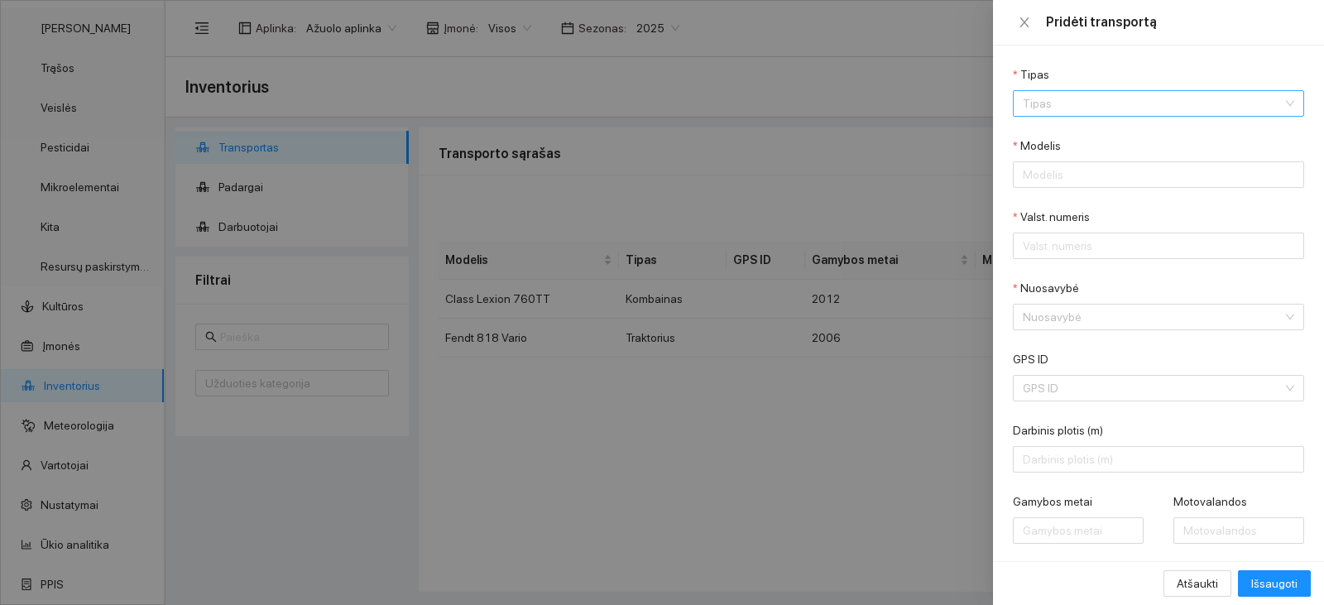
drag, startPoint x: 1127, startPoint y: 112, endPoint x: 1121, endPoint y: 101, distance: 12.2
click at [1127, 110] on input "Tipas" at bounding box center [1153, 103] width 260 height 25
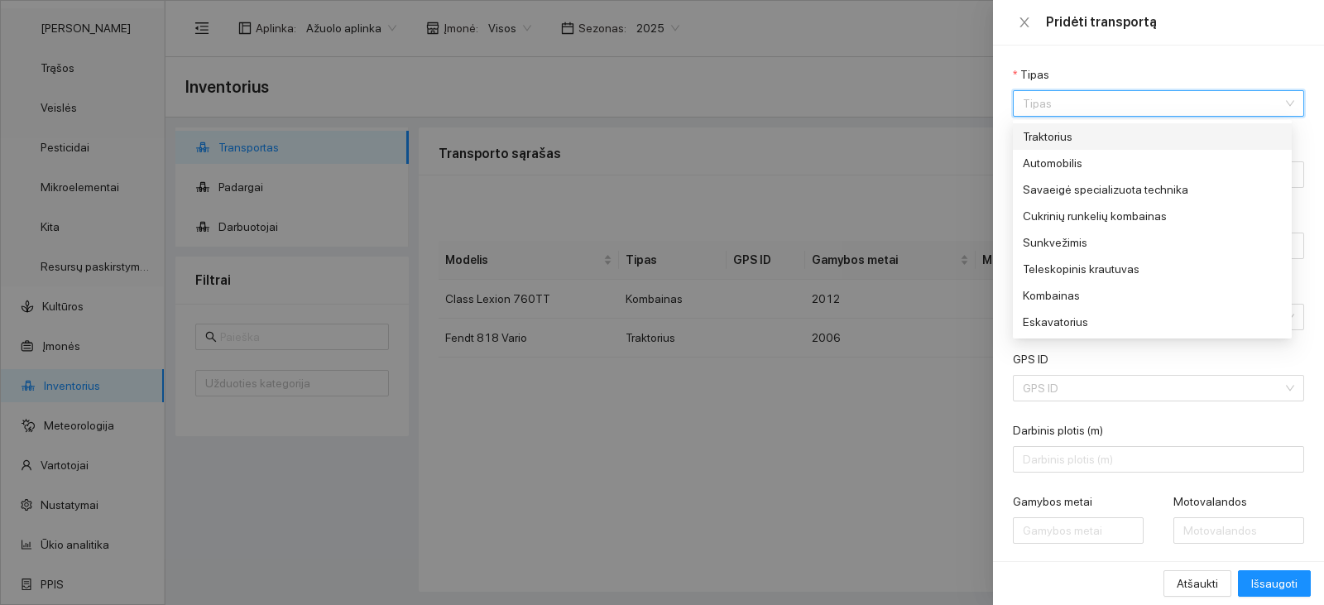
click at [1121, 99] on input "Tipas" at bounding box center [1153, 103] width 260 height 25
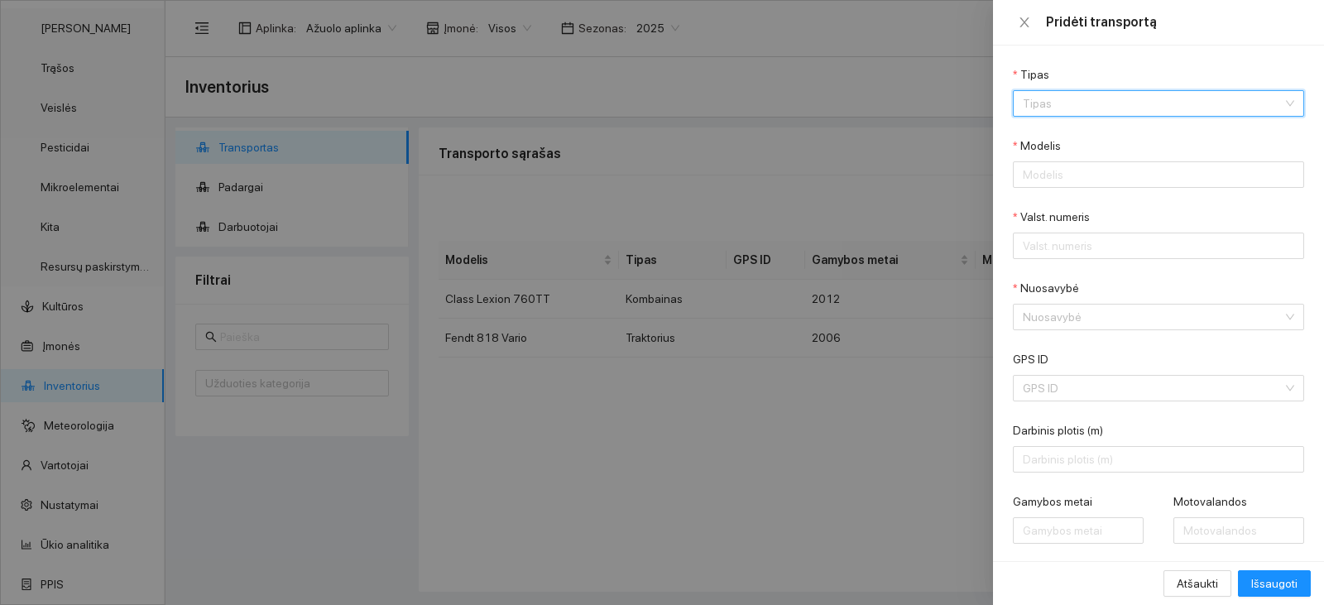
click at [1101, 101] on input "Tipas" at bounding box center [1153, 103] width 260 height 25
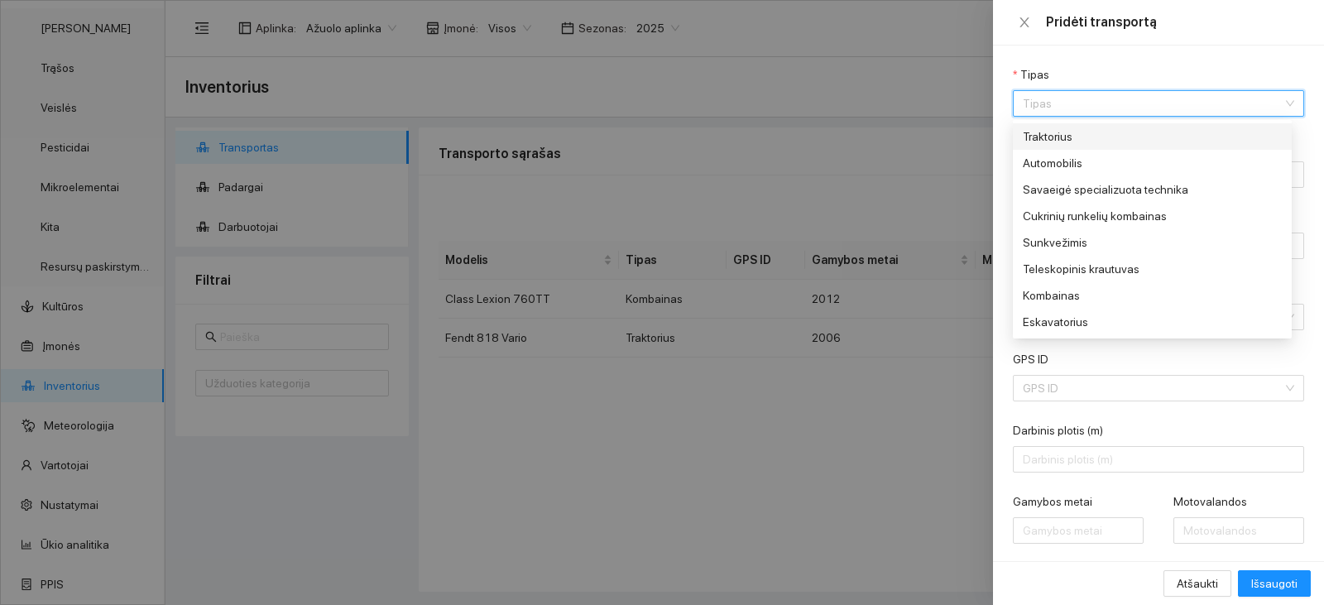
click at [1083, 127] on div "Traktorius" at bounding box center [1152, 136] width 279 height 26
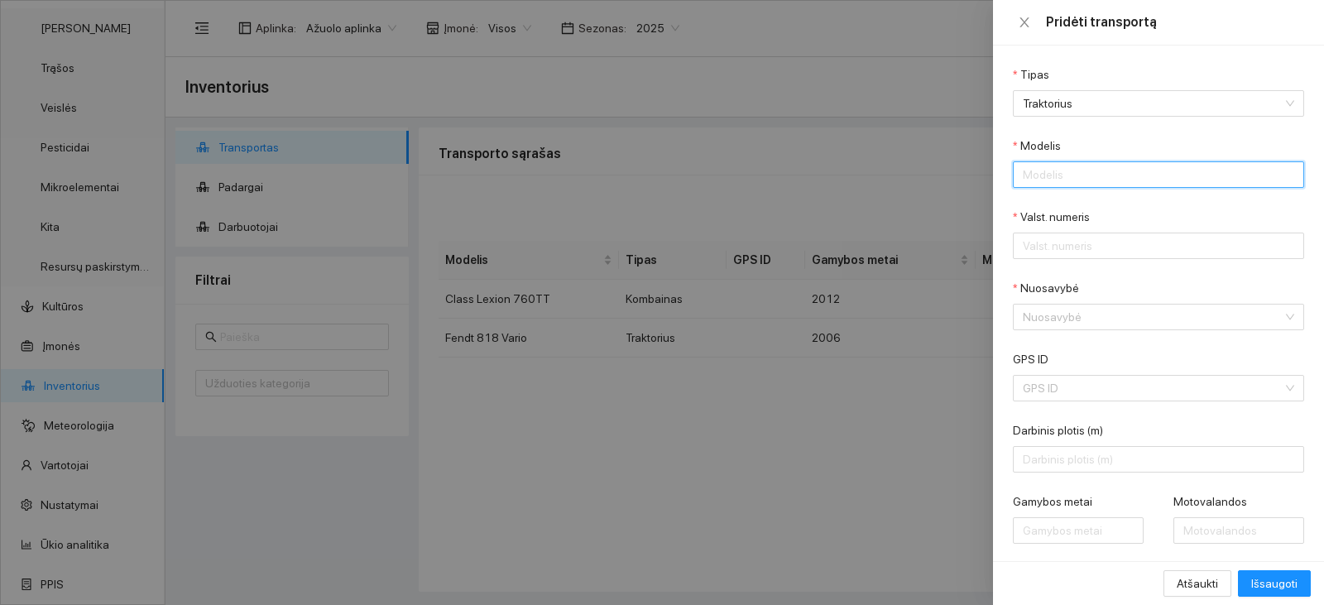
click at [1059, 182] on input "Modelis" at bounding box center [1158, 174] width 291 height 26
paste input "Fendt 724 Vario"
type input "Fendt 724 Vario"
click at [1060, 248] on input "Valst. numeris" at bounding box center [1158, 246] width 291 height 26
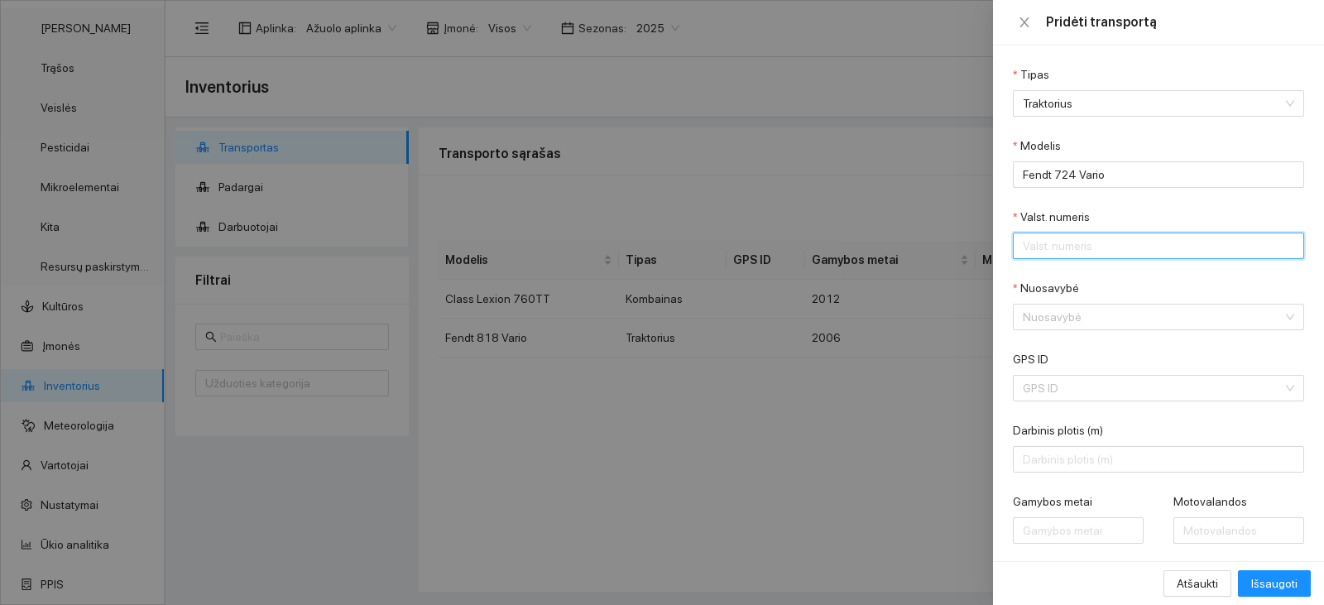
paste input "T5785A"
type input "T5785A"
click at [1078, 315] on input "Nuosavybė" at bounding box center [1153, 317] width 260 height 25
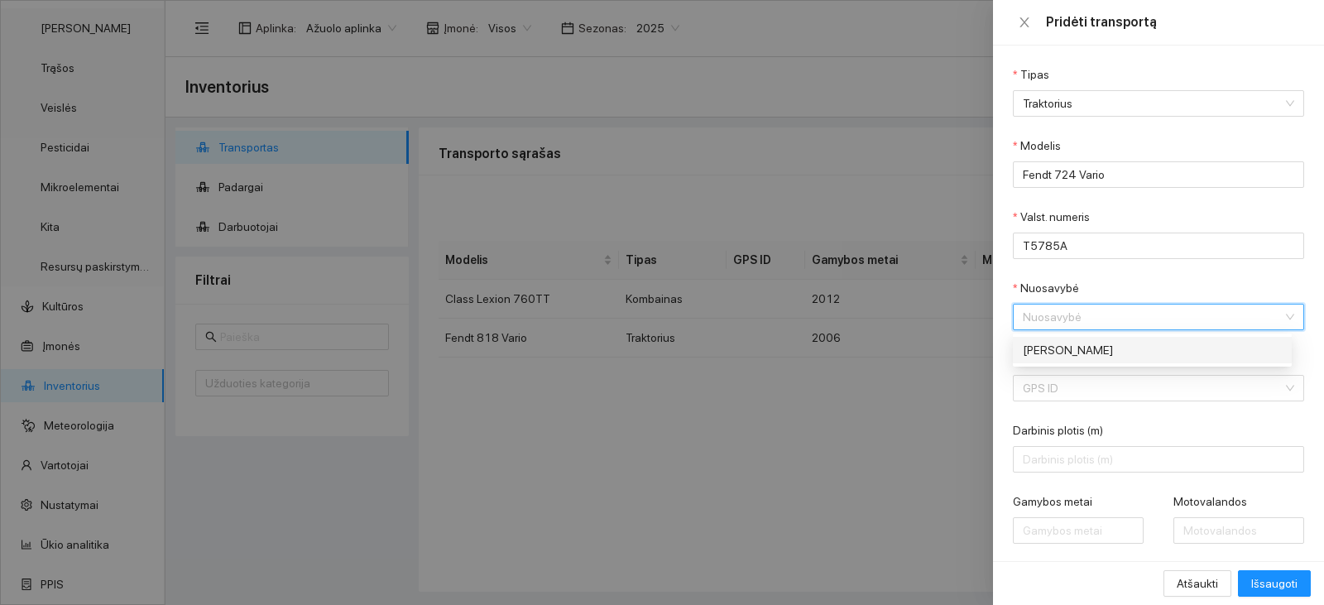
click at [1070, 353] on div "[PERSON_NAME]" at bounding box center [1147, 350] width 248 height 18
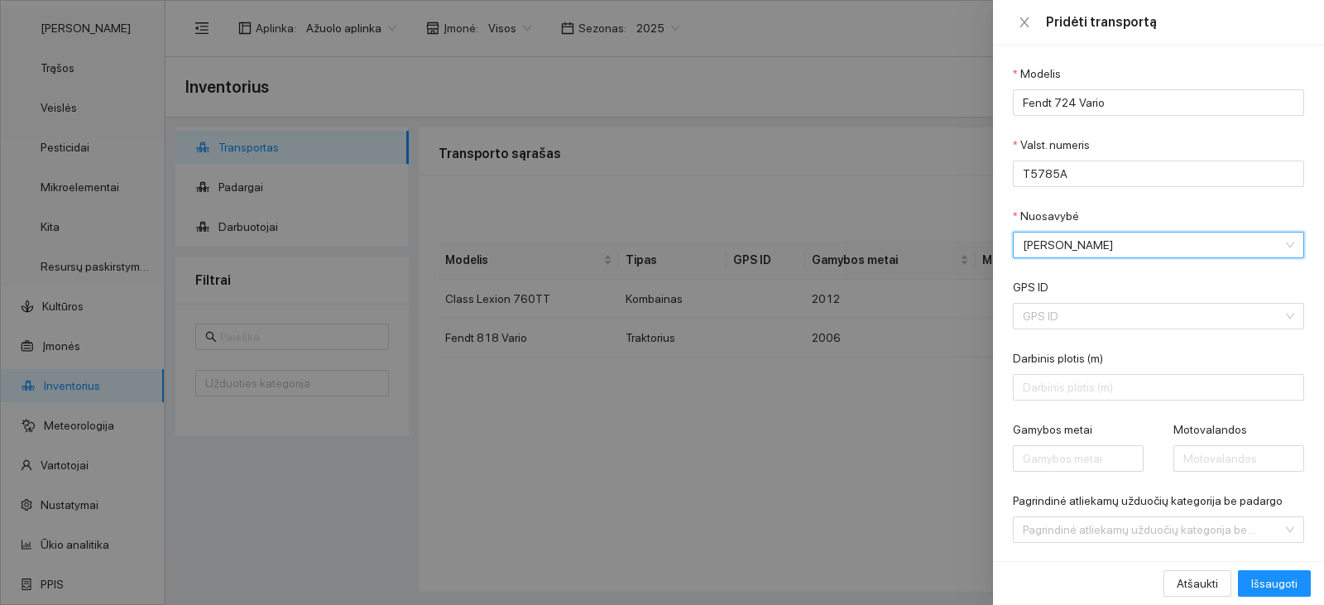
scroll to position [166, 0]
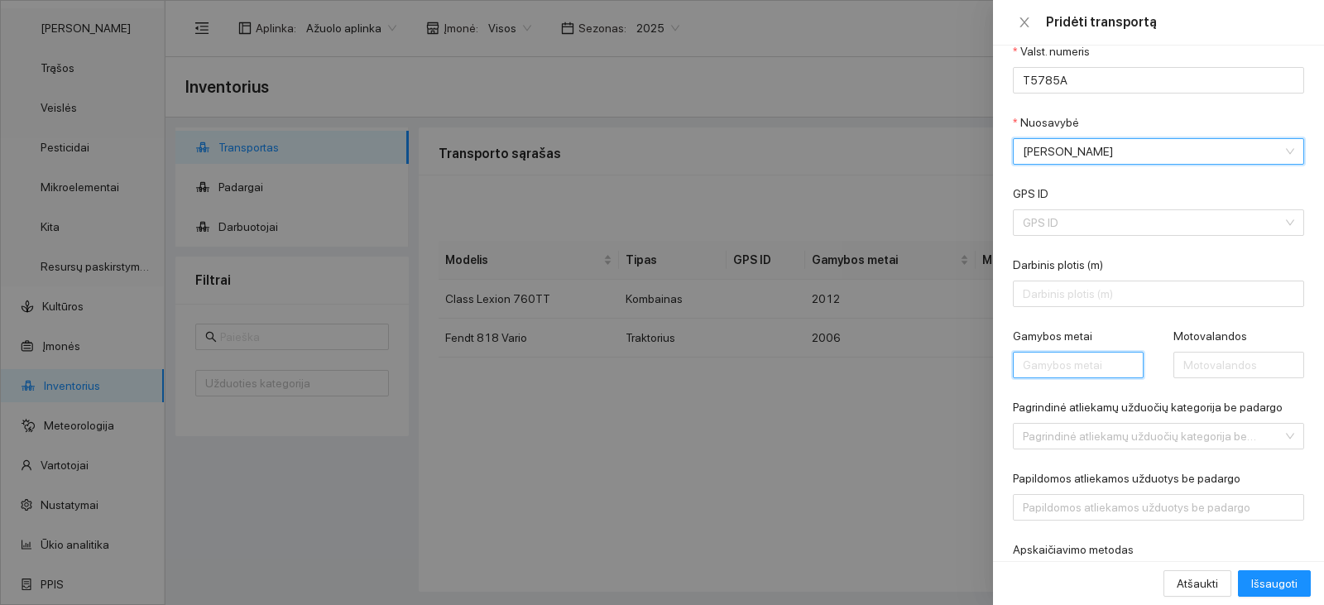
click at [1080, 364] on input "Gamybos metai" at bounding box center [1078, 365] width 131 height 26
type input "2011"
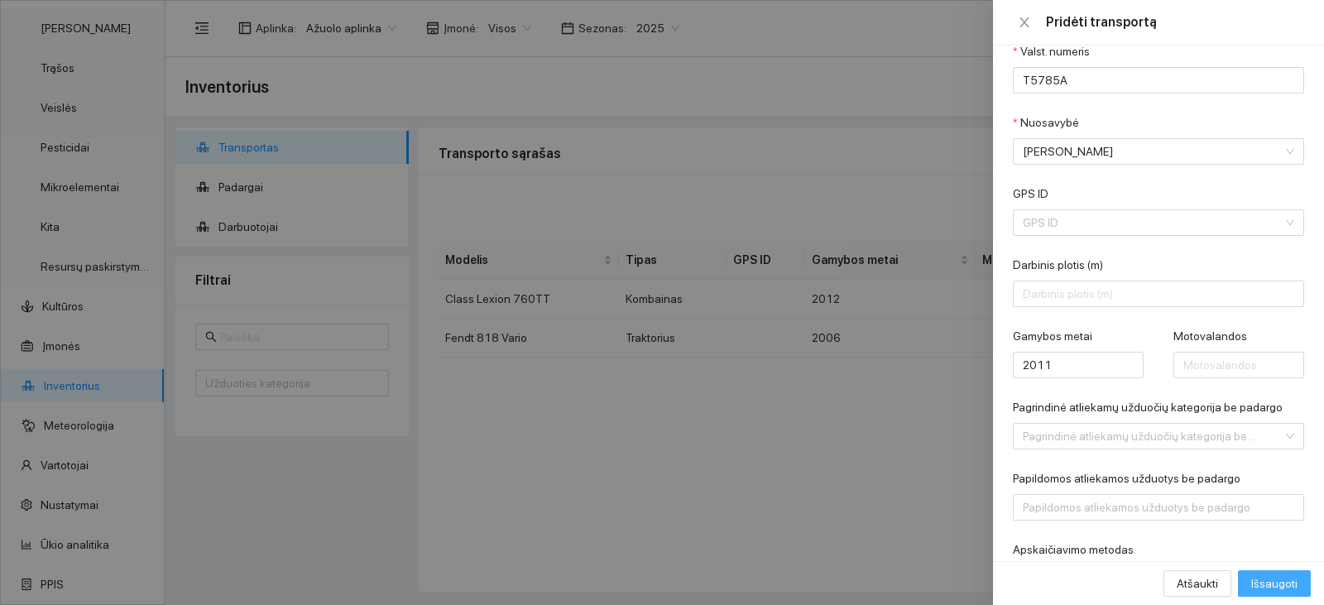
click at [1273, 576] on span "Išsaugoti" at bounding box center [1274, 583] width 46 height 18
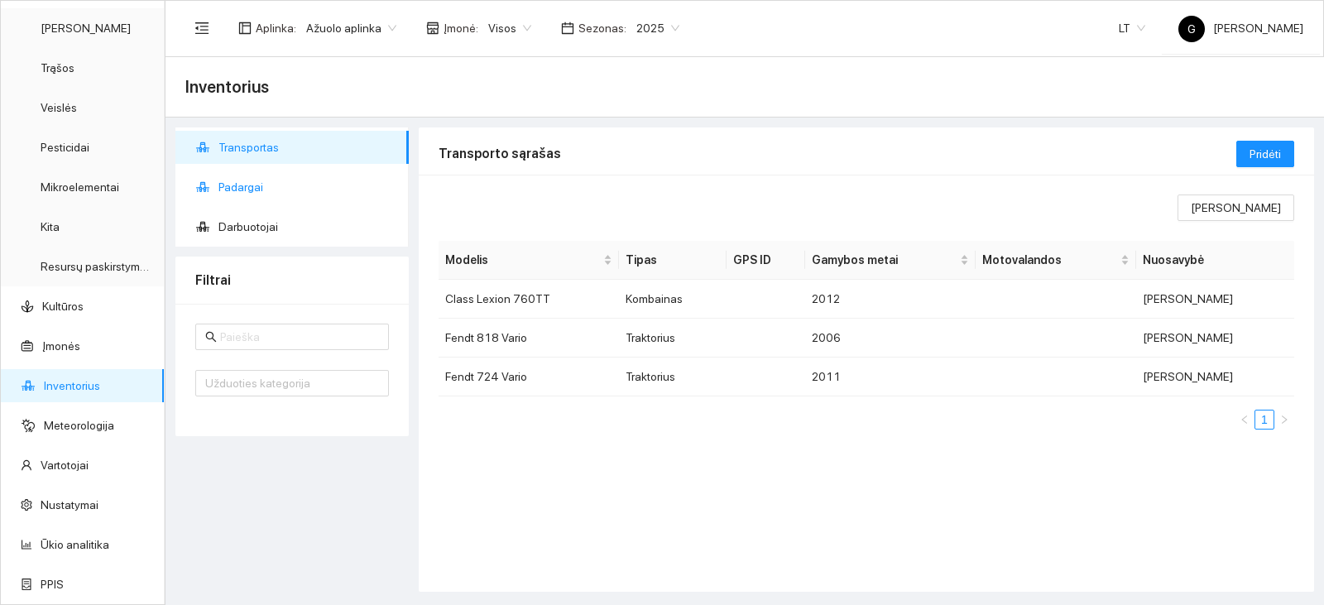
click at [335, 193] on span "Padargai" at bounding box center [306, 186] width 177 height 33
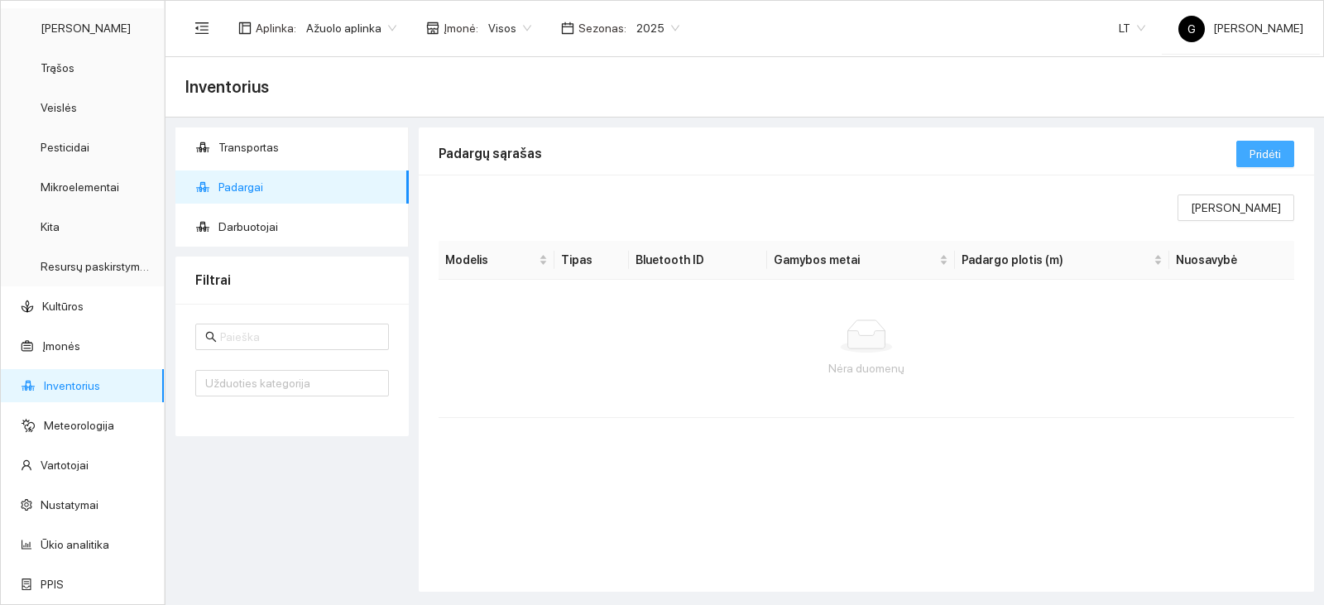
click at [1282, 154] on button "Pridėti" at bounding box center [1265, 154] width 58 height 26
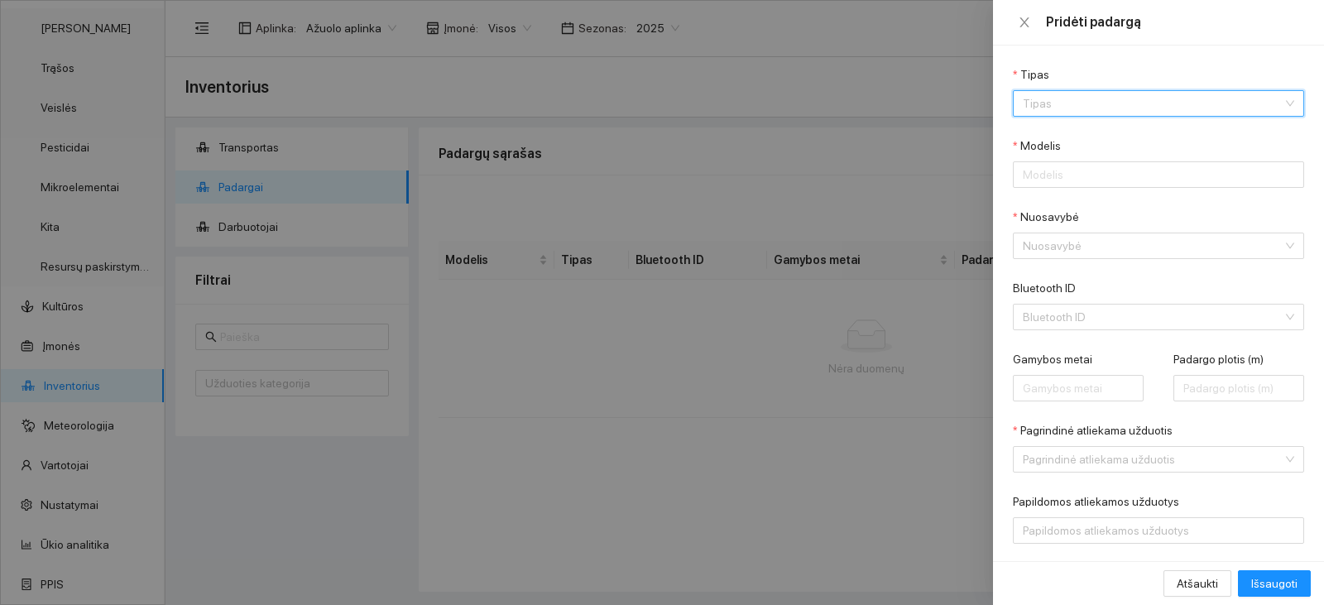
click at [1036, 103] on input "Tipas" at bounding box center [1153, 103] width 260 height 25
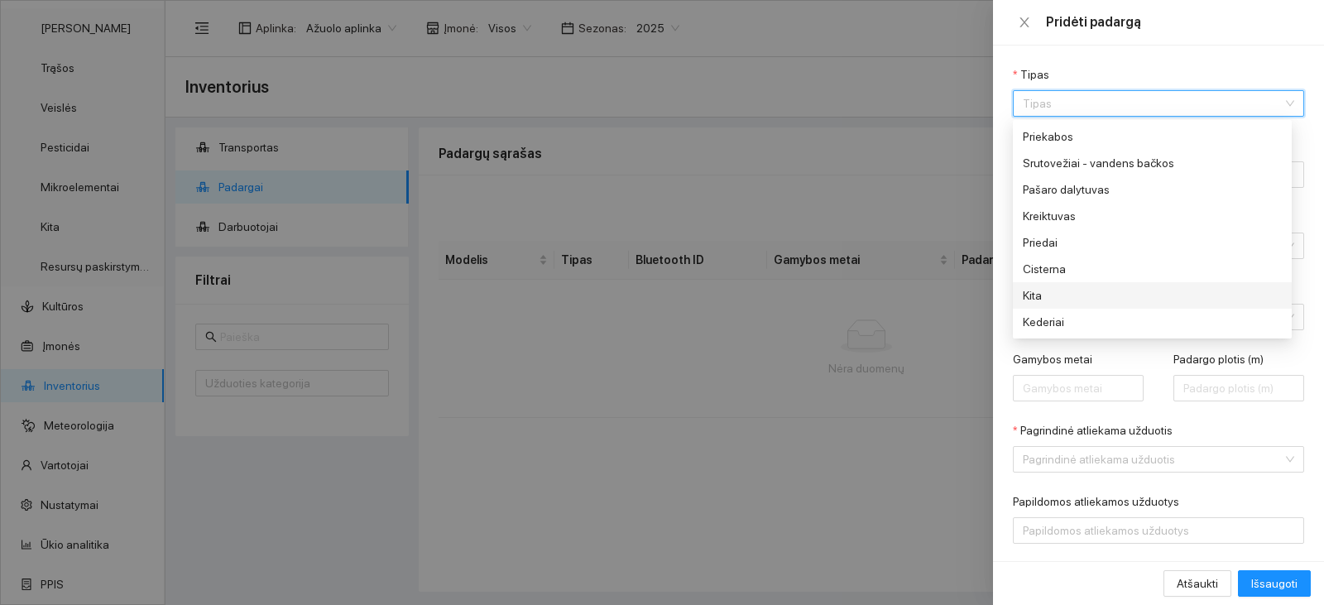
scroll to position [129, 0]
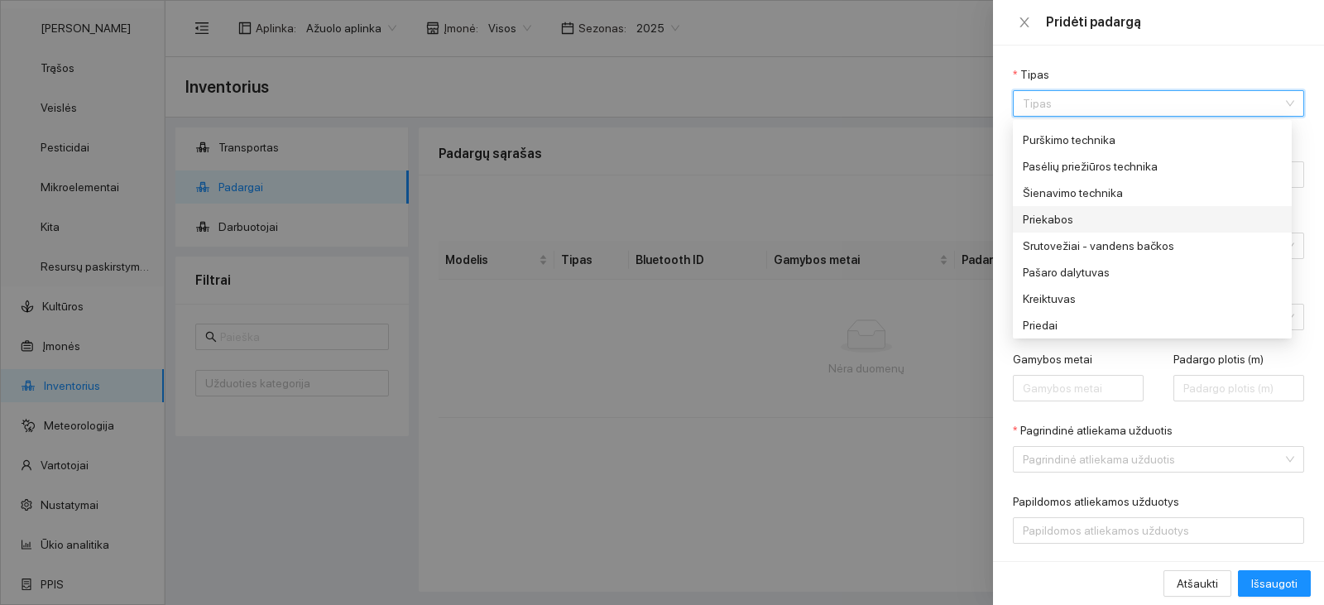
click at [1058, 223] on div "Priekabos" at bounding box center [1147, 219] width 248 height 18
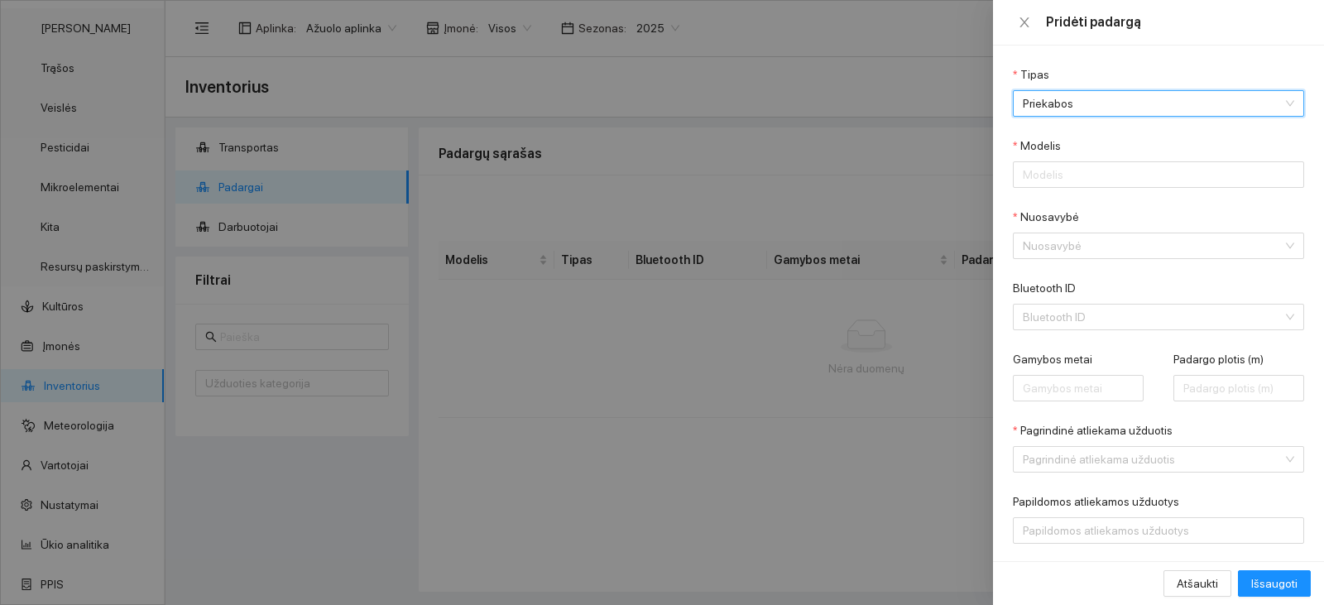
click at [1063, 154] on div "Modelis" at bounding box center [1158, 149] width 291 height 25
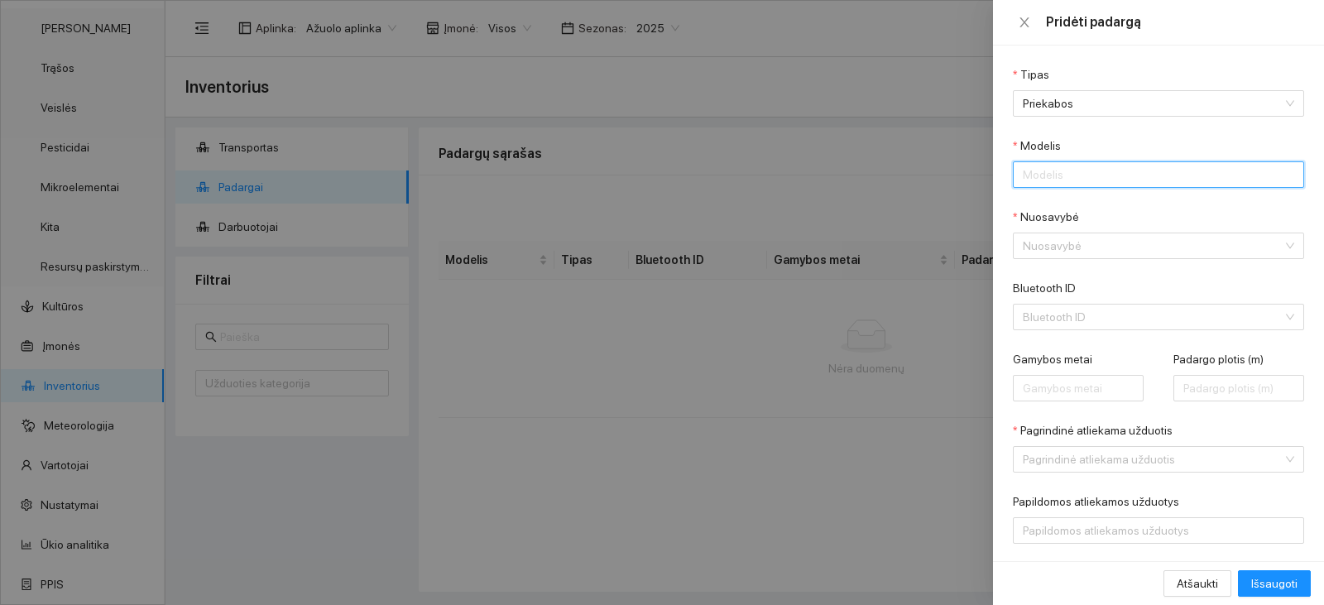
click at [1073, 173] on input "Modelis" at bounding box center [1158, 174] width 291 height 26
paste input "BMF 16 T1"
type input "BMF 16 T1"
click at [1056, 241] on input "Nuosavybė" at bounding box center [1153, 245] width 260 height 25
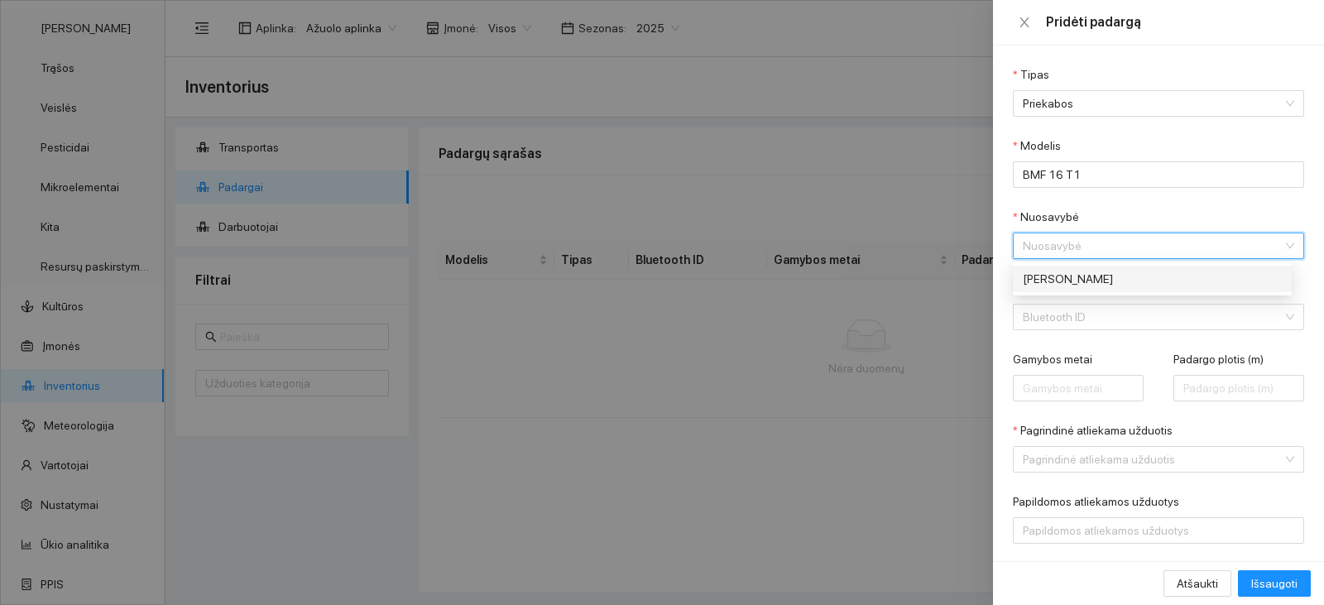
click at [1058, 269] on div "[PERSON_NAME]" at bounding box center [1152, 279] width 279 height 26
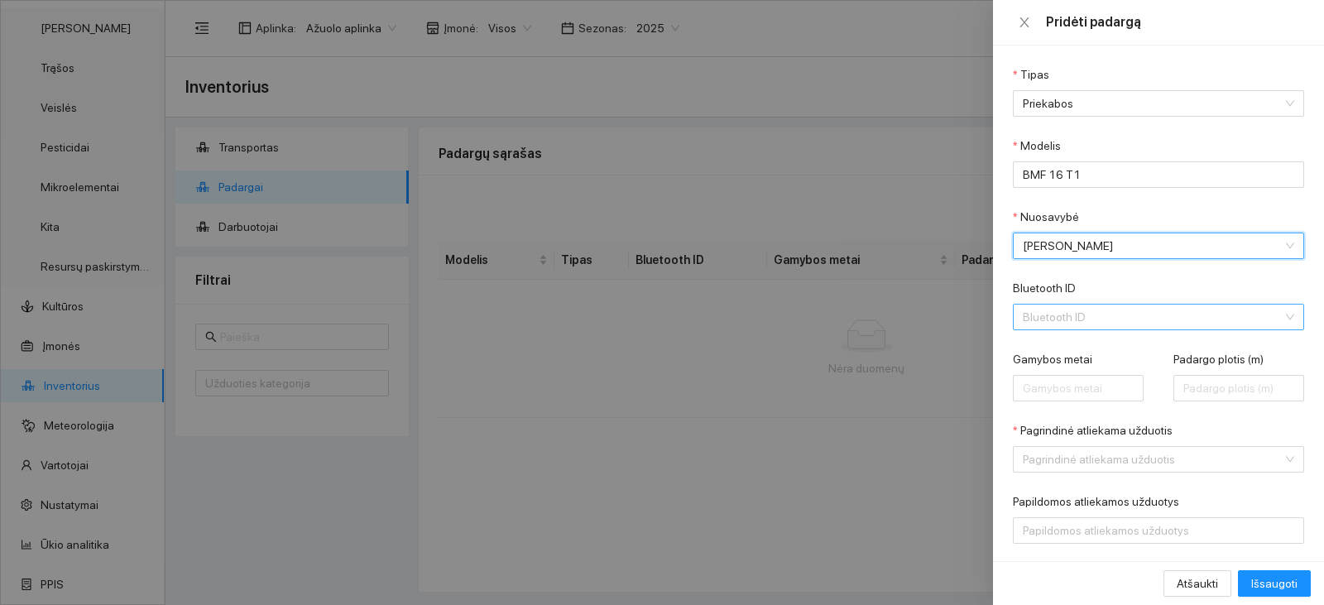
click at [1061, 328] on input "Bluetooth ID" at bounding box center [1153, 317] width 260 height 25
click at [1049, 387] on input "Gamybos metai" at bounding box center [1078, 388] width 131 height 26
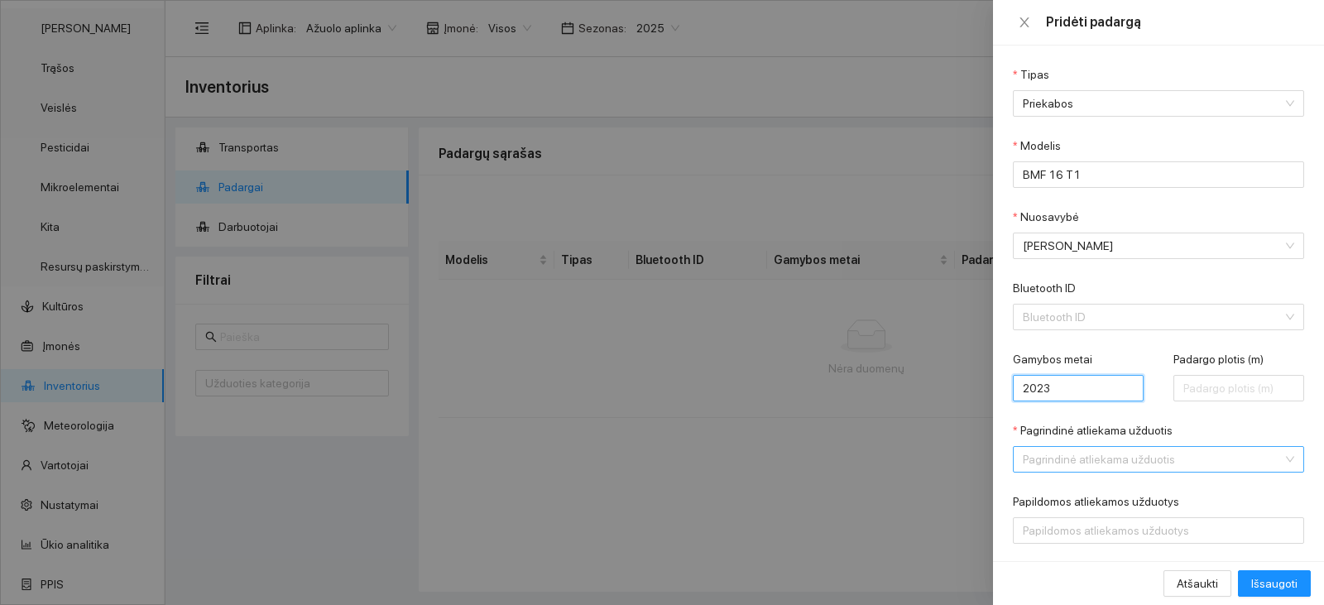
type input "2023"
click at [1103, 446] on div "Pagrindinė atliekama užduotis Pagrindinė atliekama užduotis" at bounding box center [1158, 446] width 291 height 51
click at [1104, 452] on input "Pagrindinė atliekama užduotis" at bounding box center [1153, 459] width 260 height 25
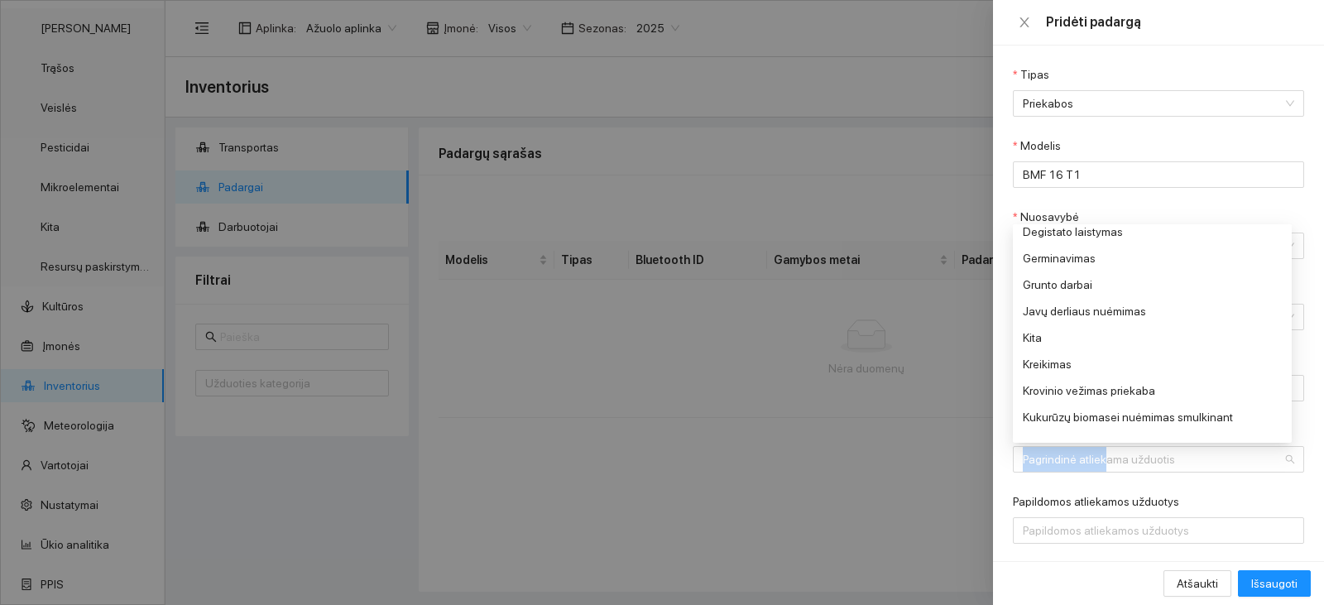
scroll to position [258, 0]
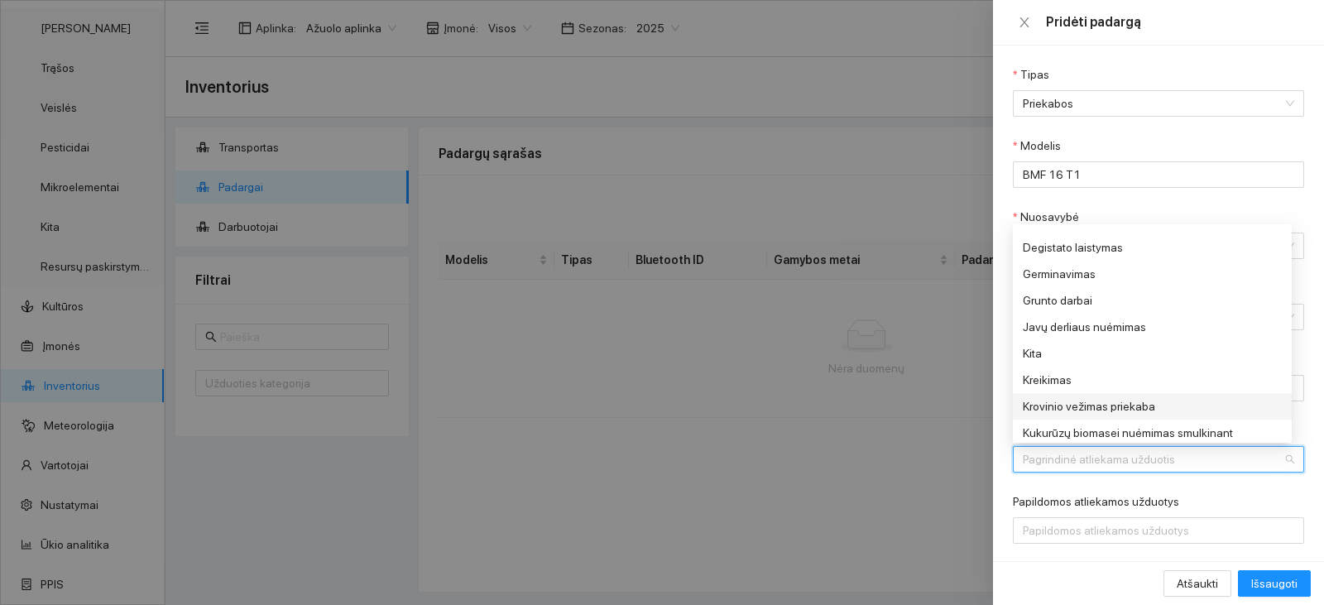
click at [1116, 406] on div "Krovinio vežimas priekaba" at bounding box center [1147, 406] width 248 height 18
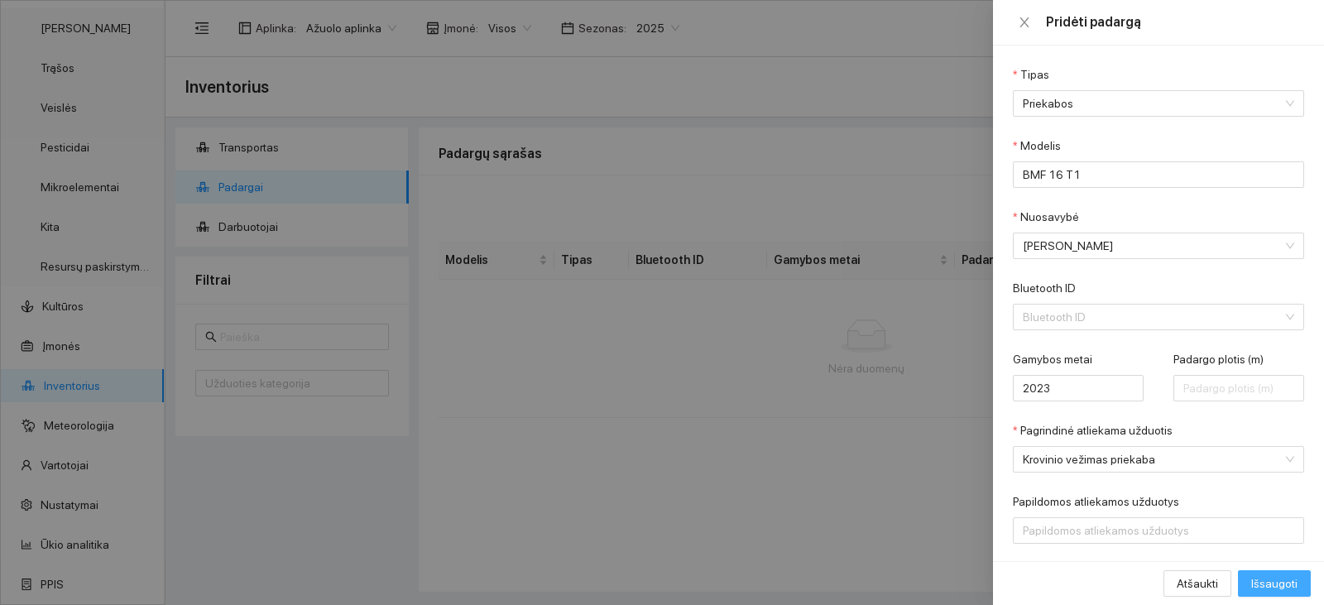
click at [1278, 583] on span "Išsaugoti" at bounding box center [1274, 583] width 46 height 18
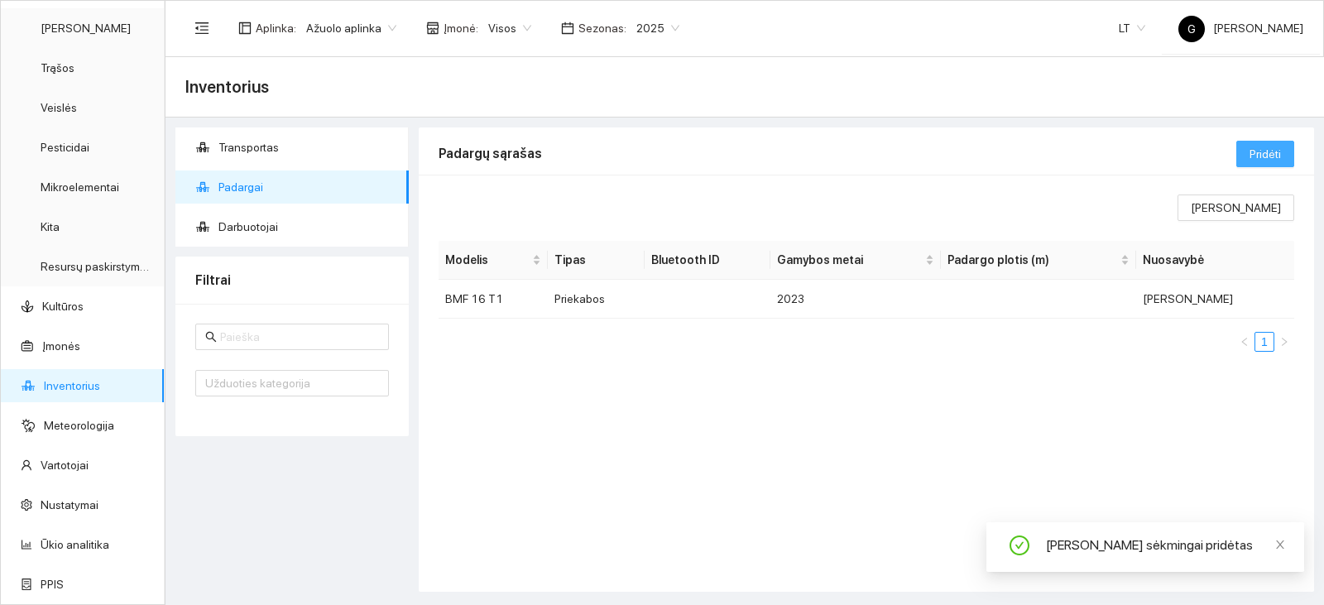
click at [1245, 156] on button "Pridėti" at bounding box center [1265, 154] width 58 height 26
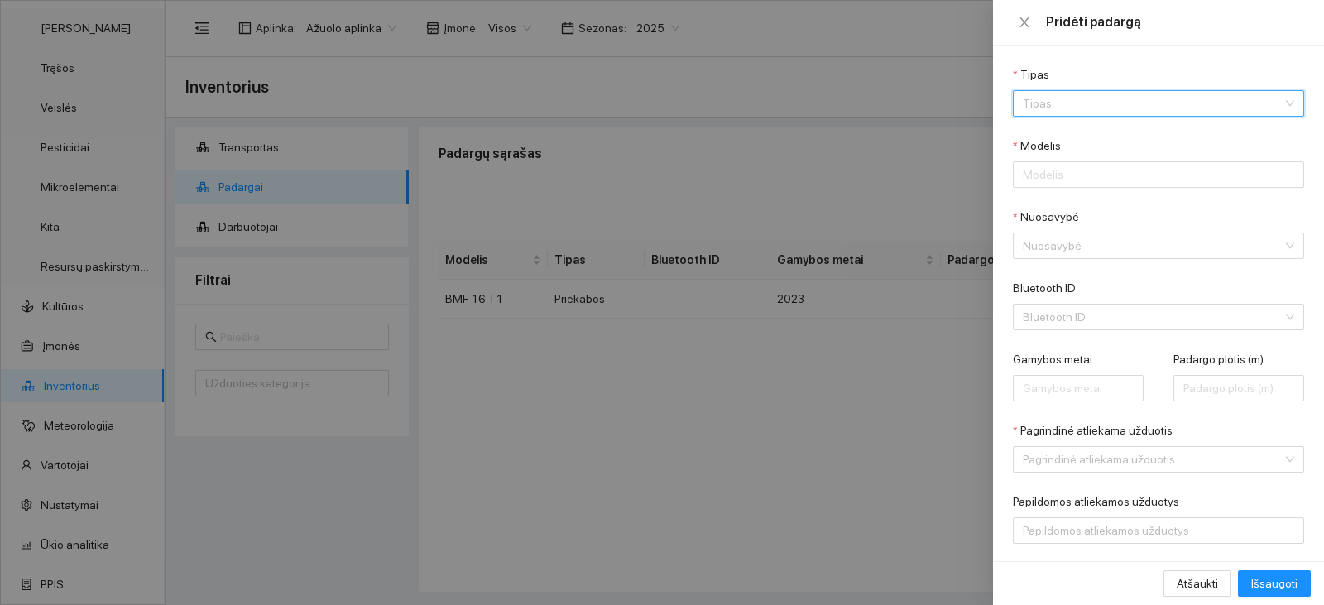
click at [1087, 100] on input "Tipas" at bounding box center [1153, 103] width 260 height 25
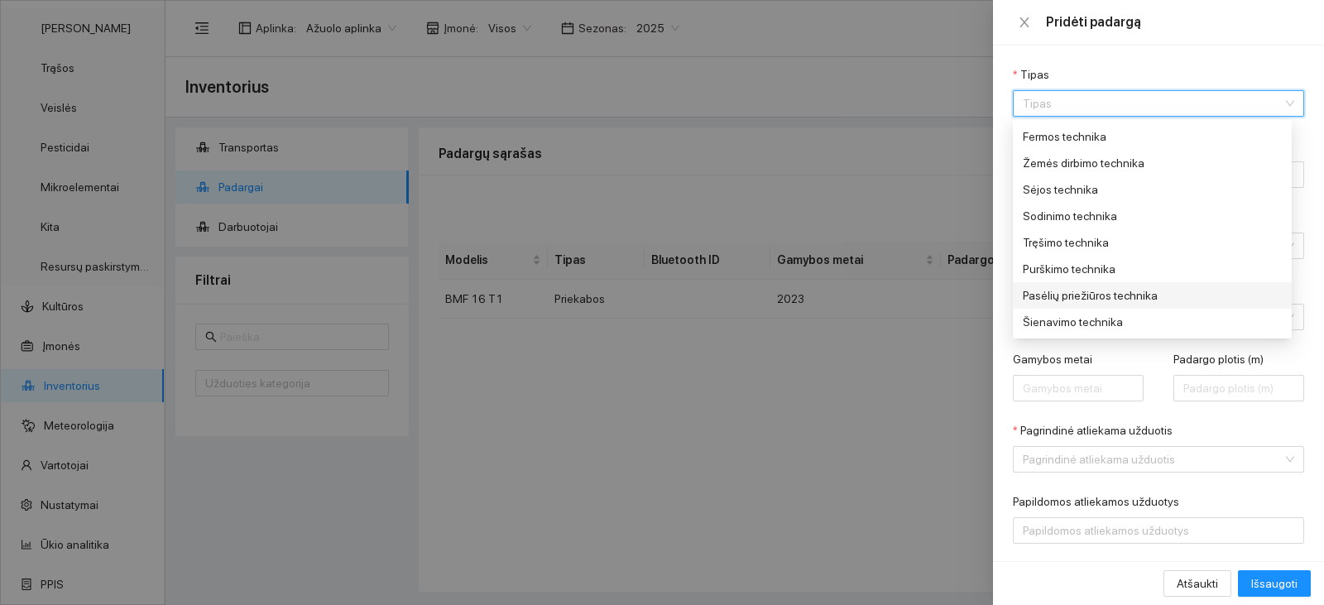
scroll to position [166, 0]
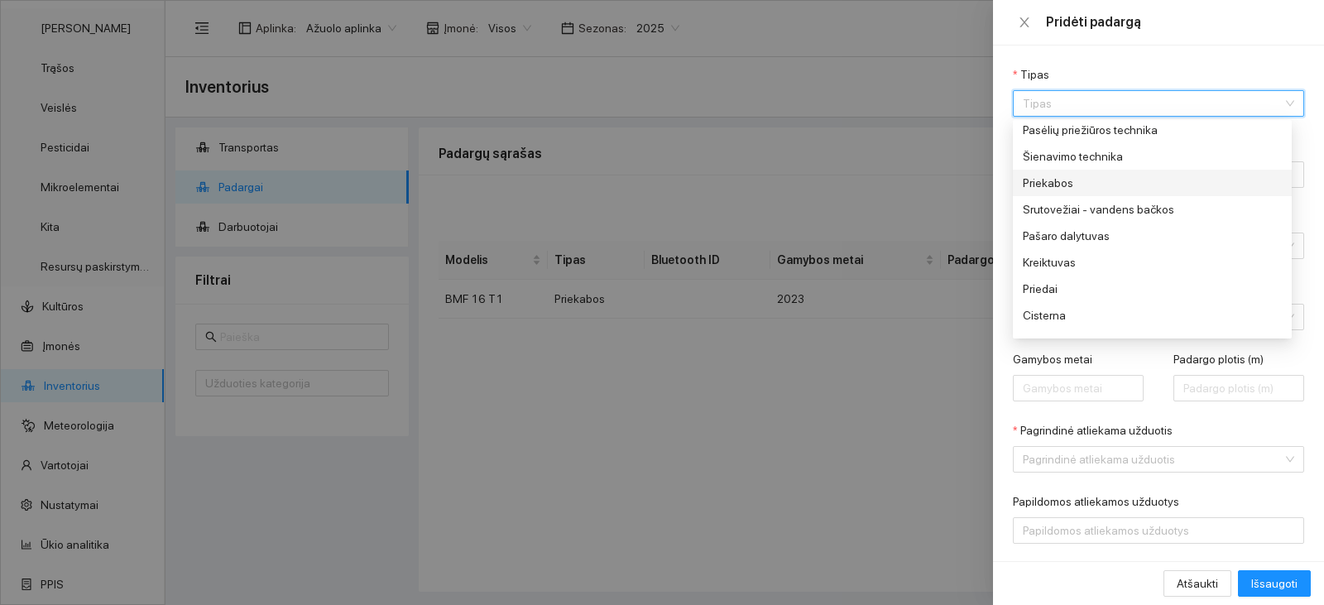
click at [1063, 185] on div "Priekabos" at bounding box center [1147, 183] width 248 height 18
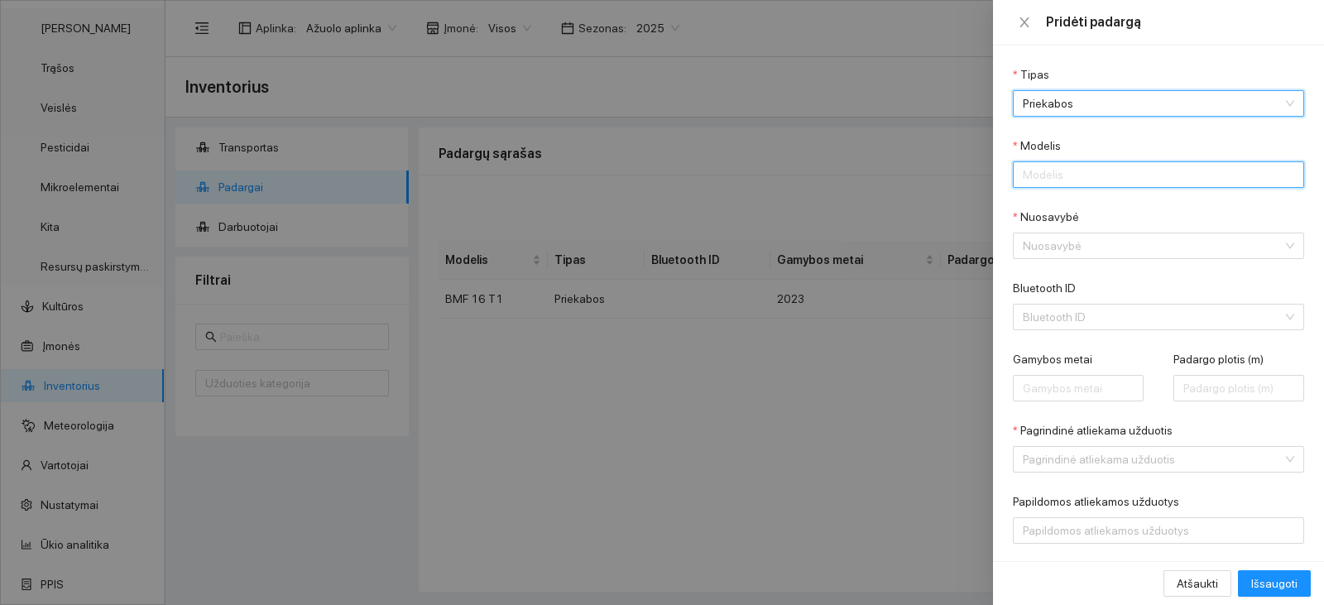
click at [1063, 175] on input "Modelis" at bounding box center [1158, 174] width 291 height 26
paste input "Umega Agro SPC14"
type input "Umega Agro SPC14"
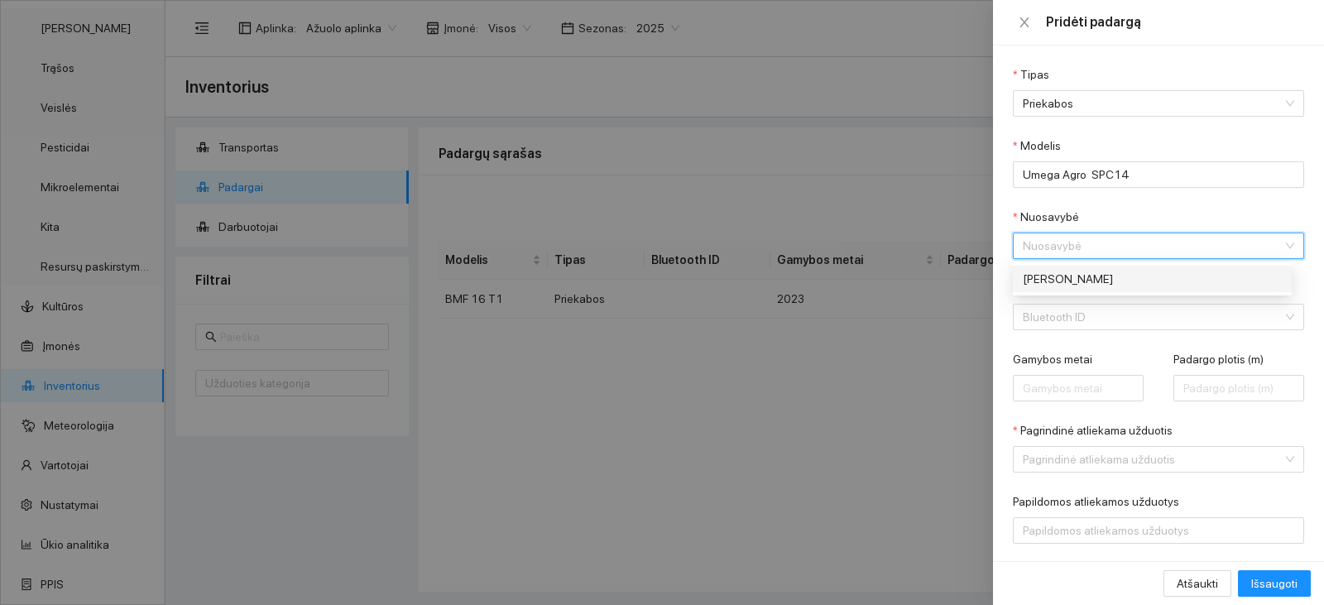
click at [1054, 249] on input "Nuosavybė" at bounding box center [1153, 245] width 260 height 25
click at [1054, 264] on body "Žemėlapis Užduotys Panaudoti resursai Sandėlis Derlius Trąšos Veislės Pesticida…" at bounding box center [662, 302] width 1324 height 605
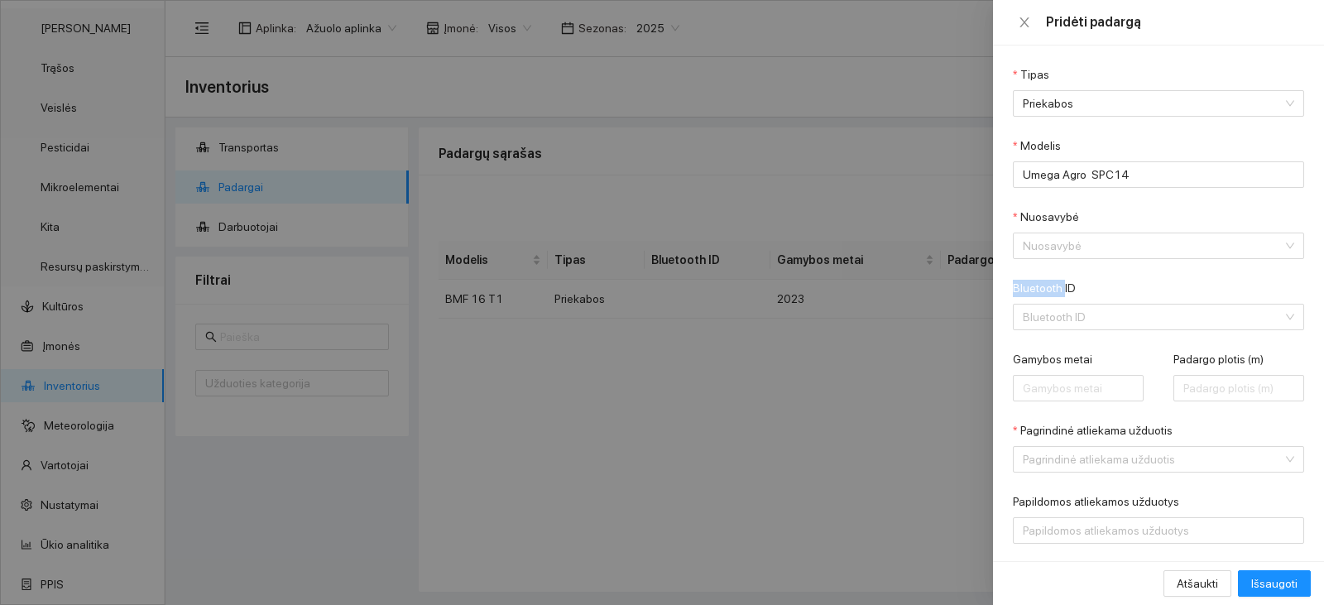
click at [1053, 265] on form "Tipas Priekabos Modelis Umega Agro SPC14 Nuosavybė Nuosavybė Bluetooth ID Bluet…" at bounding box center [1158, 340] width 291 height 550
click at [1058, 253] on input "Nuosavybė" at bounding box center [1153, 245] width 260 height 25
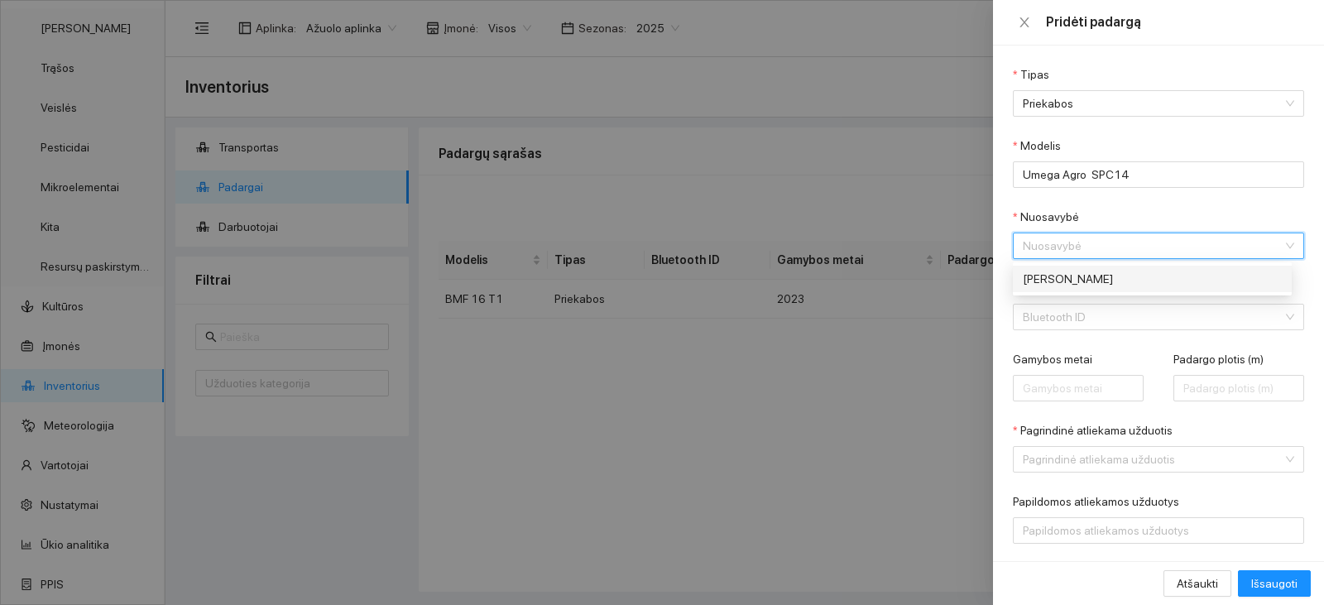
click at [1062, 279] on div "[PERSON_NAME]" at bounding box center [1147, 279] width 248 height 18
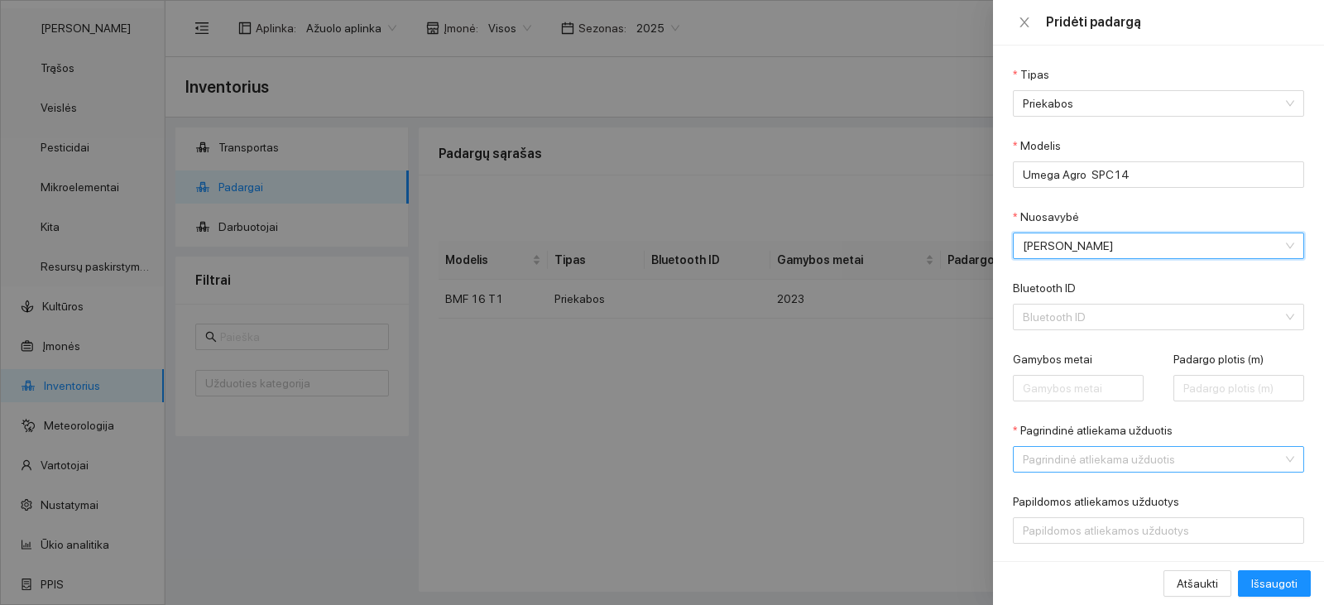
click at [1212, 453] on input "Pagrindinė atliekama užduotis" at bounding box center [1153, 459] width 260 height 25
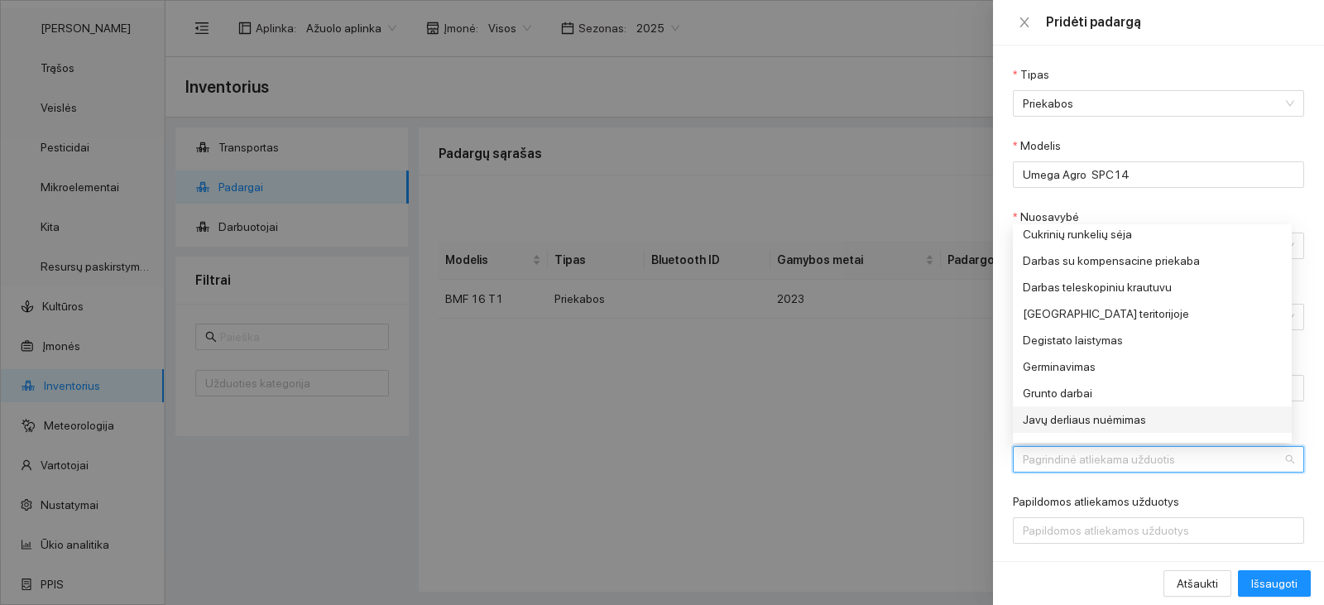
click at [1092, 415] on div "Javų derliaus nuėmimas" at bounding box center [1147, 419] width 248 height 18
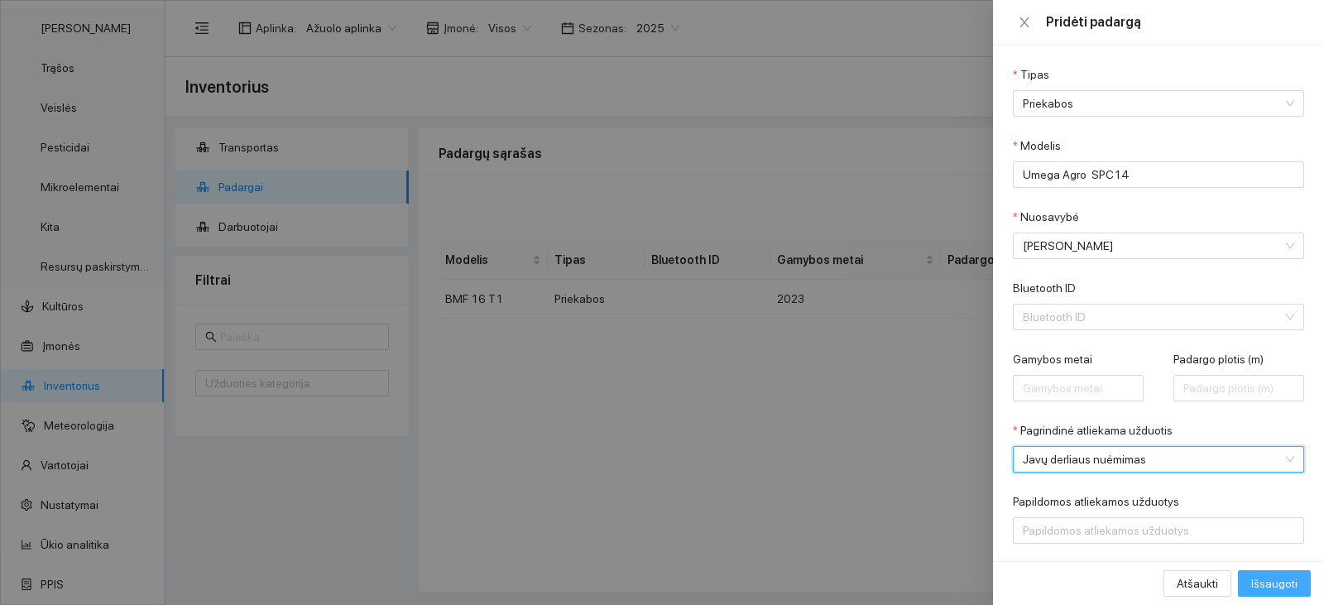
click at [1263, 578] on span "Išsaugoti" at bounding box center [1274, 583] width 46 height 18
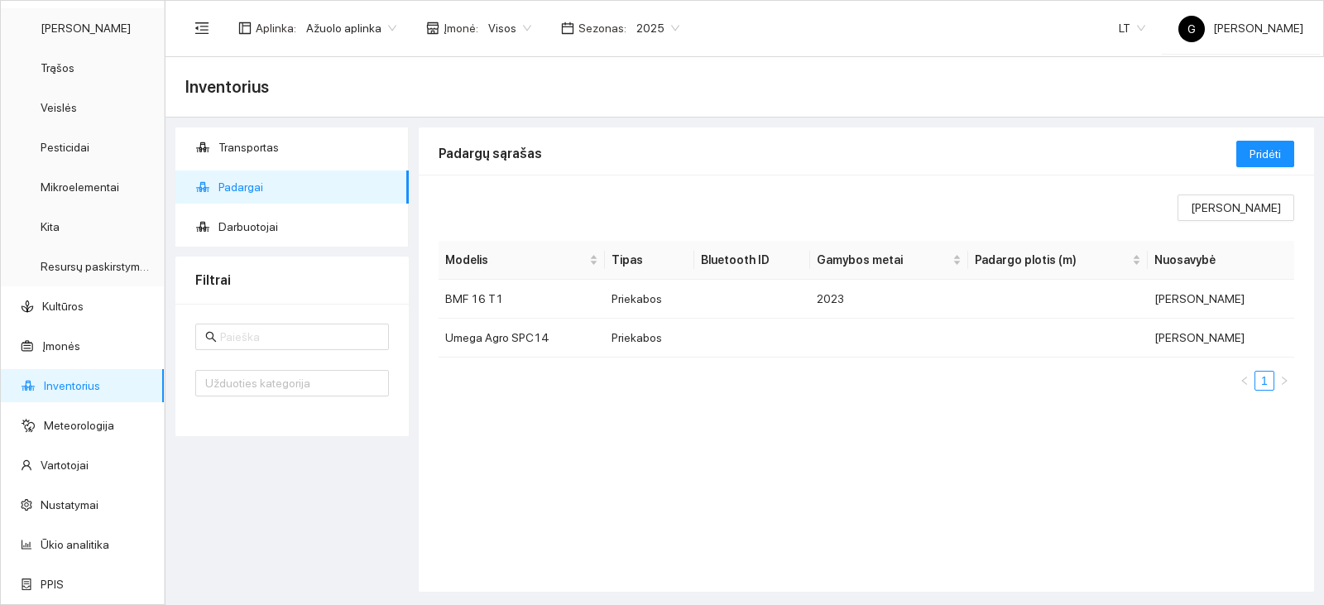
click at [1272, 137] on div "Pridėti" at bounding box center [1265, 153] width 58 height 53
click at [1269, 147] on span "Pridėti" at bounding box center [1265, 154] width 31 height 18
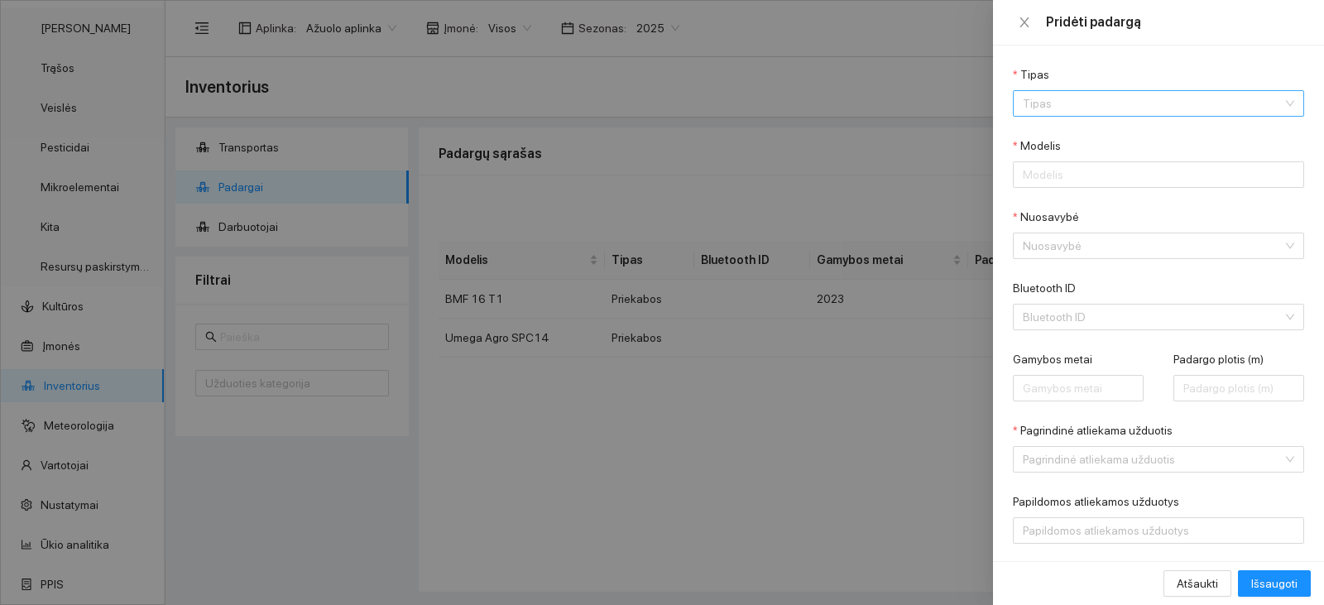
click at [1111, 102] on input "Tipas" at bounding box center [1153, 103] width 260 height 25
click at [1117, 102] on input "Tipas" at bounding box center [1153, 103] width 260 height 25
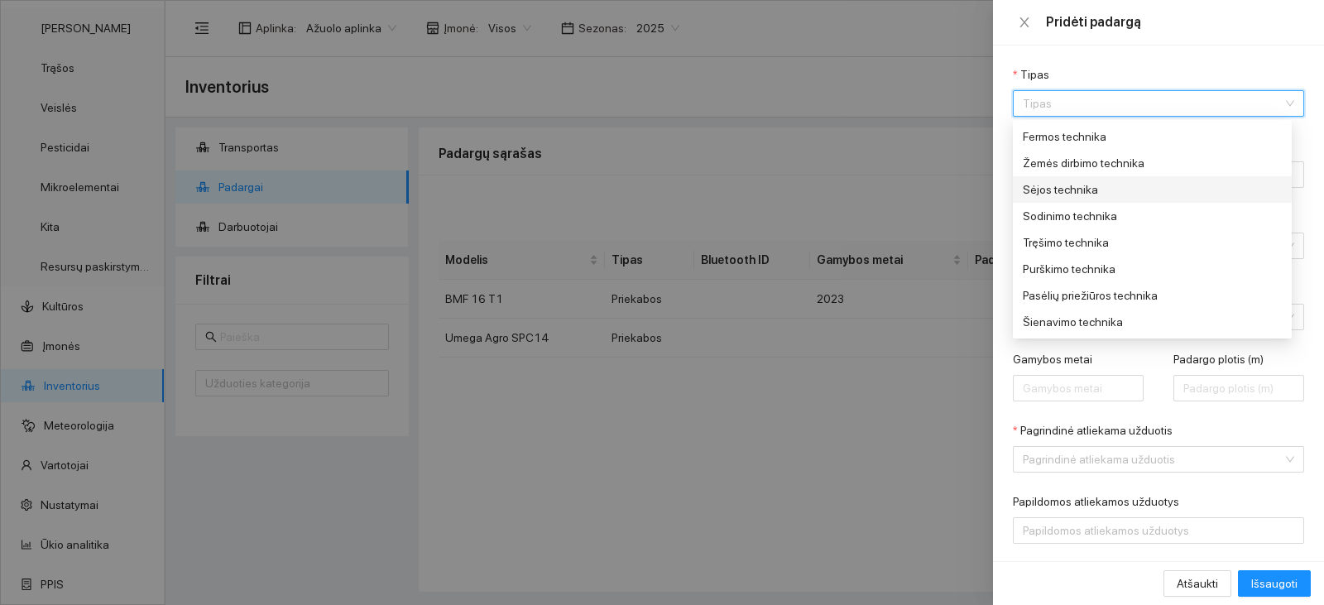
click at [1084, 184] on div "Sėjos technika" at bounding box center [1147, 189] width 248 height 18
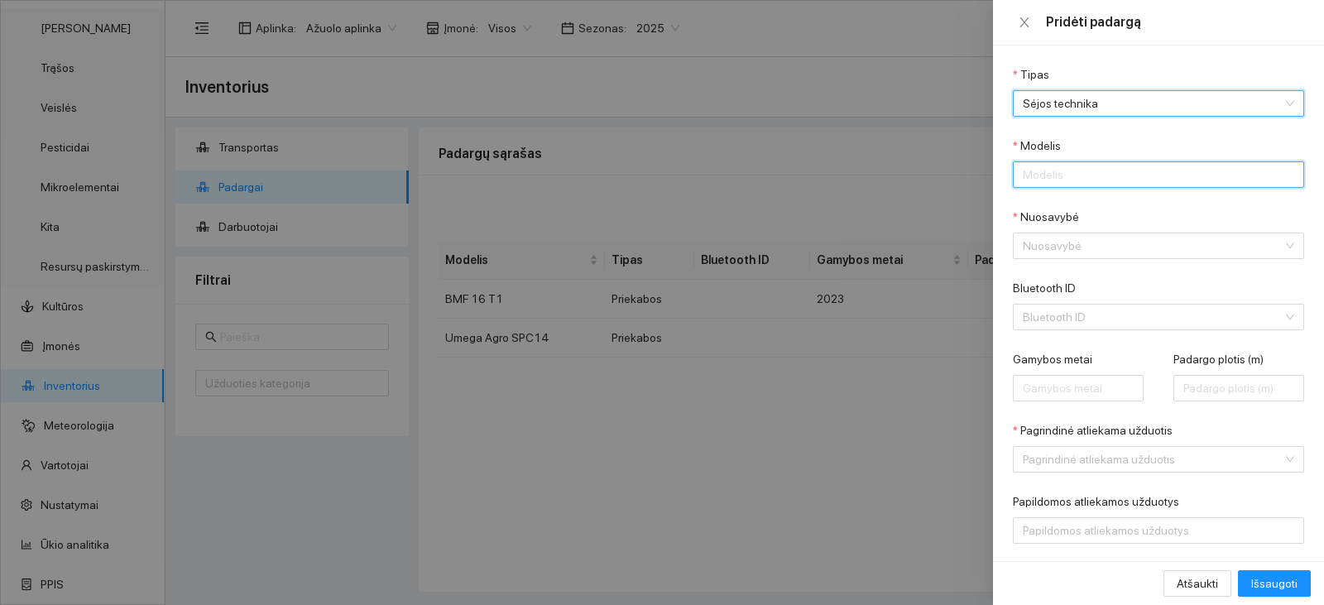
click at [1083, 170] on input "Modelis" at bounding box center [1158, 174] width 291 height 26
paste input "Horsch Pronto 6DC"
type input "Horsch Pronto 6DC"
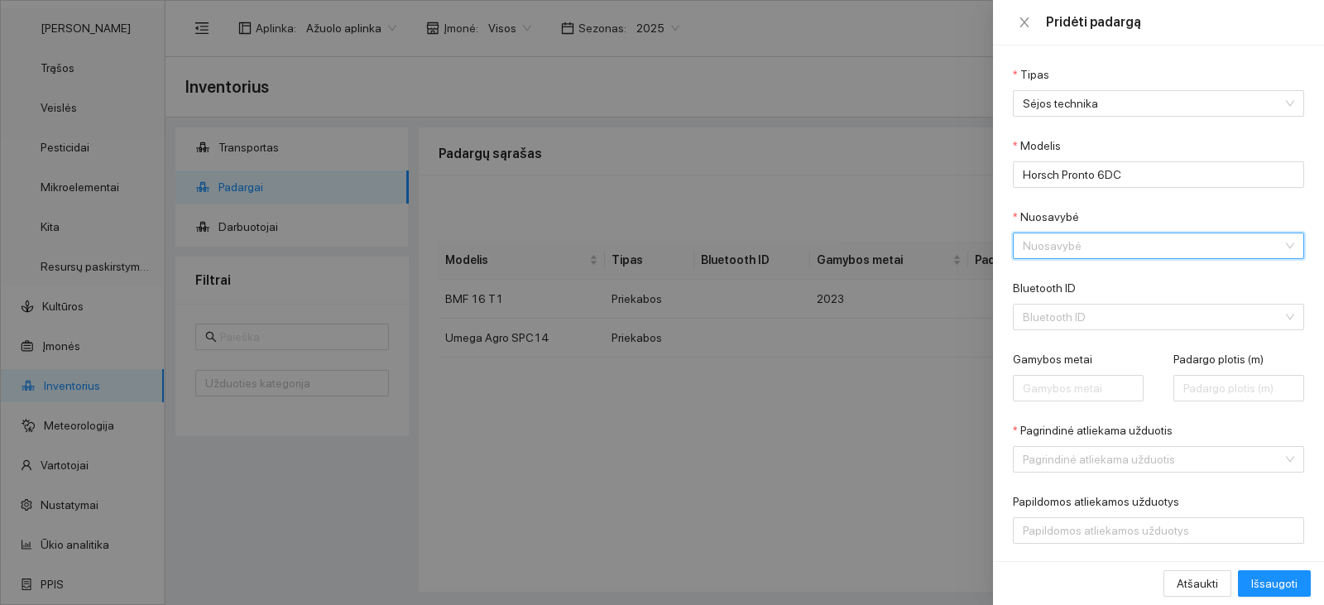
click at [1084, 243] on input "Nuosavybė" at bounding box center [1153, 245] width 260 height 25
click at [1082, 282] on div "[PERSON_NAME]" at bounding box center [1147, 279] width 248 height 18
click at [1057, 377] on input "Gamybos metai" at bounding box center [1078, 388] width 131 height 26
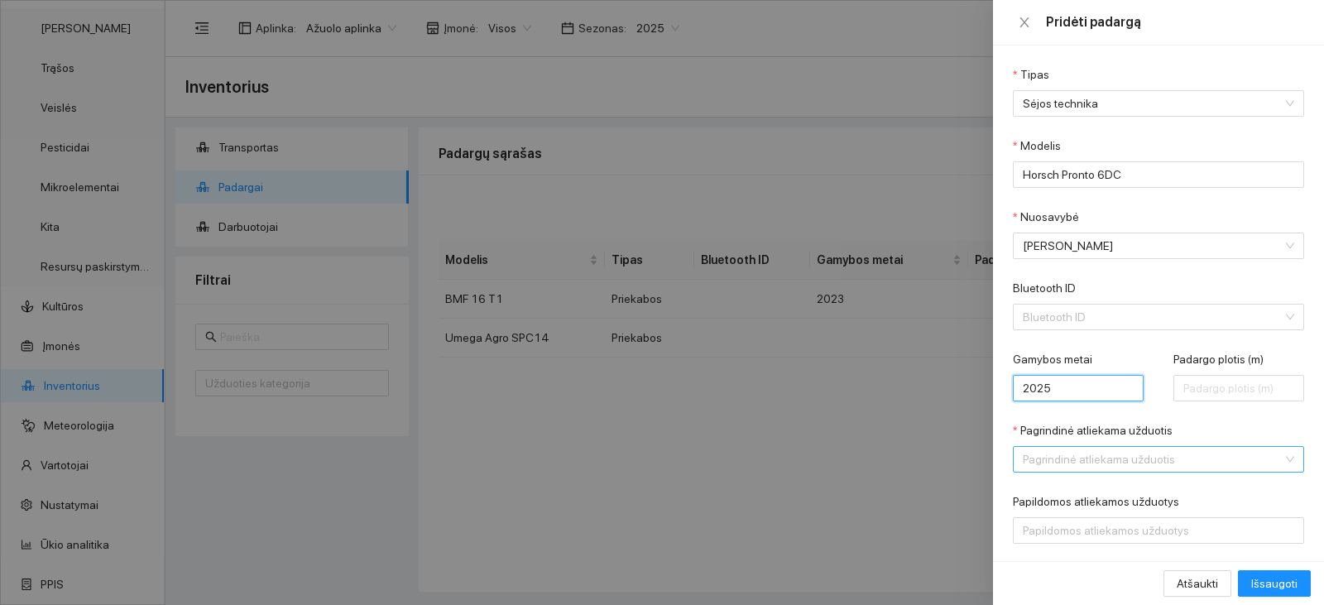
type input "2025"
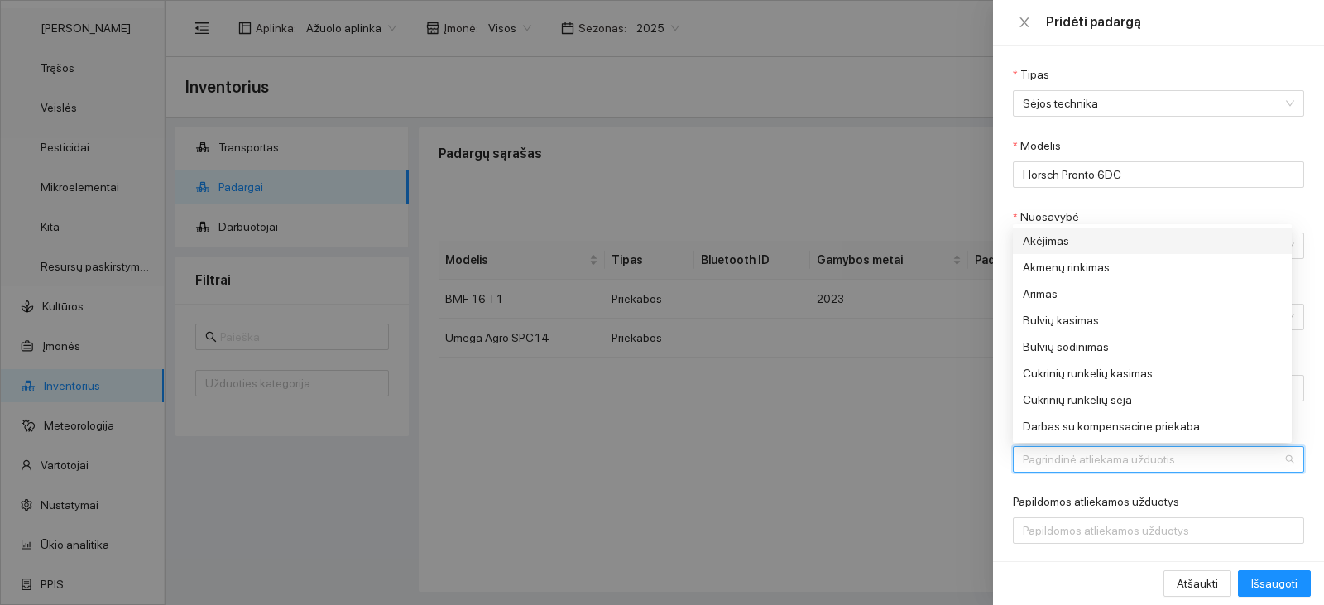
click at [1171, 454] on input "Pagrindinė atliekama užduotis" at bounding box center [1153, 459] width 260 height 25
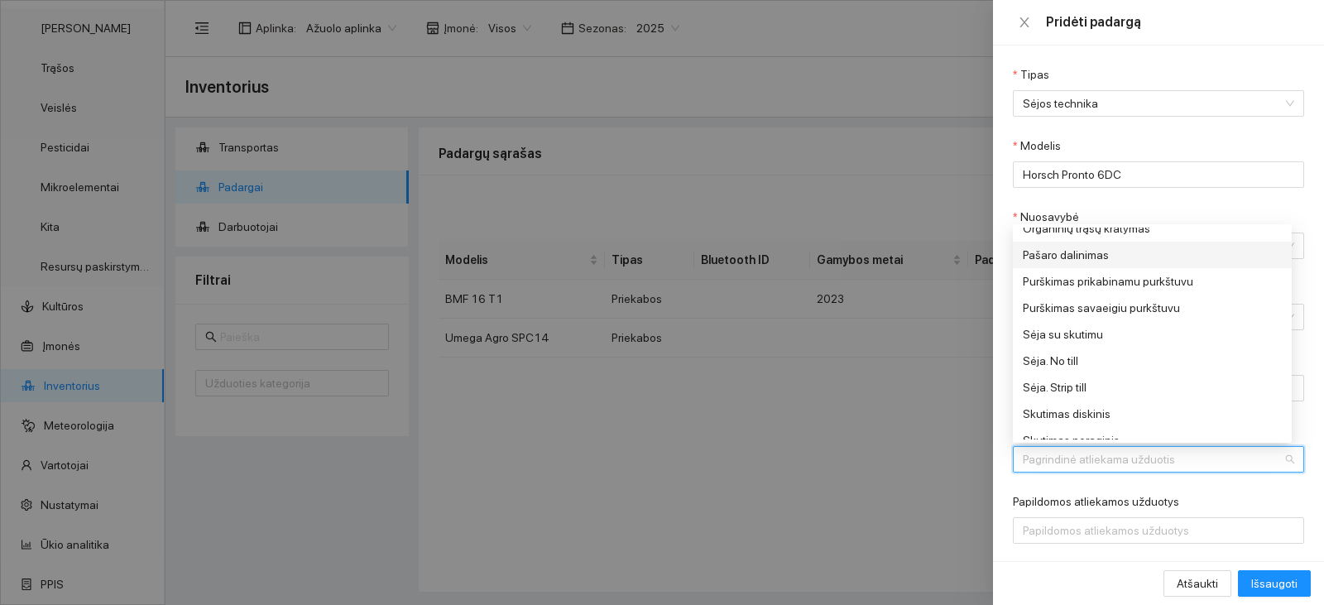
scroll to position [662, 0]
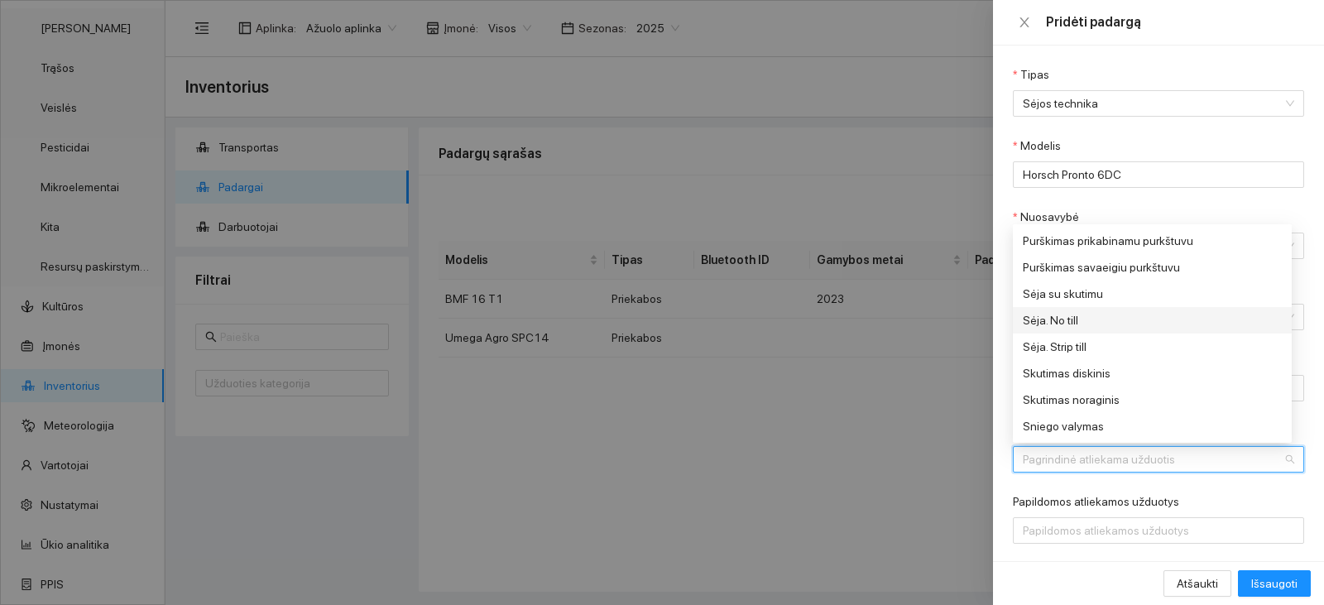
click at [1101, 322] on div "Sėja. No till" at bounding box center [1147, 320] width 248 height 18
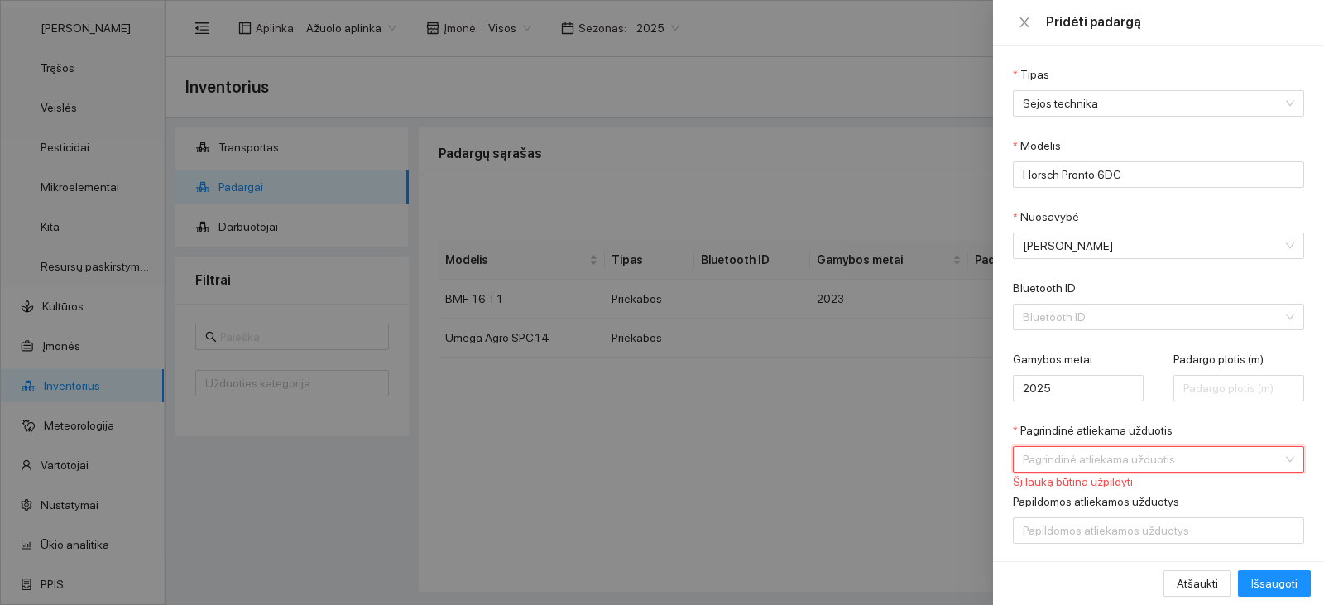
click at [1280, 456] on div "Pagrindinė atliekama užduotis" at bounding box center [1158, 459] width 291 height 26
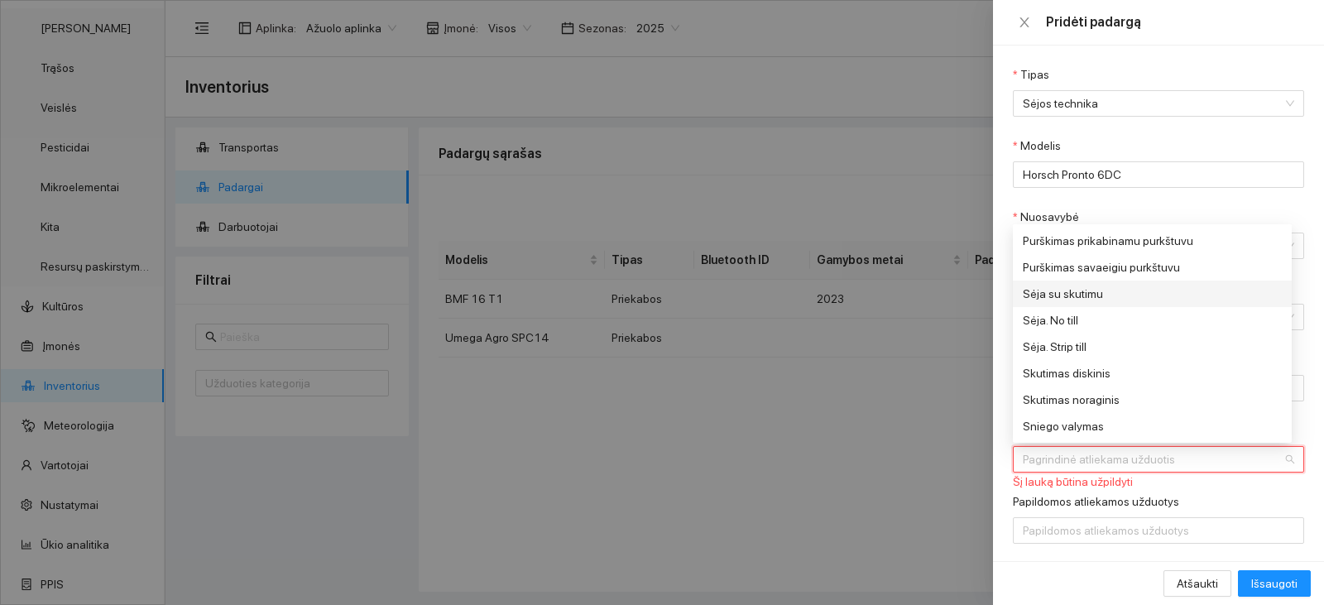
click at [1084, 290] on div "Sėja su skutimu" at bounding box center [1147, 294] width 248 height 18
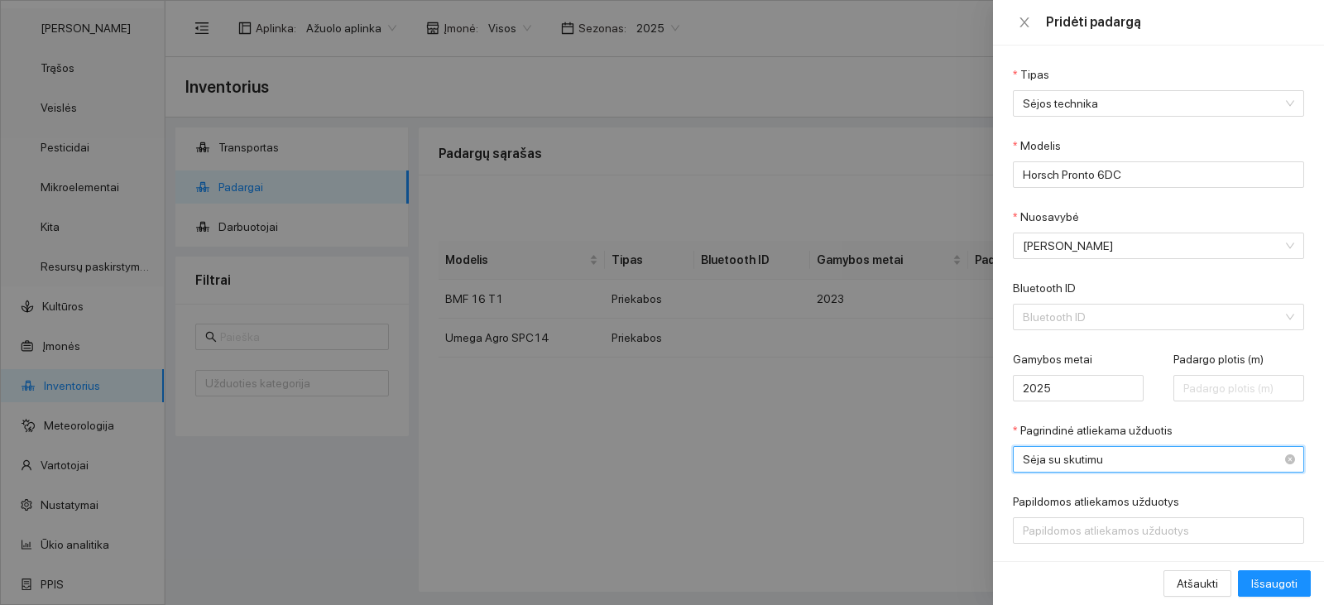
click at [1116, 457] on span "Sėja su skutimu" at bounding box center [1147, 459] width 248 height 25
click at [1093, 467] on span "Sėja su skutimu" at bounding box center [1147, 459] width 248 height 25
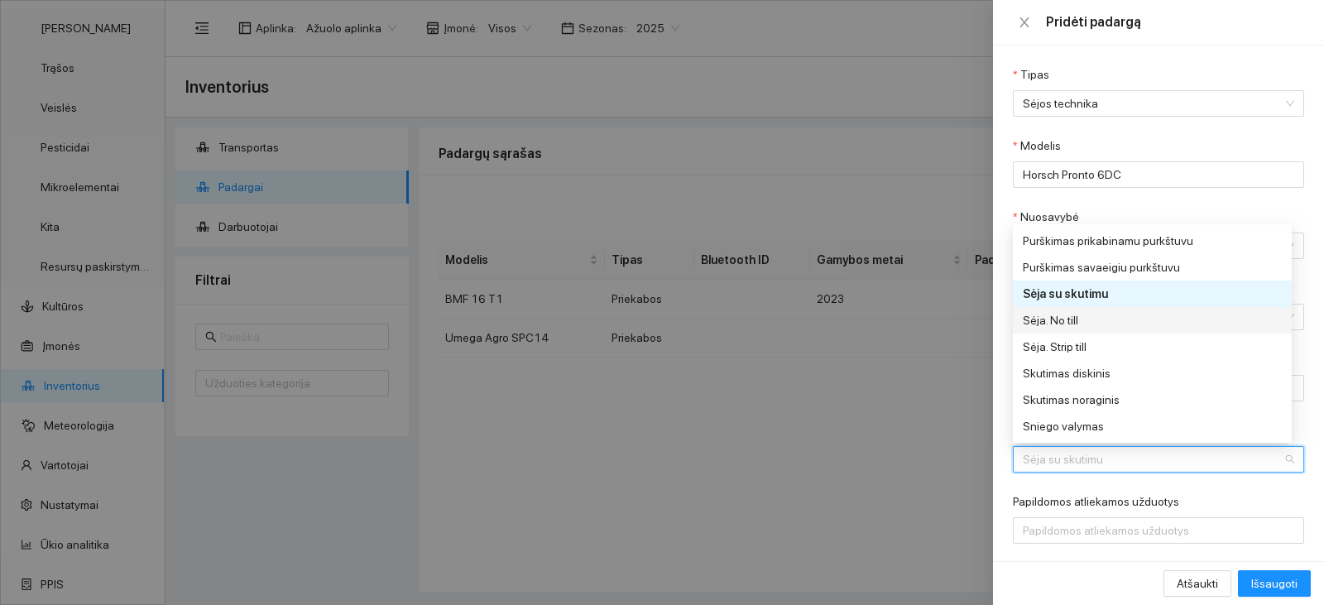
click at [1090, 316] on div "Sėja. No till" at bounding box center [1147, 320] width 248 height 18
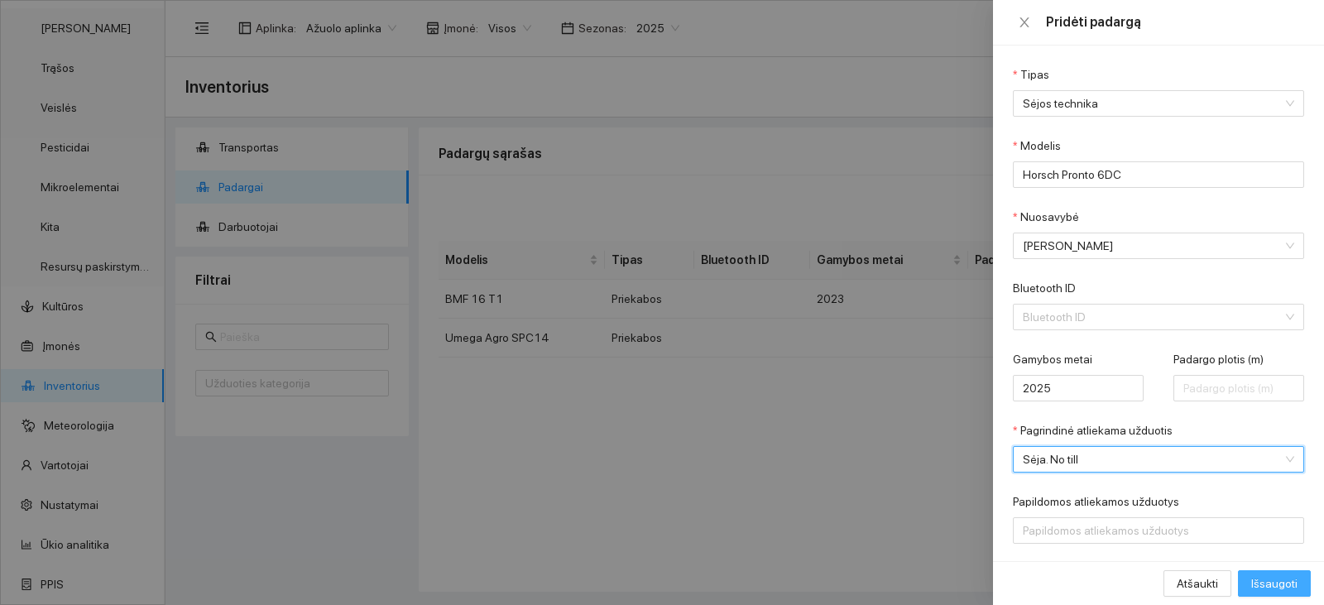
click at [1250, 582] on button "Išsaugoti" at bounding box center [1274, 583] width 73 height 26
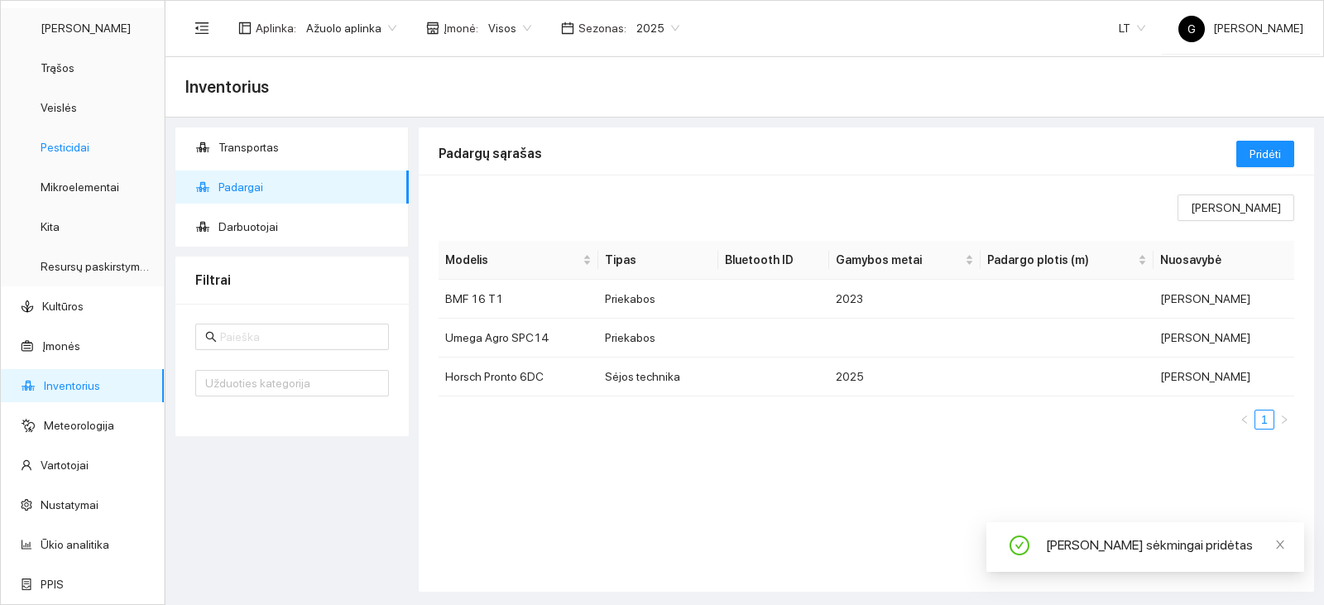
click at [79, 141] on link "Pesticidai" at bounding box center [65, 147] width 49 height 13
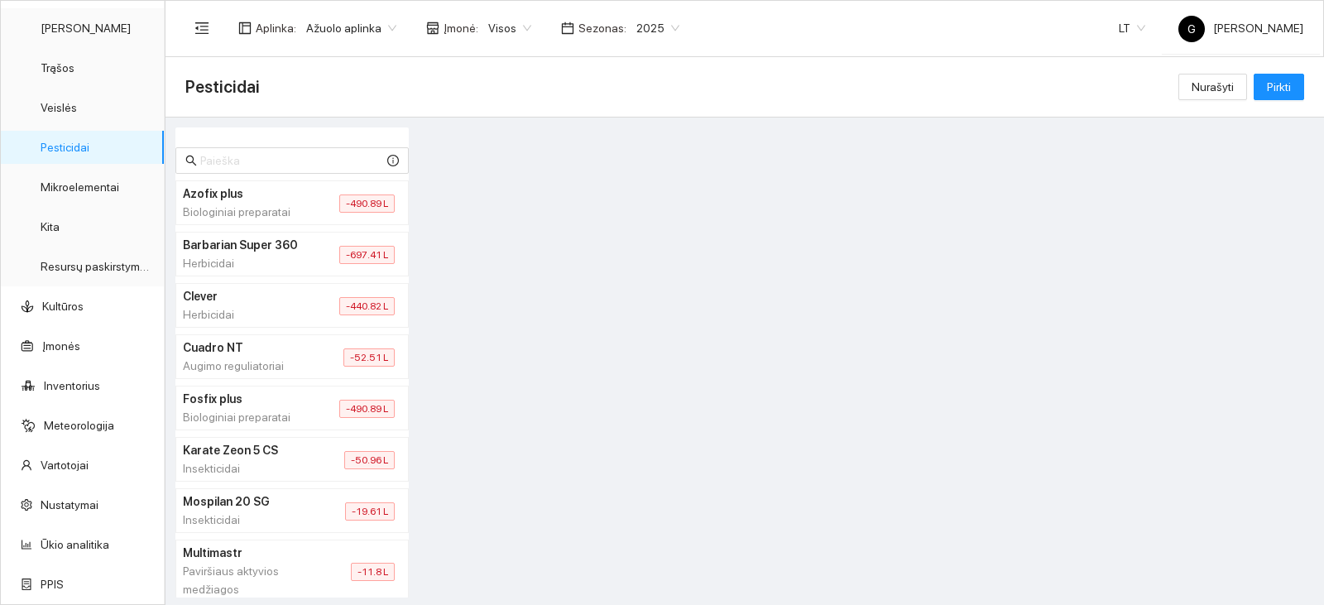
click at [362, 256] on span "-697.41 L" at bounding box center [366, 255] width 55 height 18
click at [282, 254] on h4 "Barbarian Super 360" at bounding box center [241, 245] width 117 height 18
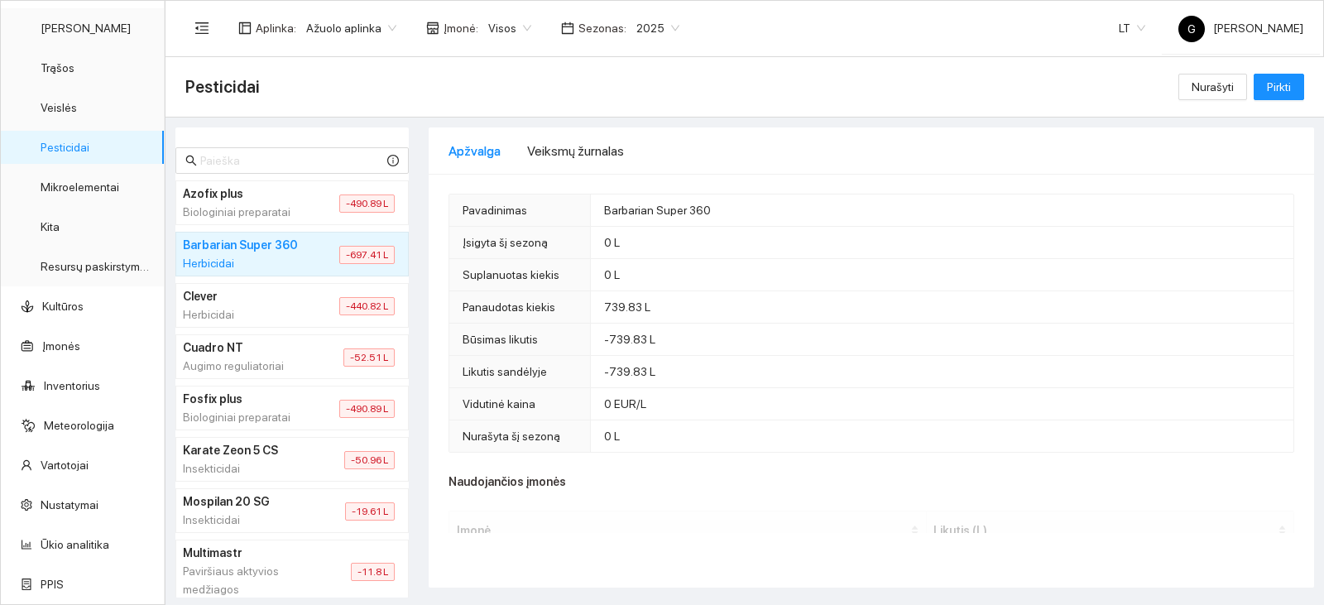
click at [282, 254] on h4 "Barbarian Super 360" at bounding box center [241, 245] width 117 height 18
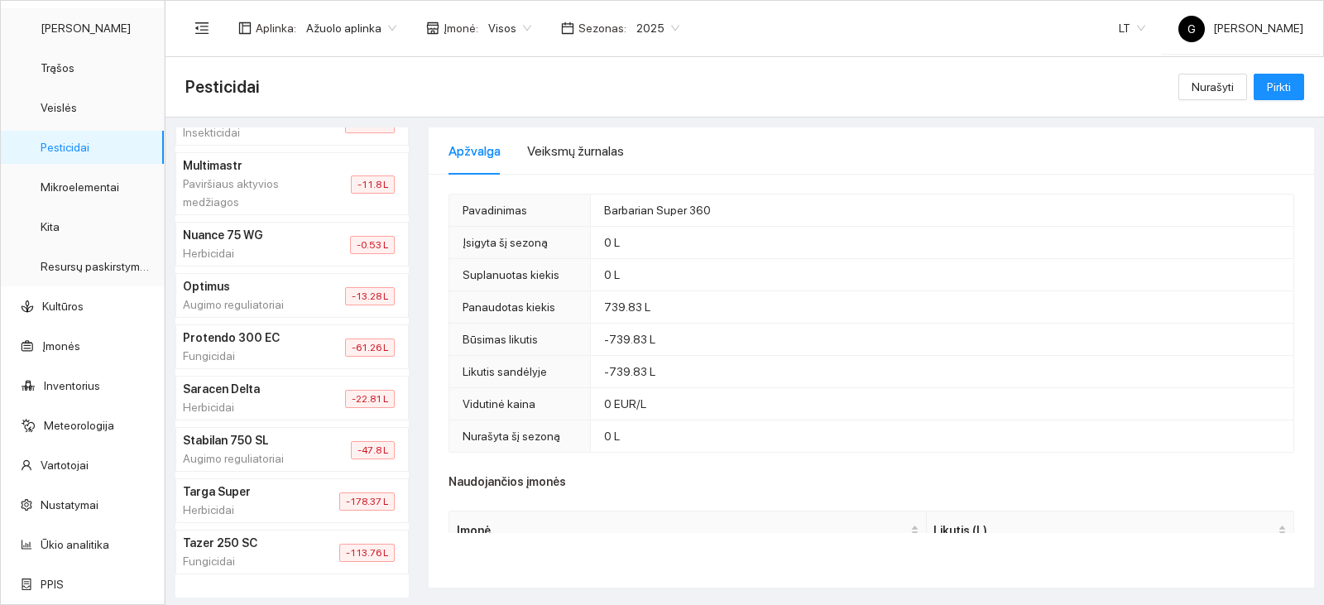
scroll to position [409, 0]
click at [266, 305] on div "Augimo reguliatoriai" at bounding box center [244, 301] width 122 height 18
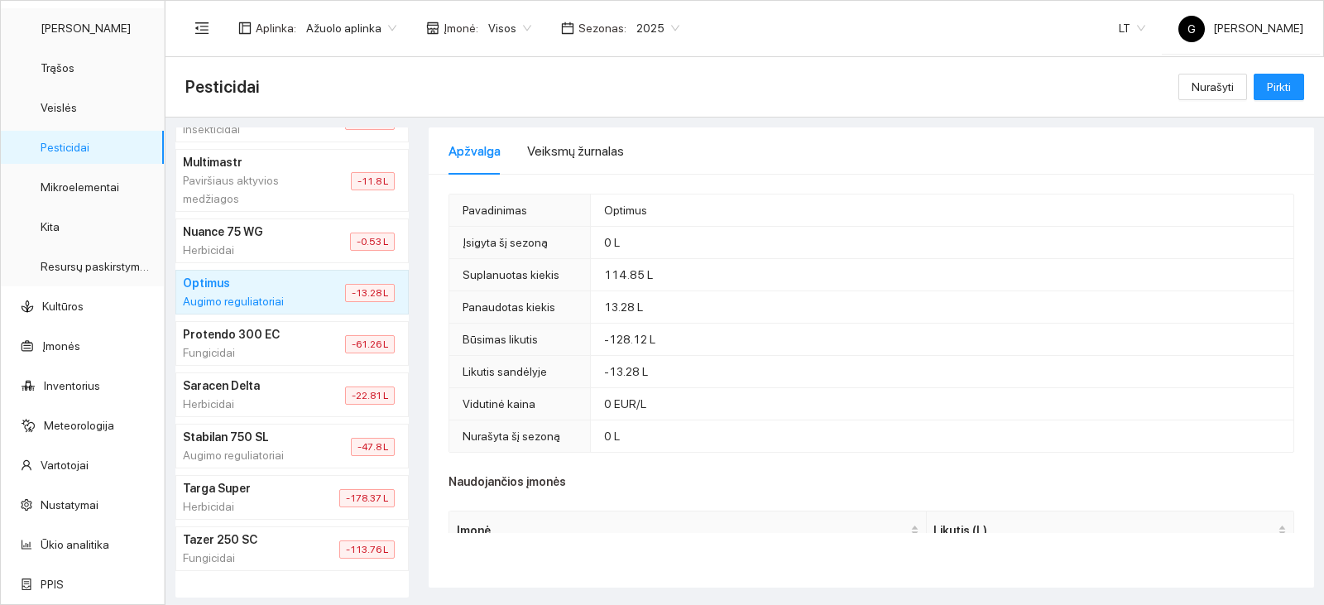
click at [258, 401] on div "Herbicidai" at bounding box center [244, 404] width 122 height 18
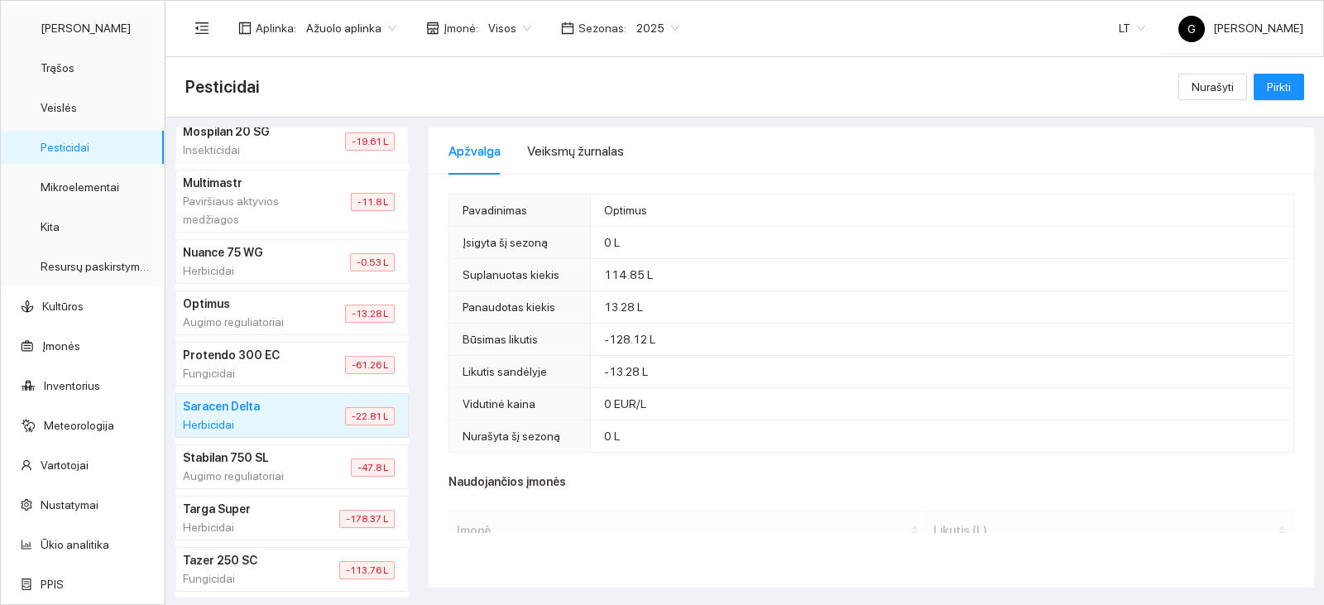
scroll to position [409, 0]
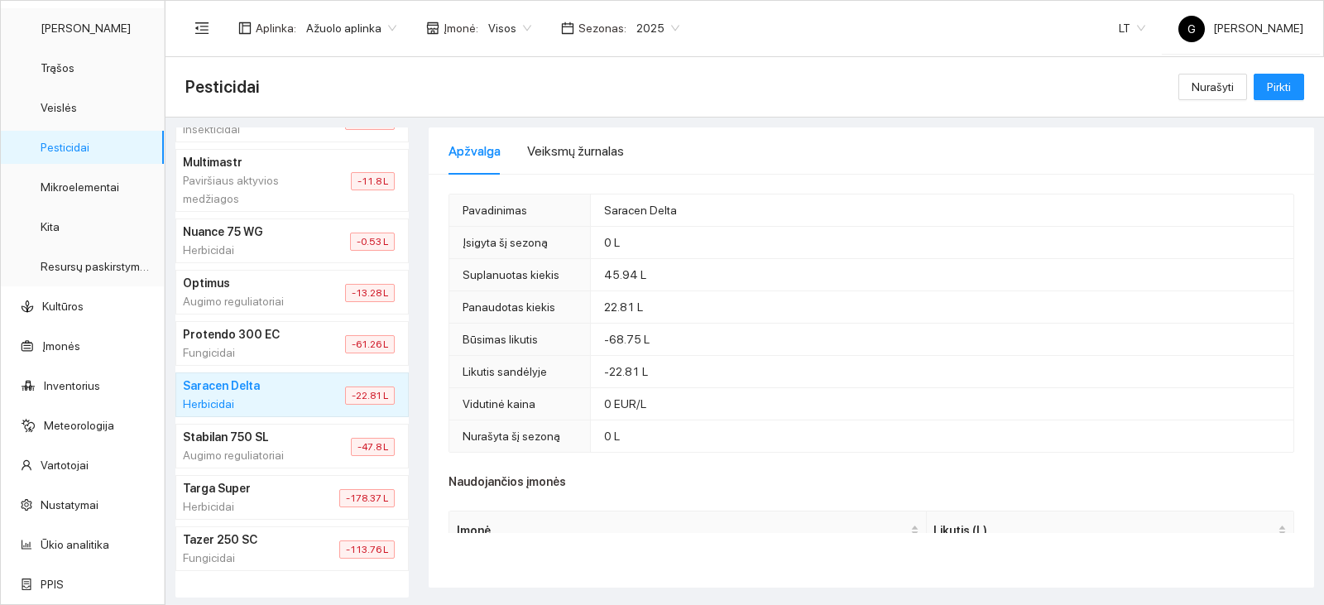
click at [245, 499] on div "Herbicidai" at bounding box center [241, 506] width 117 height 18
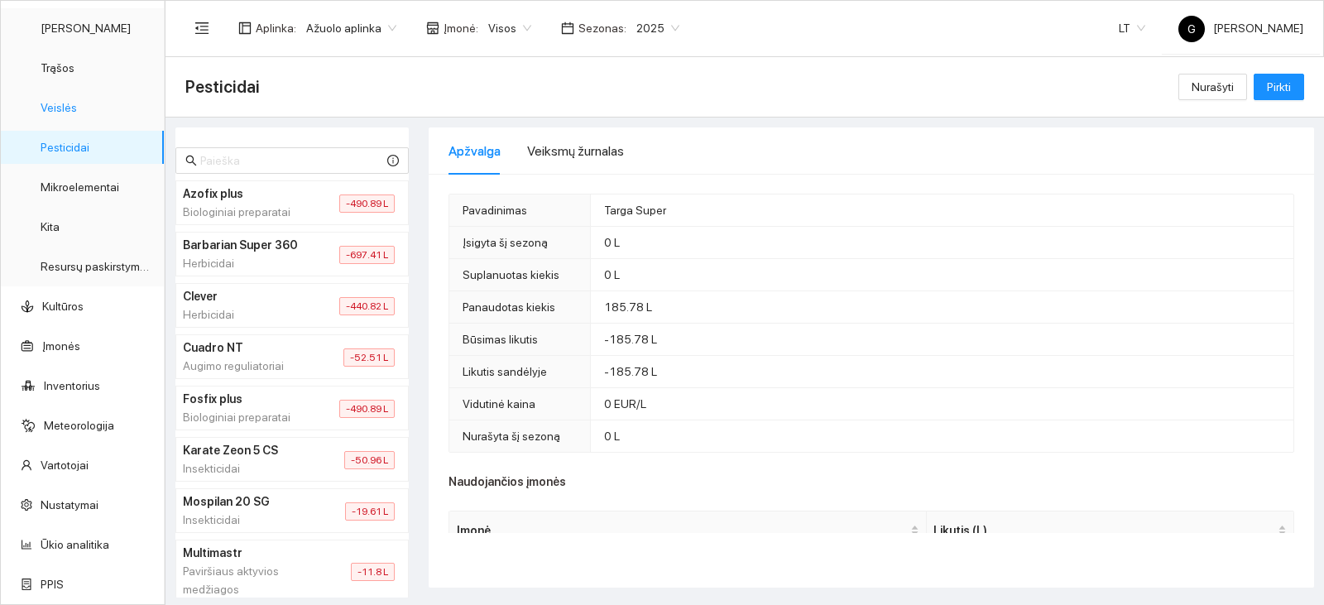
click at [65, 111] on link "Veislės" at bounding box center [59, 107] width 36 height 13
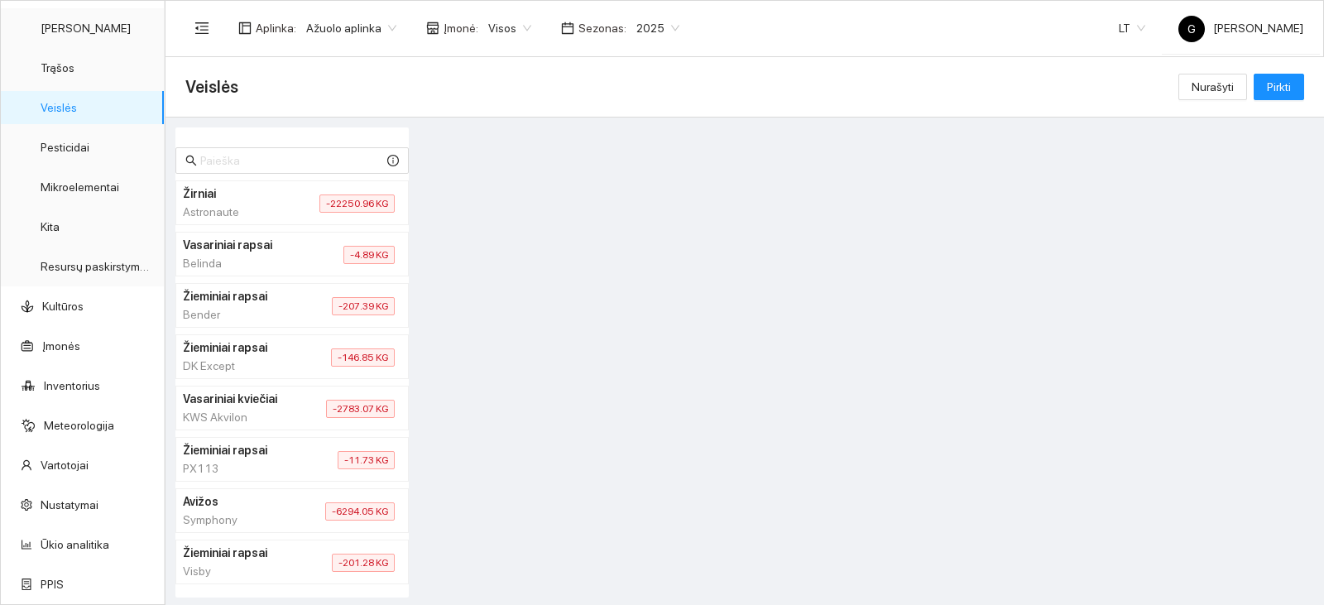
click at [254, 306] on div "Bender" at bounding box center [237, 314] width 109 height 18
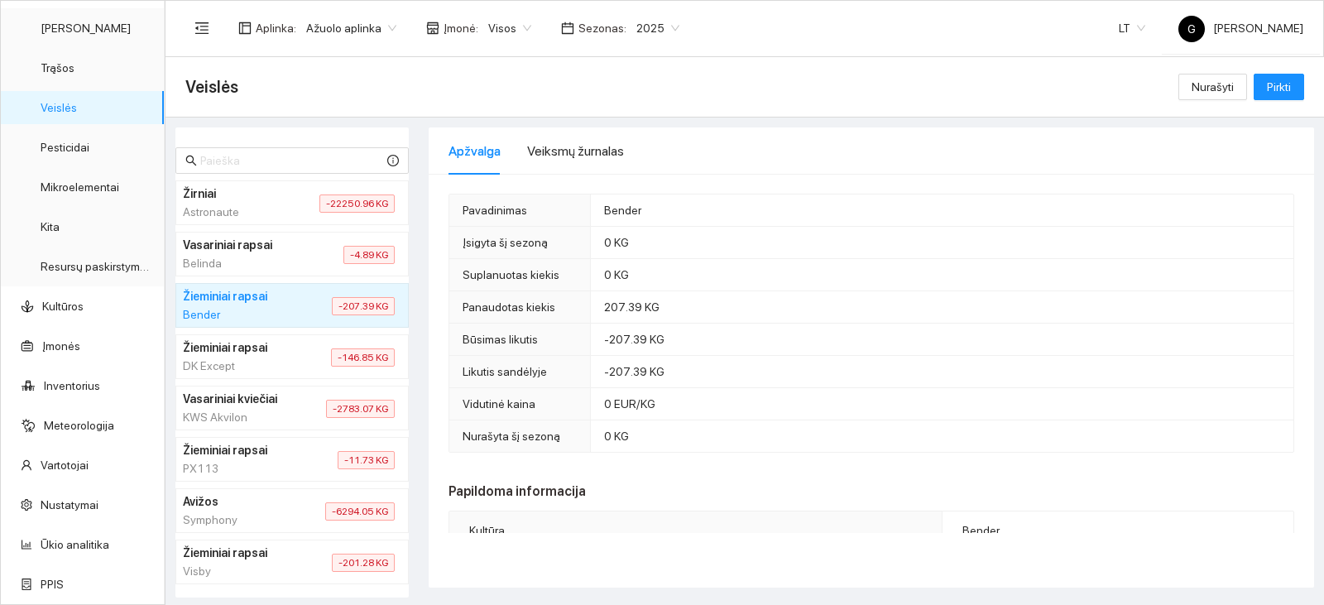
click at [626, 26] on div "2025" at bounding box center [657, 28] width 63 height 26
click at [636, 165] on div "2024" at bounding box center [643, 166] width 43 height 18
click at [66, 152] on link "Pesticidai" at bounding box center [65, 147] width 49 height 13
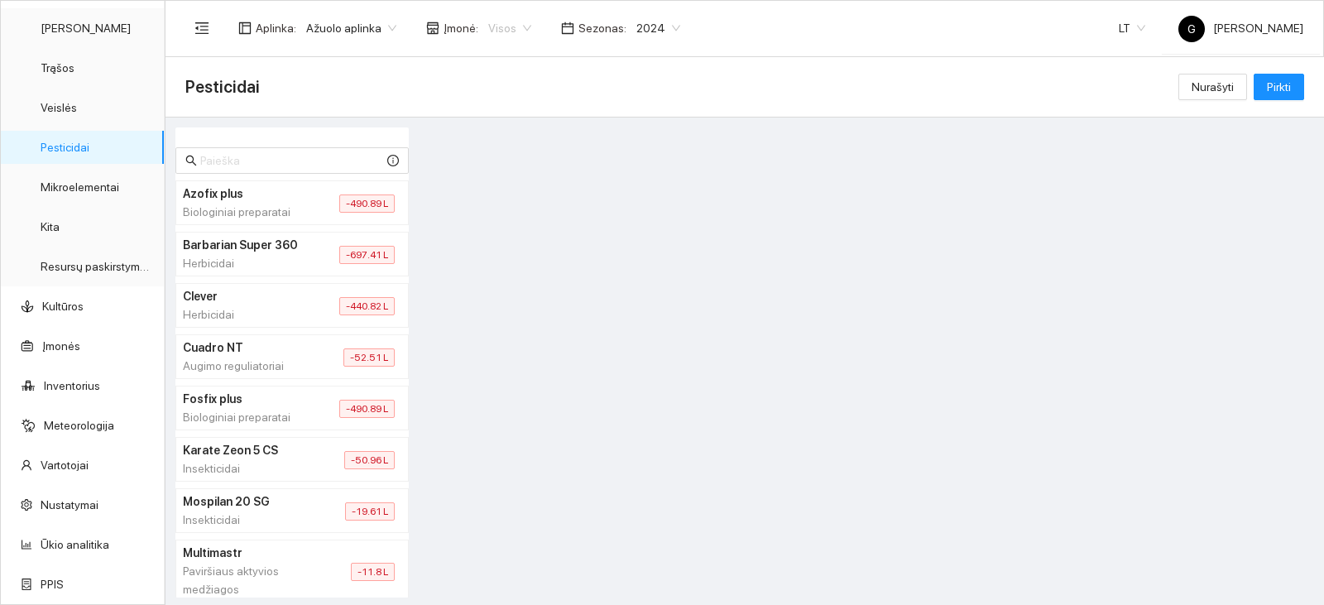
click at [505, 24] on span "Visos" at bounding box center [509, 28] width 43 height 25
click at [525, 85] on div "[PERSON_NAME]" at bounding box center [524, 87] width 90 height 18
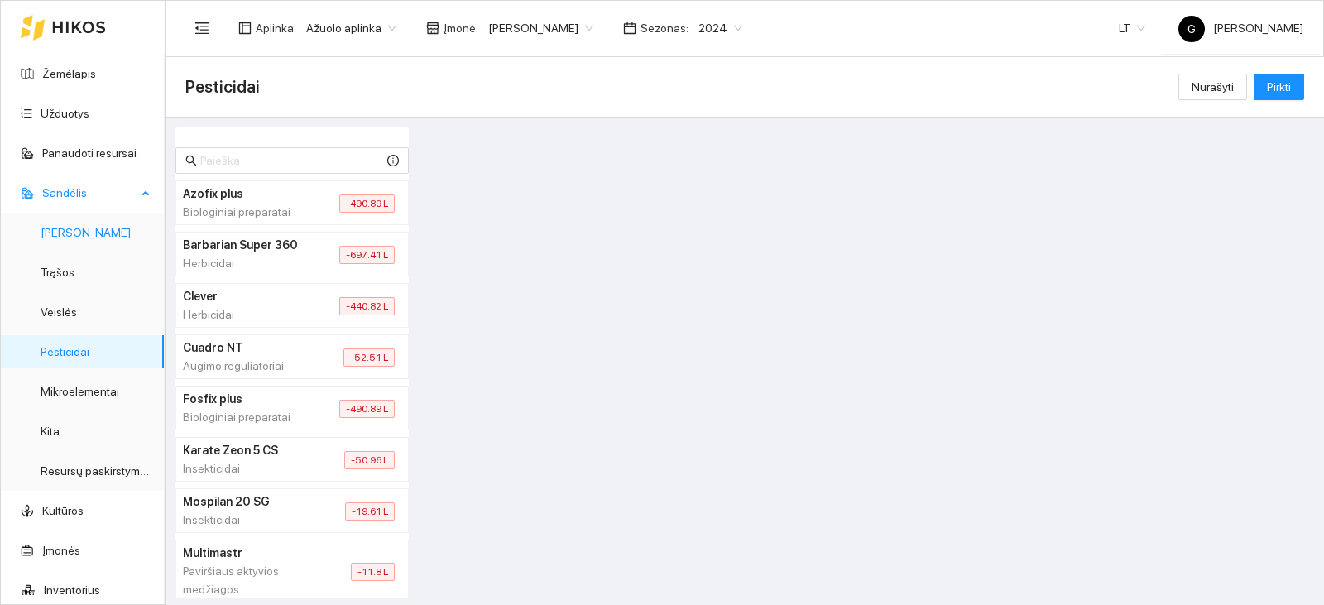
click at [64, 226] on link "[PERSON_NAME]" at bounding box center [86, 232] width 90 height 13
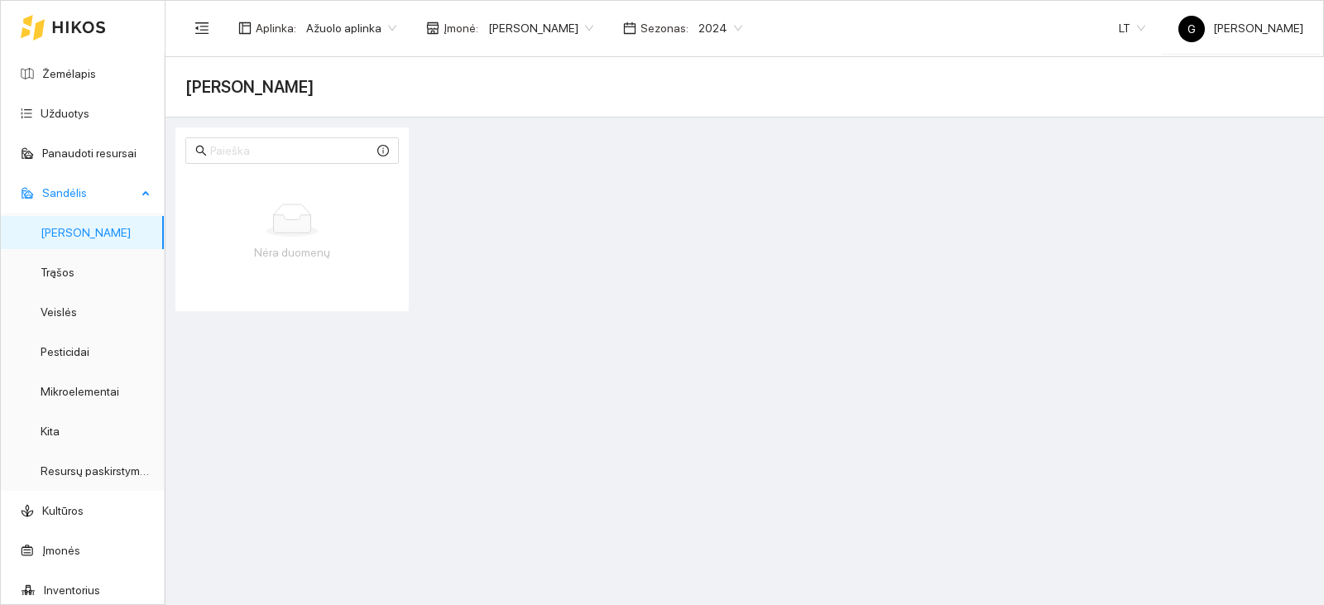
click at [98, 226] on link "[PERSON_NAME]" at bounding box center [86, 232] width 90 height 13
click at [299, 23] on div "Ažuolo aplinka" at bounding box center [351, 28] width 110 height 26
click at [365, 92] on span "Visos aplinkos" at bounding box center [342, 91] width 74 height 18
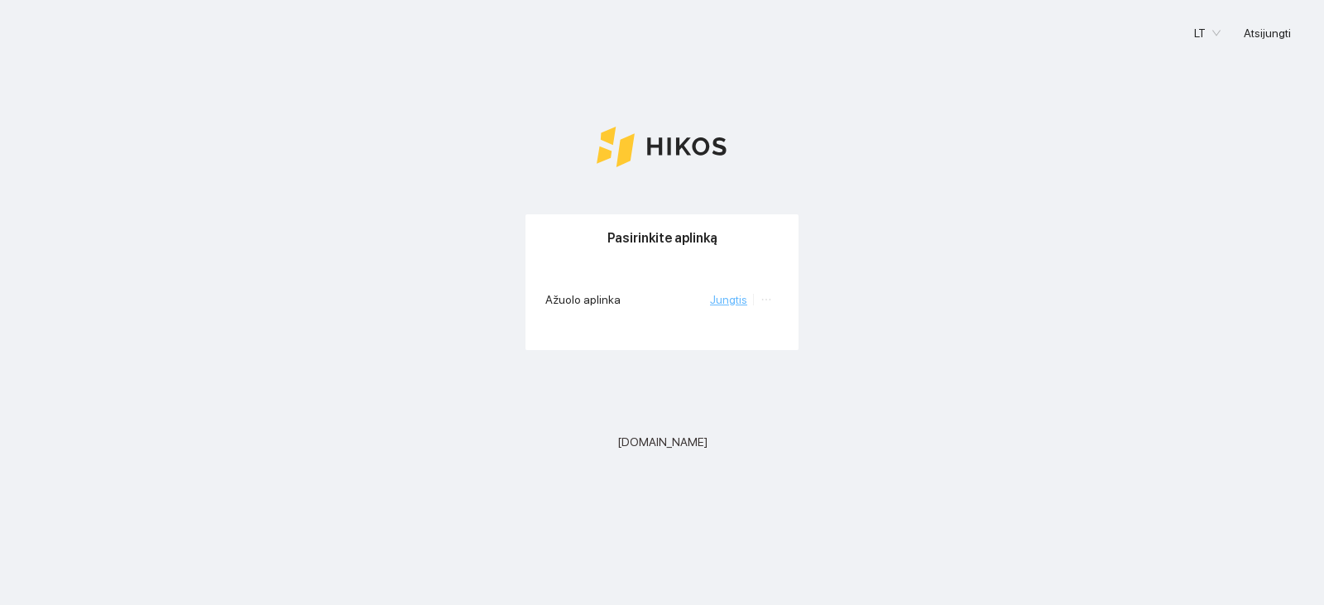
click at [738, 298] on link "Jungtis" at bounding box center [728, 299] width 37 height 13
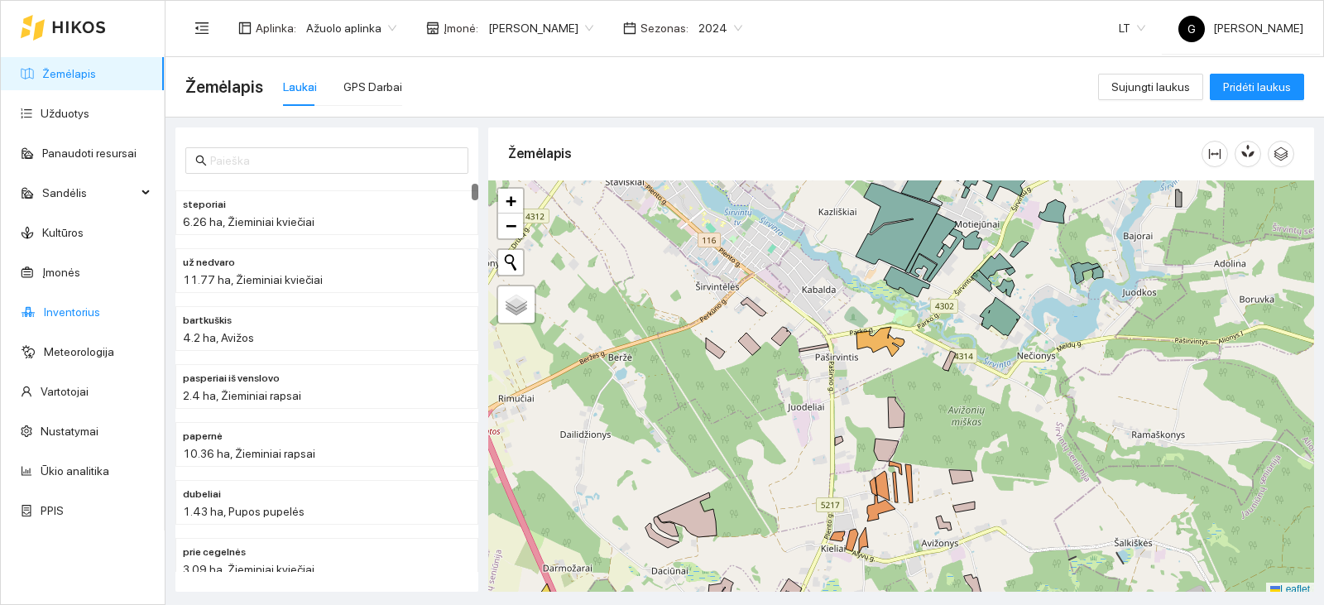
click at [78, 309] on link "Inventorius" at bounding box center [72, 311] width 56 height 13
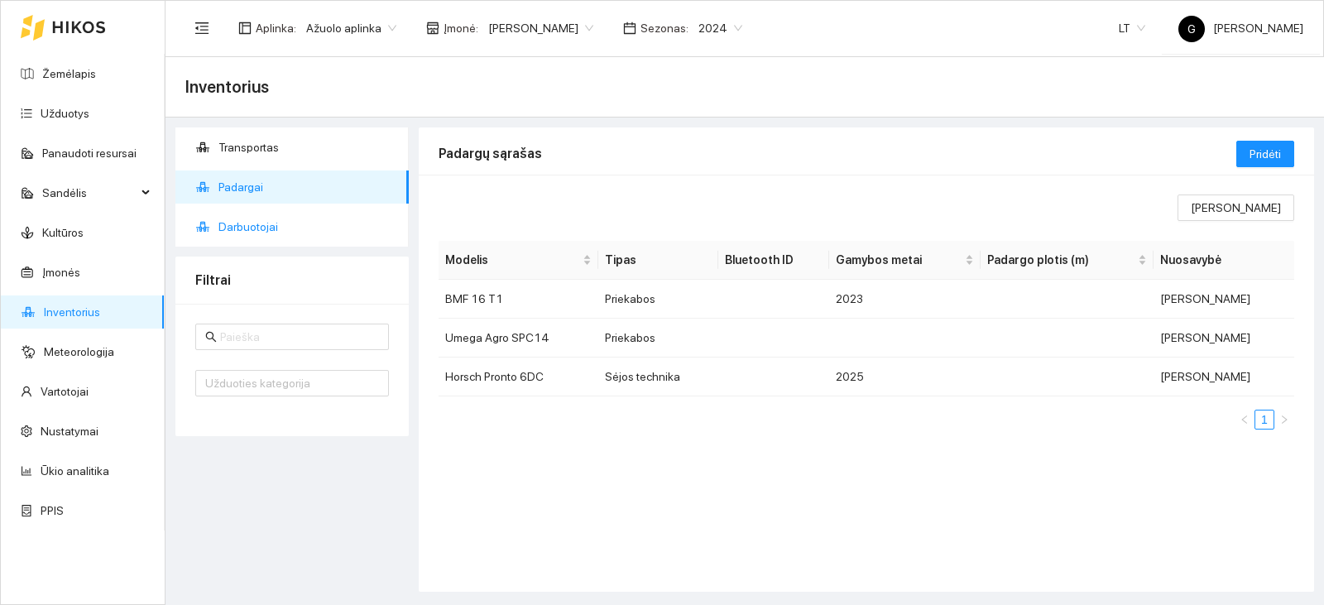
click at [362, 227] on span "Darbuotojai" at bounding box center [306, 226] width 177 height 33
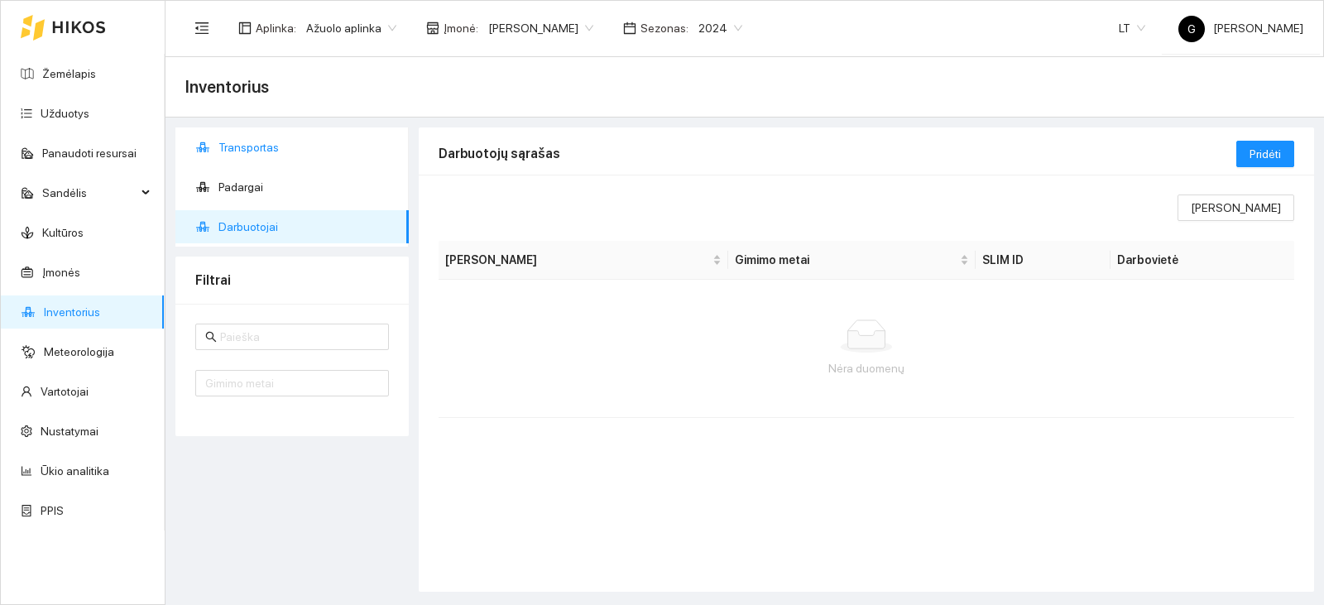
click at [300, 160] on span "Transportas" at bounding box center [306, 147] width 177 height 33
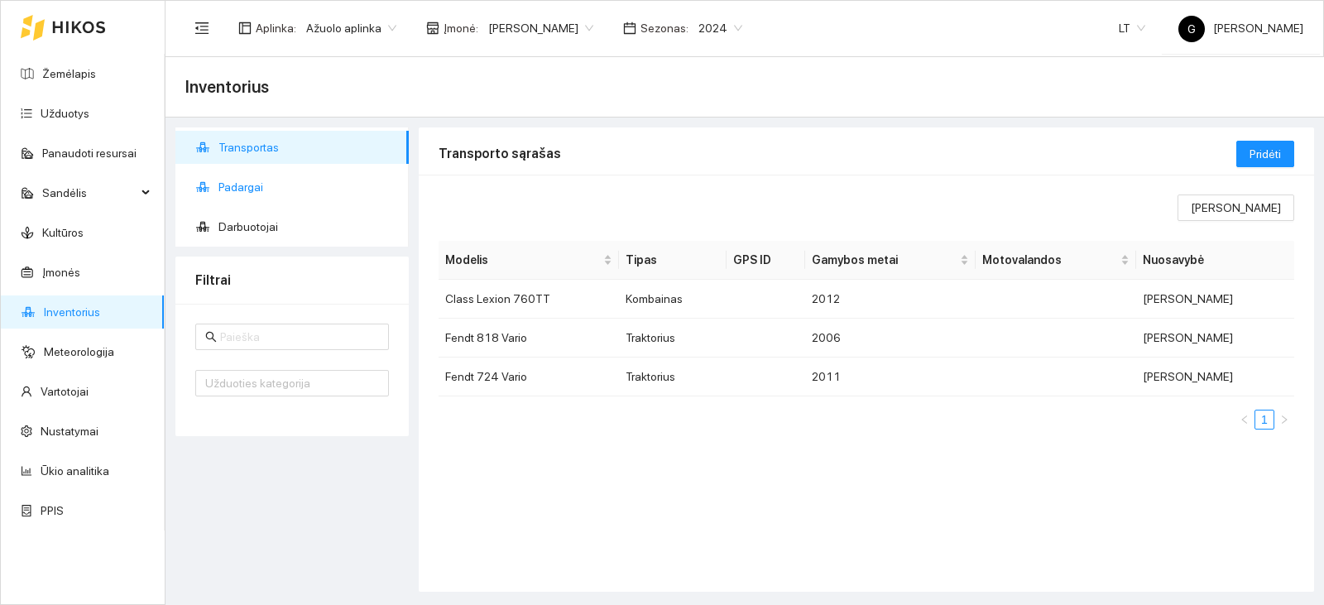
click at [302, 178] on span "Padargai" at bounding box center [306, 186] width 177 height 33
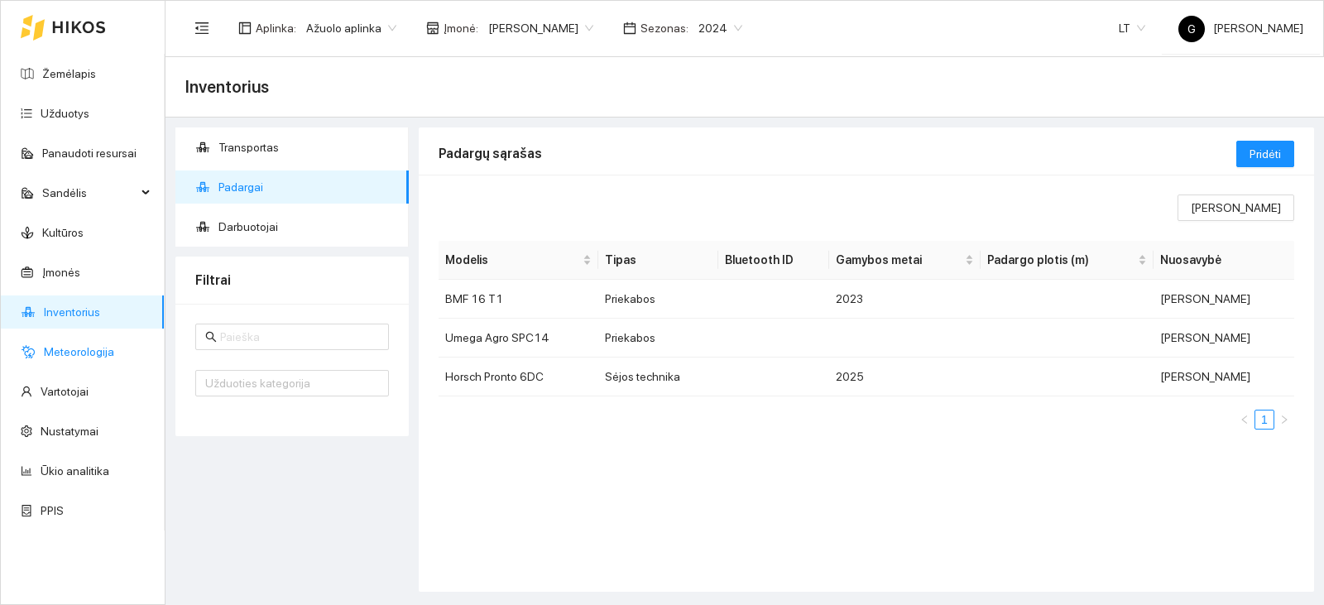
click at [60, 358] on link "Meteorologija" at bounding box center [79, 351] width 70 height 13
